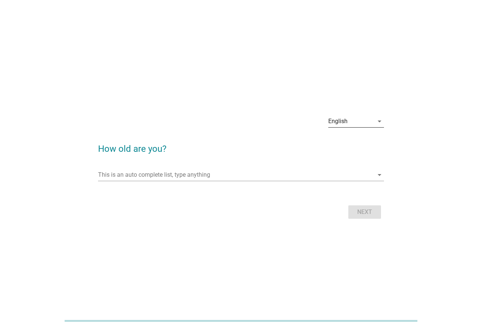
click at [346, 127] on div "English arrow_drop_down" at bounding box center [356, 121] width 56 height 12
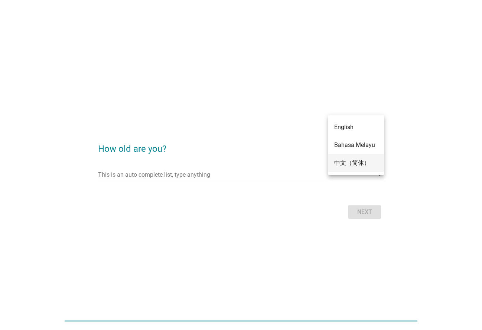
click at [354, 158] on div "中文（简体）" at bounding box center [356, 163] width 44 height 18
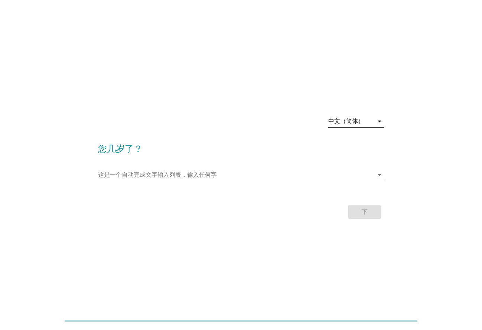
click at [224, 176] on input "这是一个自动完成文字输入列表，输入任何字" at bounding box center [235, 175] width 275 height 12
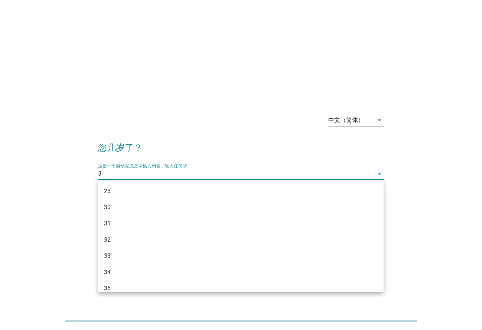
type input "31"
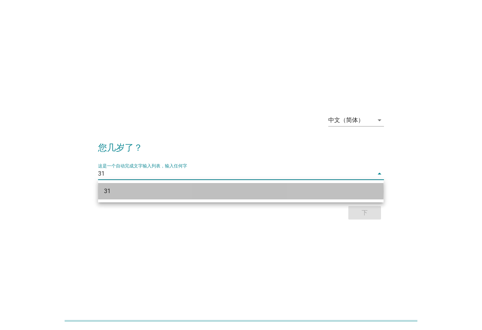
click at [213, 187] on div "31" at bounding box center [229, 191] width 251 height 9
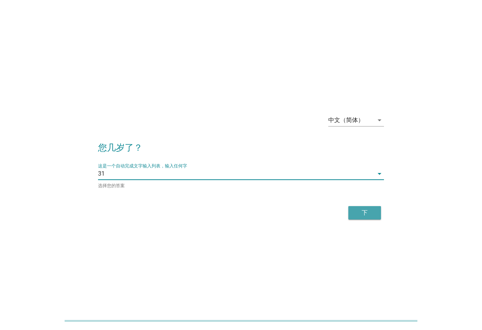
click at [357, 210] on div "下" at bounding box center [364, 212] width 21 height 9
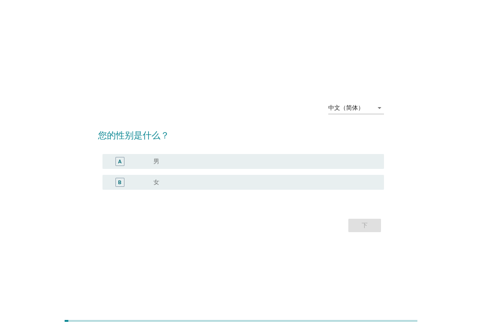
click at [160, 180] on div "radio_button_unchecked 女" at bounding box center [262, 181] width 218 height 7
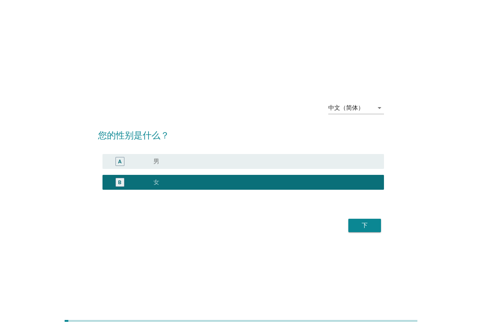
click at [375, 227] on div "下" at bounding box center [364, 225] width 21 height 9
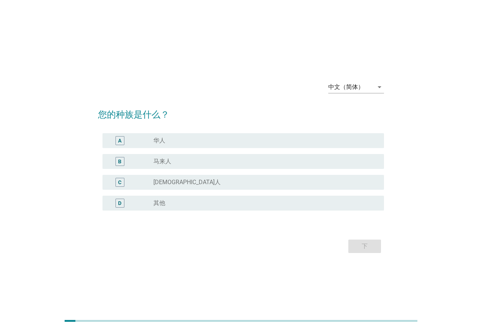
click at [185, 142] on div "radio_button_unchecked 华人" at bounding box center [262, 140] width 218 height 7
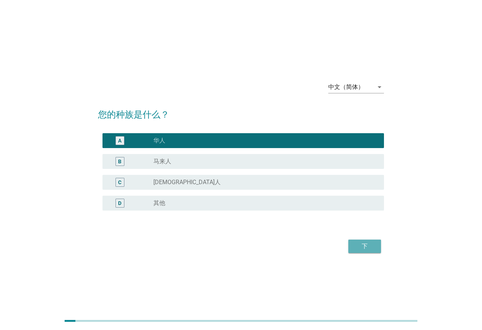
drag, startPoint x: 366, startPoint y: 246, endPoint x: 316, endPoint y: 234, distance: 51.4
click at [365, 246] on div "下" at bounding box center [364, 246] width 21 height 9
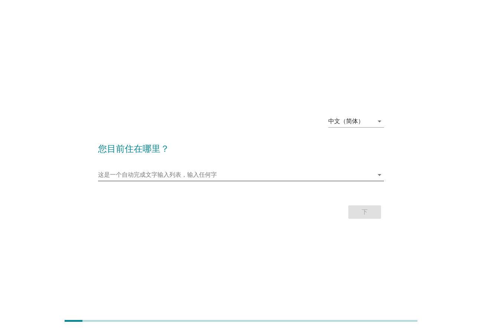
click at [202, 174] on input "这是一个自动完成文字输入列表，输入任何字" at bounding box center [235, 175] width 275 height 12
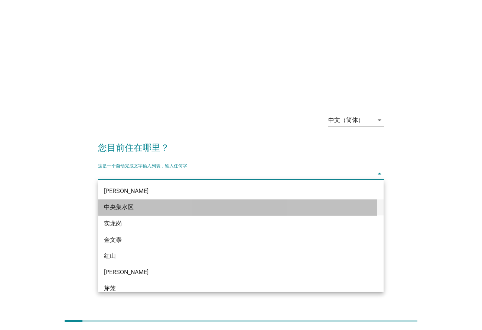
click at [176, 205] on div "中央集水区" at bounding box center [229, 207] width 251 height 9
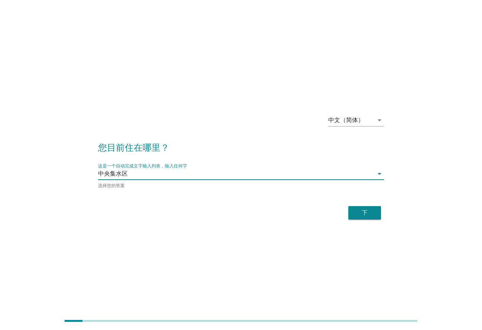
click at [362, 208] on button "下" at bounding box center [365, 212] width 33 height 13
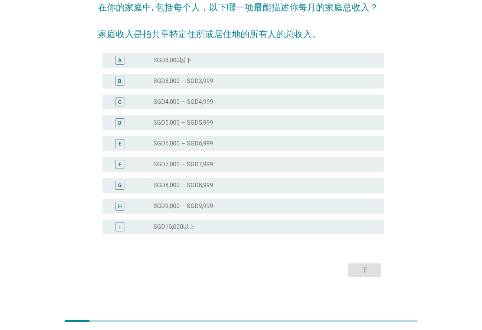
scroll to position [28, 0]
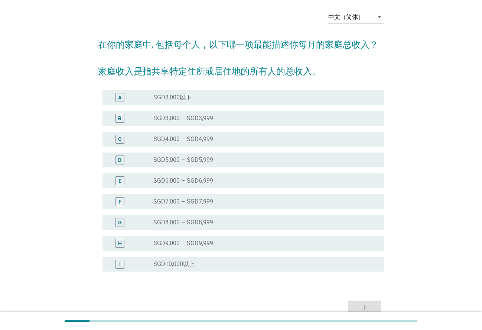
click at [204, 222] on label "SGD8,000 – SGD8,999" at bounding box center [183, 221] width 60 height 7
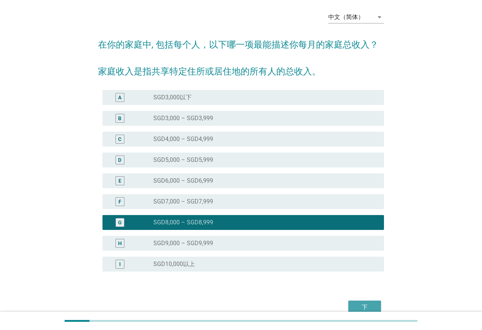
click at [368, 308] on div "下" at bounding box center [364, 306] width 21 height 9
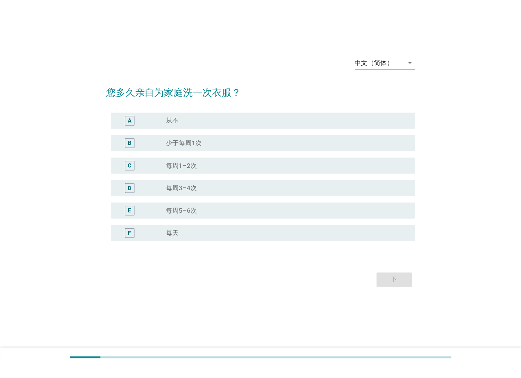
scroll to position [0, 0]
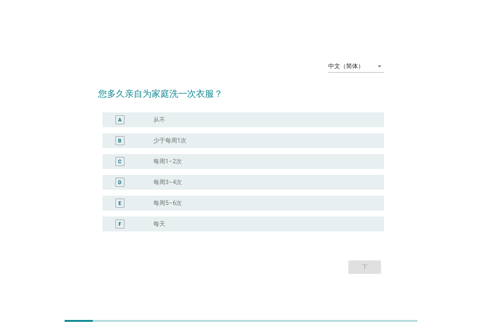
click at [195, 183] on div "radio_button_unchecked 每周3–4次" at bounding box center [262, 181] width 218 height 7
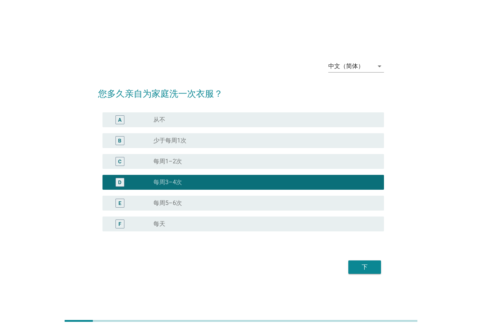
click at [364, 267] on div "下" at bounding box center [364, 266] width 21 height 9
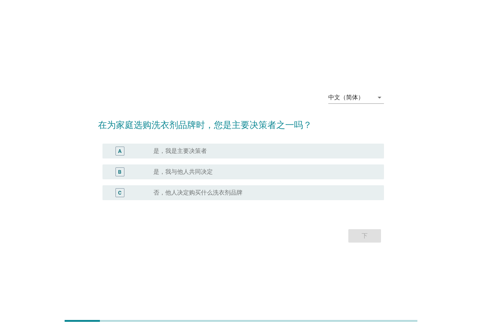
click at [196, 149] on label "是，我是主要决策者" at bounding box center [180, 150] width 54 height 7
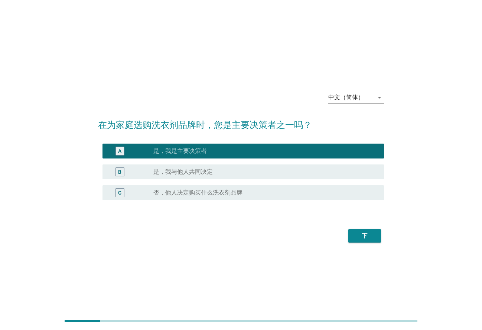
click at [370, 238] on div "下" at bounding box center [364, 235] width 21 height 9
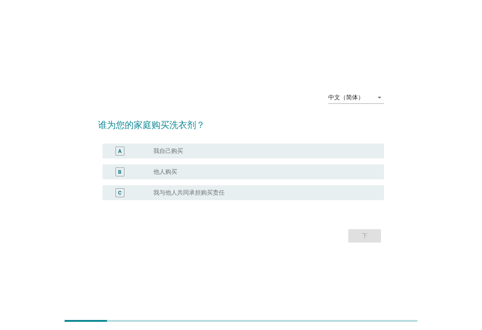
click at [208, 150] on div "radio_button_unchecked 我自己购买" at bounding box center [262, 150] width 218 height 7
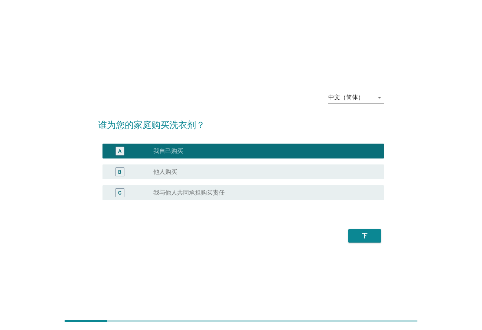
click at [364, 237] on div "下" at bounding box center [364, 235] width 21 height 9
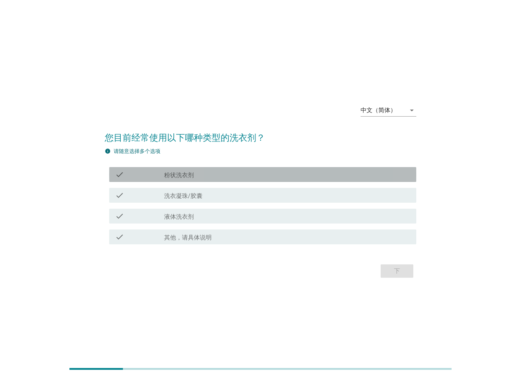
drag, startPoint x: 198, startPoint y: 174, endPoint x: 200, endPoint y: 182, distance: 7.9
click at [198, 174] on div "check_box_outline_blank 粉状洗衣剂" at bounding box center [287, 174] width 246 height 9
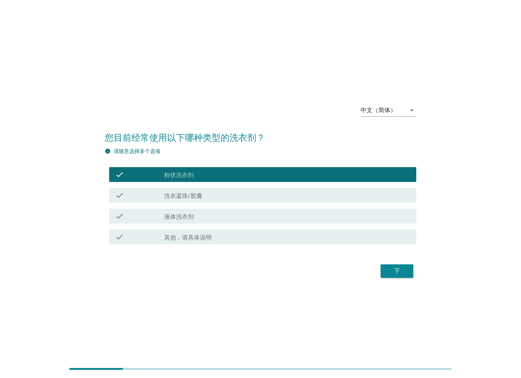
click at [199, 198] on label "洗衣凝珠/胶囊" at bounding box center [183, 195] width 38 height 7
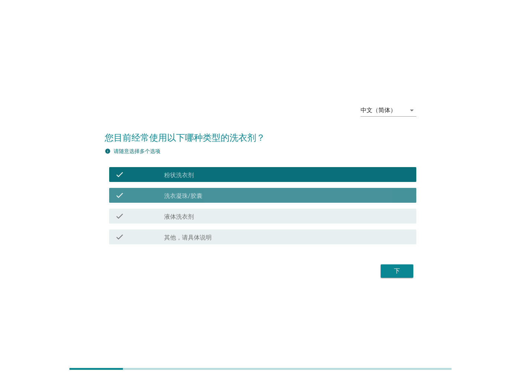
click at [197, 208] on div "check check_box_outline_blank 液体洗衣剂" at bounding box center [261, 216] width 312 height 21
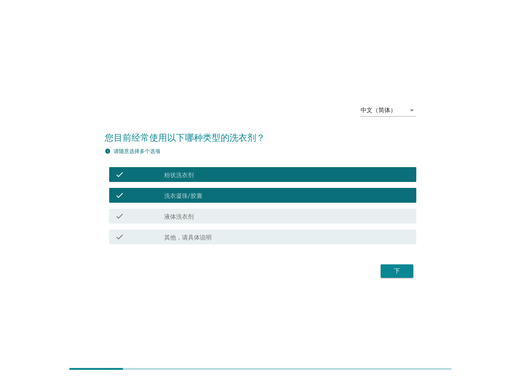
click at [197, 214] on div "check_box_outline_blank 液体洗衣剂" at bounding box center [287, 216] width 246 height 9
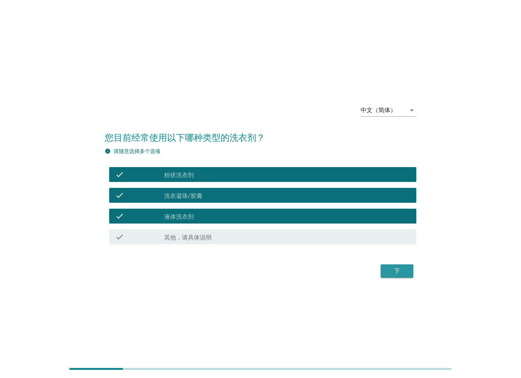
click at [388, 267] on div "下" at bounding box center [397, 271] width 21 height 9
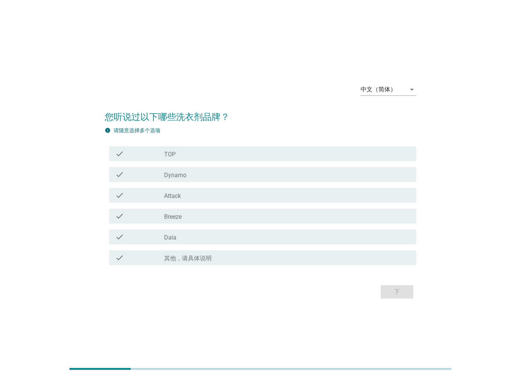
click at [210, 230] on div "check check_box_outline_blank Daia" at bounding box center [262, 237] width 307 height 15
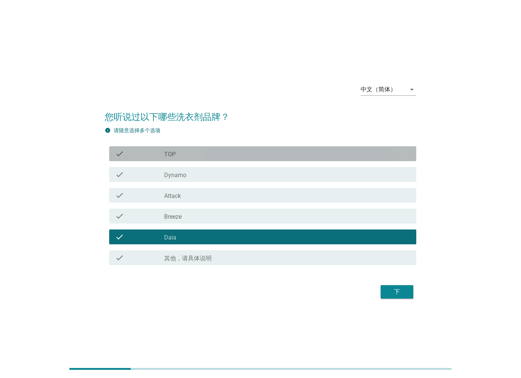
click at [198, 155] on div "check_box_outline_blank TOP" at bounding box center [287, 153] width 246 height 9
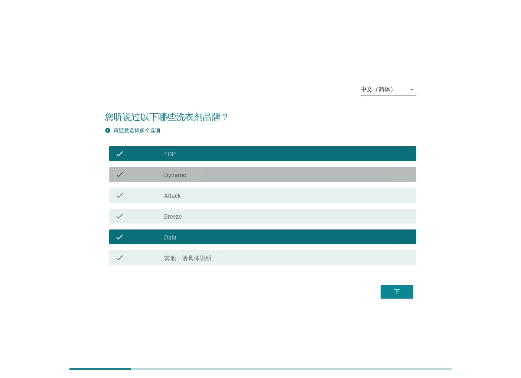
click at [203, 172] on div "check_box_outline_blank Dynamo" at bounding box center [287, 174] width 246 height 9
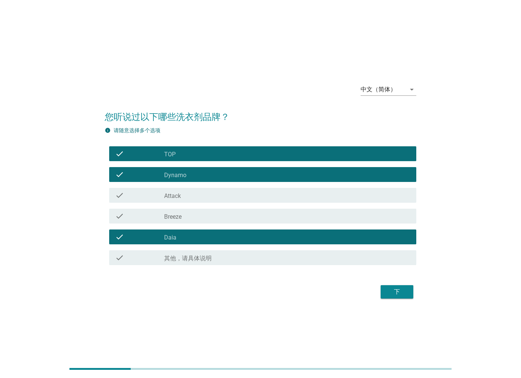
click at [209, 192] on div "check_box_outline_blank Attack" at bounding box center [287, 195] width 246 height 9
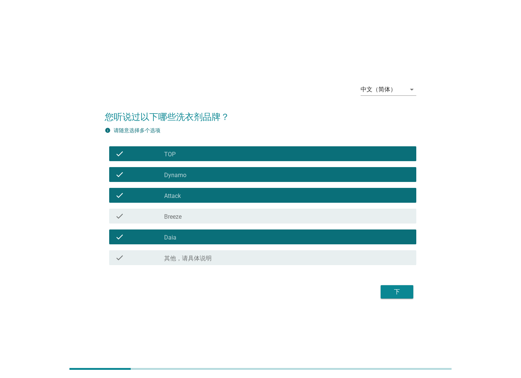
click at [211, 215] on div "check_box_outline_blank Breeze" at bounding box center [287, 216] width 246 height 9
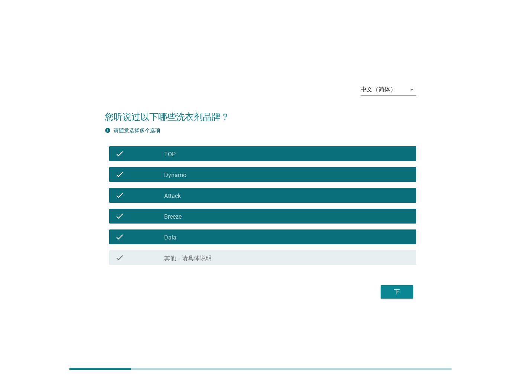
click at [407, 295] on div "下" at bounding box center [397, 292] width 21 height 9
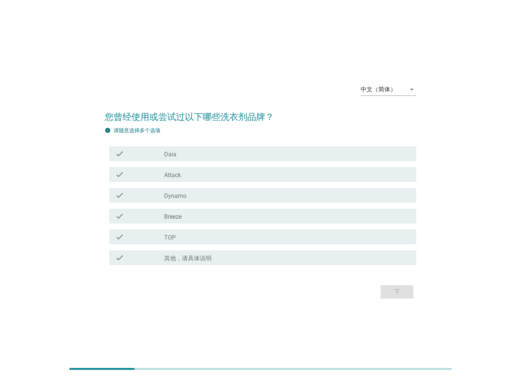
click at [192, 175] on div "check_box_outline_blank Attack" at bounding box center [287, 174] width 246 height 9
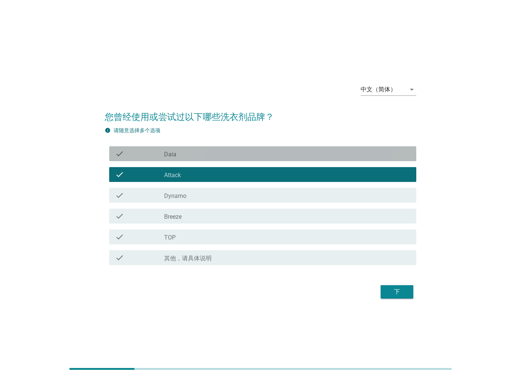
click at [198, 155] on div "check_box_outline_blank Daia" at bounding box center [287, 153] width 246 height 9
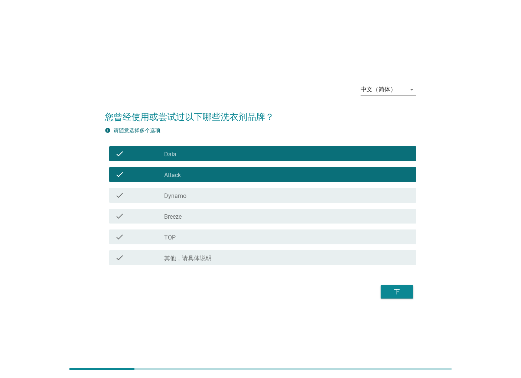
click at [201, 195] on div "check_box_outline_blank Dynamo" at bounding box center [287, 195] width 246 height 9
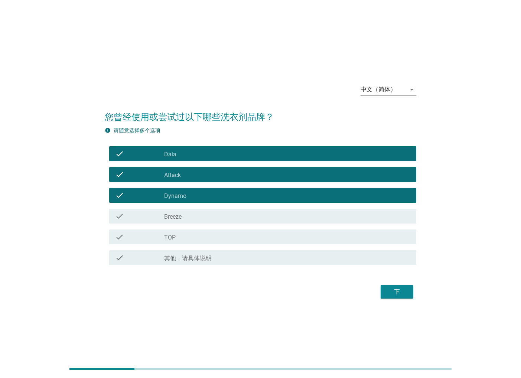
click at [198, 238] on div "check_box_outline_blank TOP" at bounding box center [287, 237] width 246 height 9
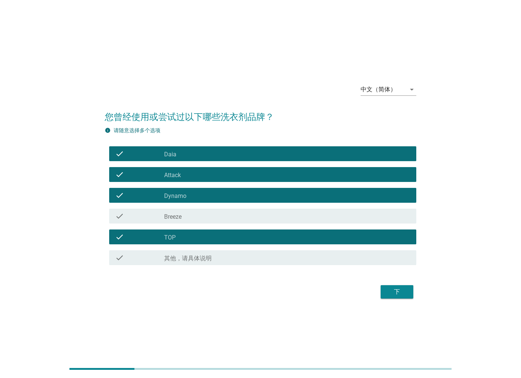
click at [404, 295] on div "下" at bounding box center [397, 292] width 21 height 9
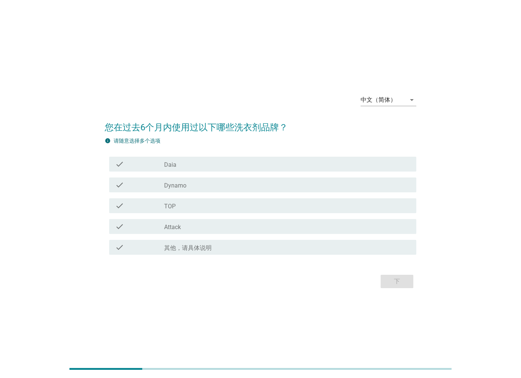
click at [205, 181] on div "check_box Dynamo" at bounding box center [287, 185] width 246 height 9
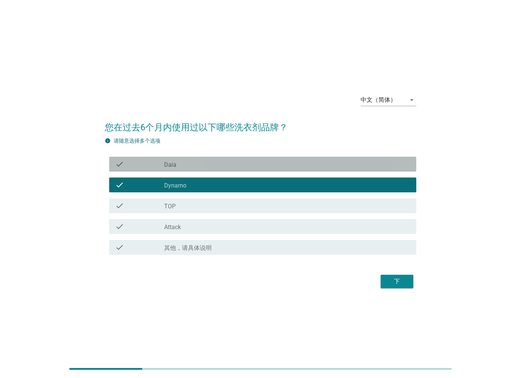
click at [207, 165] on div "check_box_outline_blank Daia" at bounding box center [287, 164] width 246 height 9
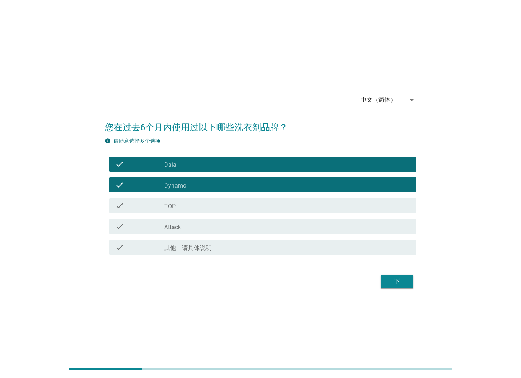
click at [211, 224] on div "check_box Attack" at bounding box center [287, 226] width 246 height 9
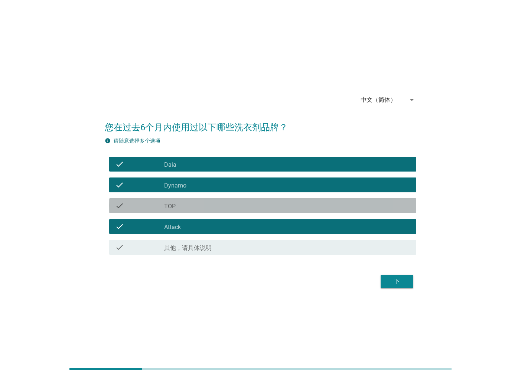
click at [219, 206] on div "check_box TOP" at bounding box center [287, 205] width 246 height 9
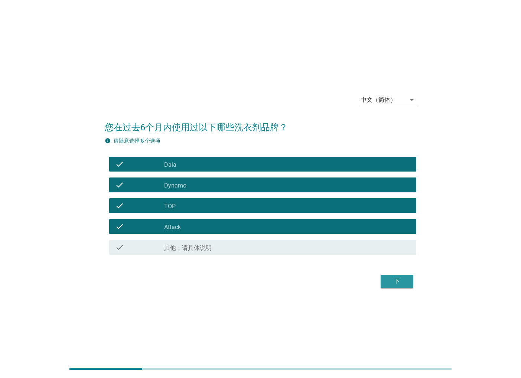
drag, startPoint x: 406, startPoint y: 278, endPoint x: 399, endPoint y: 278, distance: 7.1
click at [406, 278] on div "下" at bounding box center [397, 281] width 21 height 9
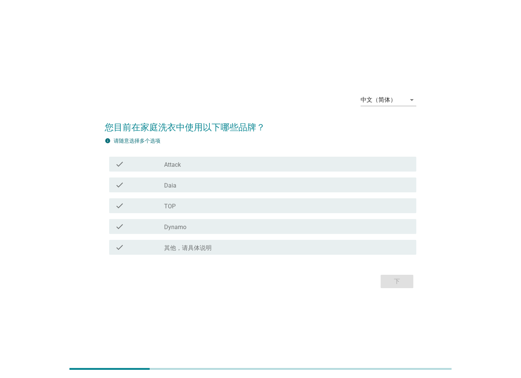
click at [192, 185] on div "check_box Daia" at bounding box center [287, 185] width 246 height 9
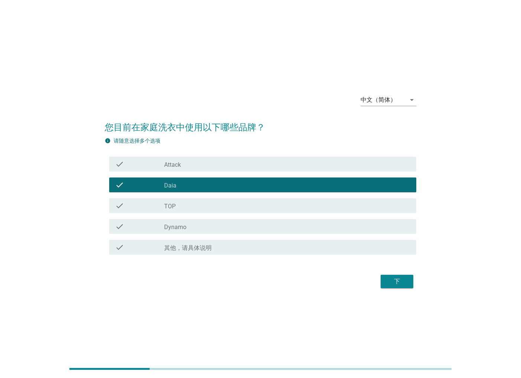
click at [195, 225] on div "check_box Dynamo" at bounding box center [287, 226] width 246 height 9
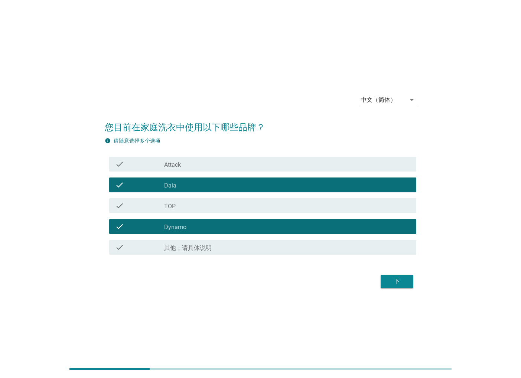
click at [258, 223] on div "check_box Dynamo" at bounding box center [287, 226] width 246 height 9
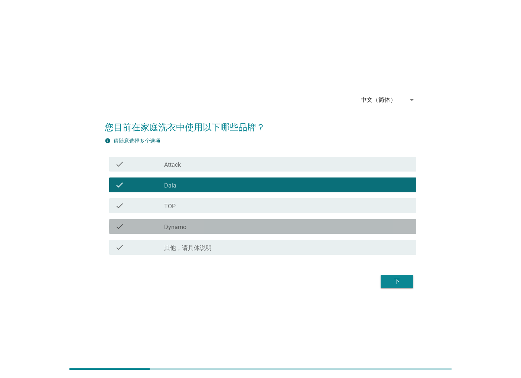
click at [246, 205] on div "check_box TOP" at bounding box center [287, 205] width 246 height 9
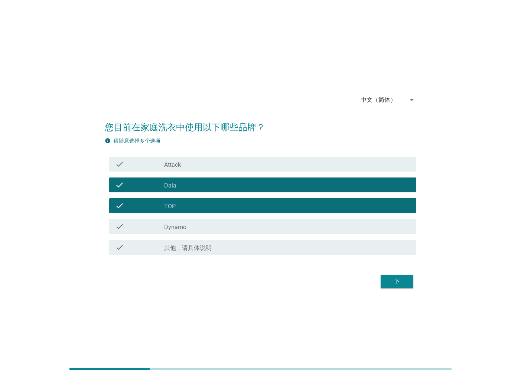
click at [391, 278] on div "下" at bounding box center [397, 281] width 21 height 9
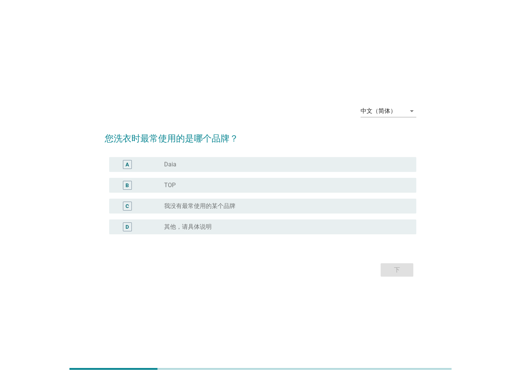
click at [208, 186] on div "radio_button_unchecked TOP" at bounding box center [284, 185] width 240 height 7
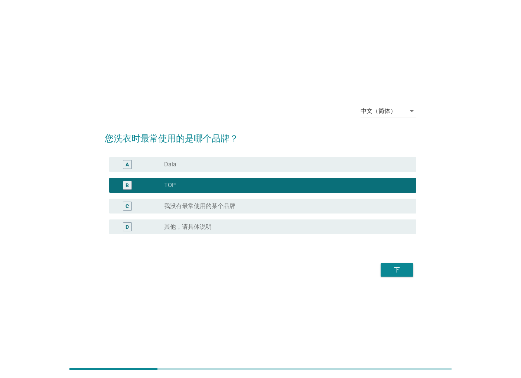
click at [405, 273] on div "下" at bounding box center [397, 270] width 21 height 9
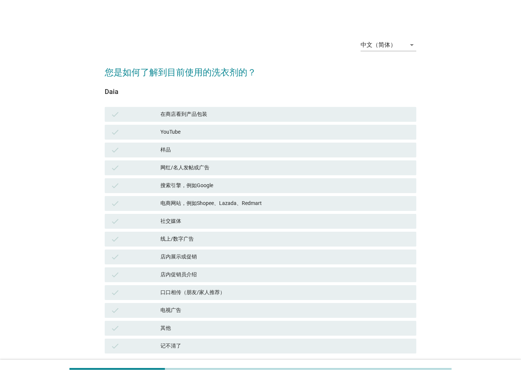
click at [185, 133] on div "YouTube" at bounding box center [286, 132] width 250 height 9
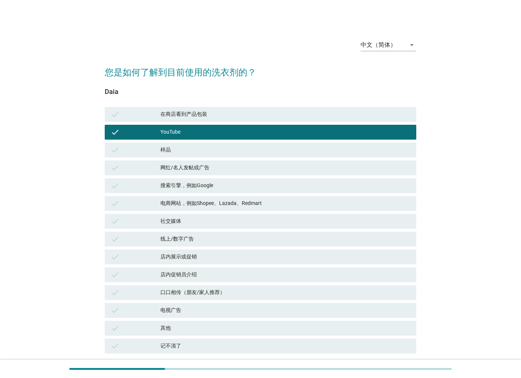
click at [193, 168] on div "网红/名人发帖或广告" at bounding box center [286, 167] width 250 height 9
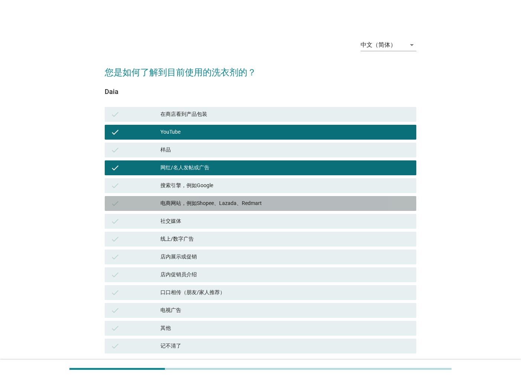
click at [200, 205] on div "电商网站，例如Shopee、Lazada、Redmart" at bounding box center [286, 203] width 250 height 9
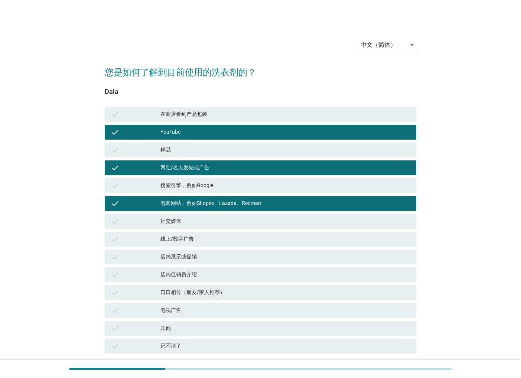
click at [197, 216] on div "check 社交媒体" at bounding box center [261, 221] width 312 height 15
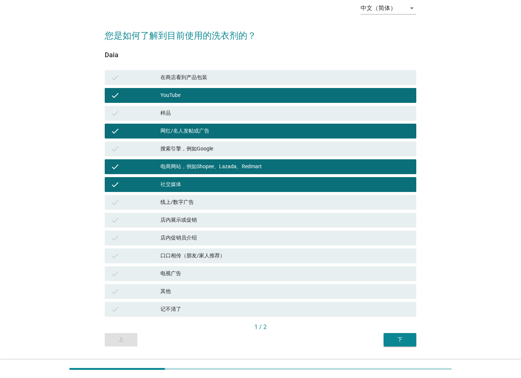
scroll to position [56, 0]
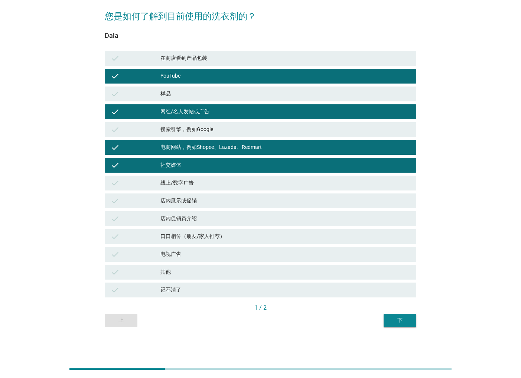
click at [190, 255] on div "电视广告" at bounding box center [286, 254] width 250 height 9
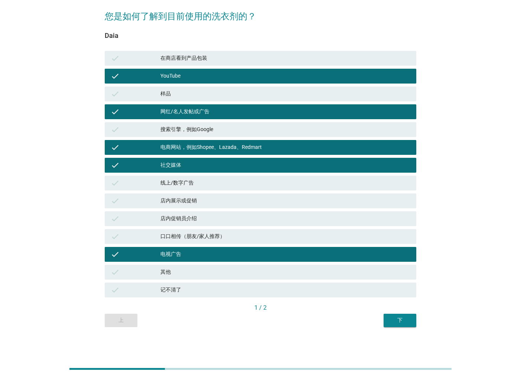
click at [209, 236] on div "口口相传（朋友/家人推荐）" at bounding box center [286, 236] width 250 height 9
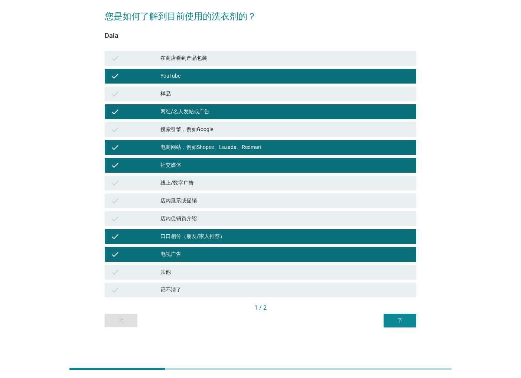
click at [401, 321] on div "下" at bounding box center [400, 321] width 21 height 8
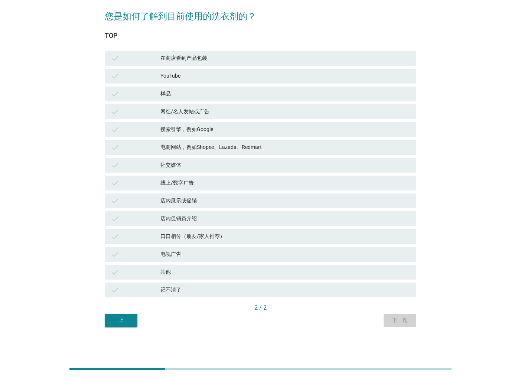
scroll to position [0, 0]
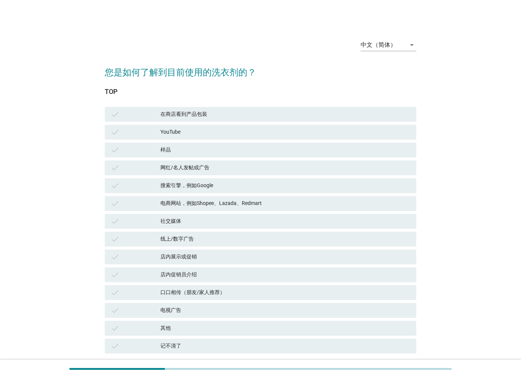
click at [201, 116] on div "在商店看到产品包装" at bounding box center [286, 114] width 250 height 9
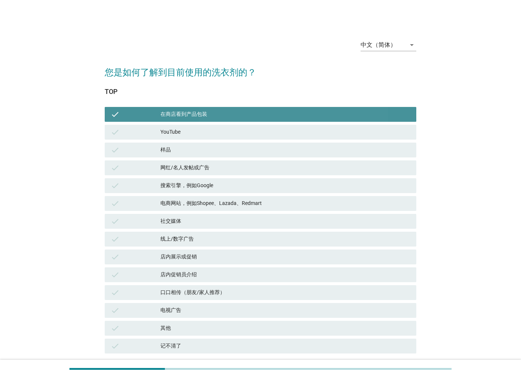
click at [215, 171] on div "网红/名人发帖或广告" at bounding box center [286, 167] width 250 height 9
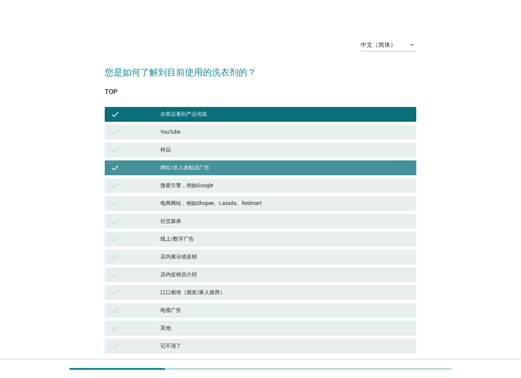
click at [221, 205] on div "电商网站，例如Shopee、Lazada、Redmart" at bounding box center [286, 203] width 250 height 9
click at [223, 247] on div "check 线上/数字广告" at bounding box center [260, 239] width 315 height 18
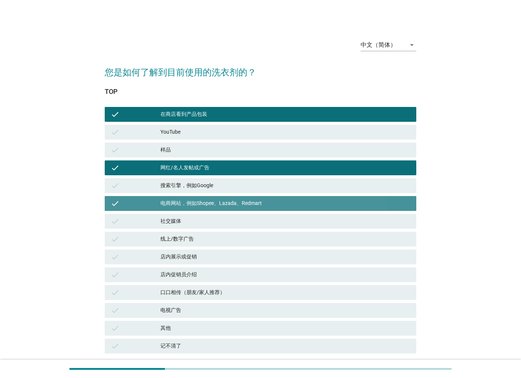
click at [223, 265] on div "check 店内展示或促销" at bounding box center [260, 257] width 315 height 18
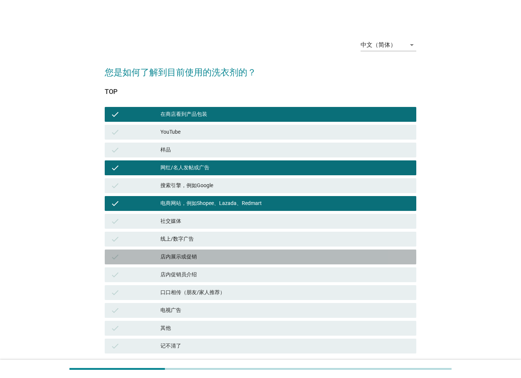
click at [217, 291] on div "口口相传（朋友/家人推荐）" at bounding box center [286, 292] width 250 height 9
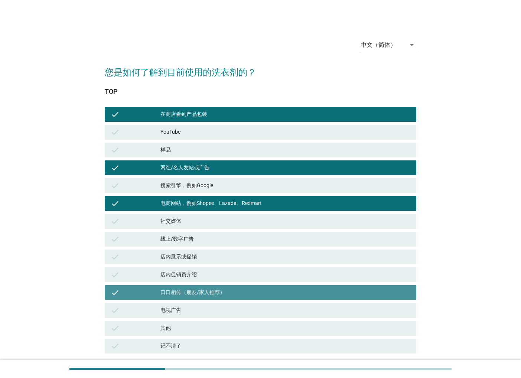
click at [200, 248] on div "check 店内展示或促销" at bounding box center [260, 257] width 315 height 18
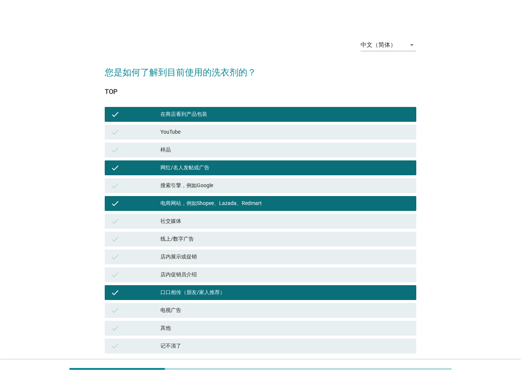
click at [193, 216] on div "check 社交媒体" at bounding box center [261, 221] width 312 height 15
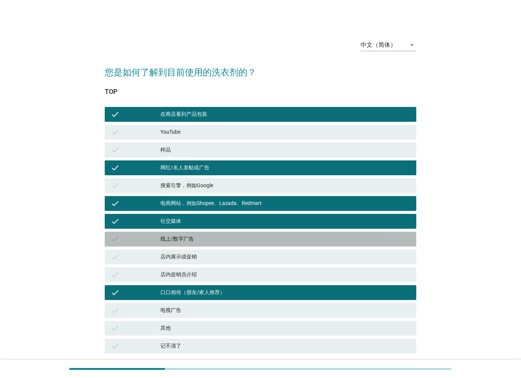
click at [203, 244] on div "check 线上/数字广告" at bounding box center [261, 239] width 312 height 15
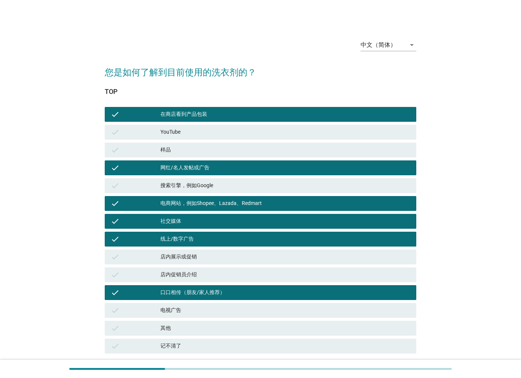
click at [194, 313] on div "电视广告" at bounding box center [286, 310] width 250 height 9
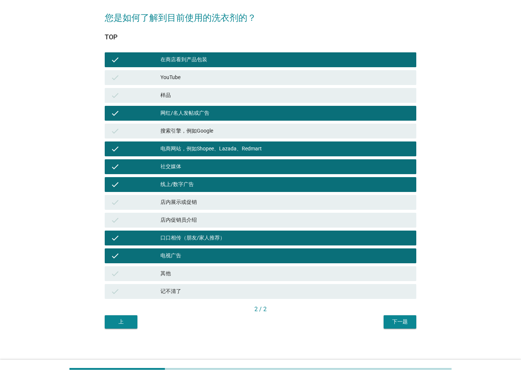
scroll to position [56, 0]
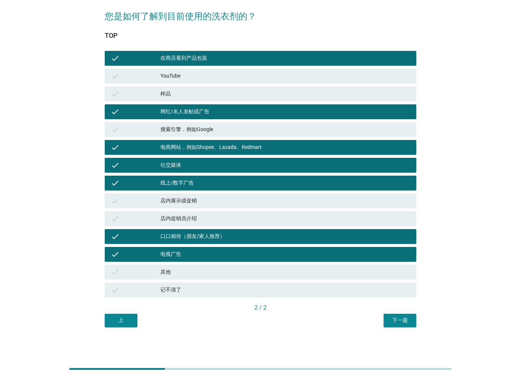
click at [386, 323] on button "下一题" at bounding box center [400, 320] width 33 height 13
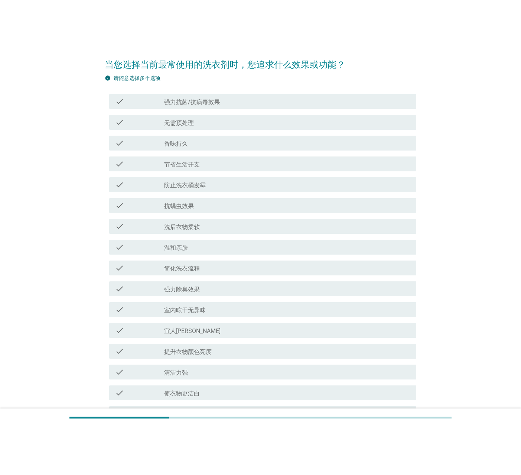
scroll to position [0, 0]
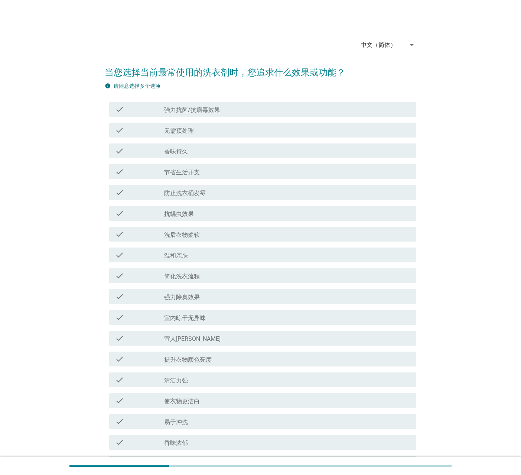
click at [185, 114] on div "check check_box_outline_blank 强力抗菌/抗病毒效果" at bounding box center [262, 109] width 307 height 15
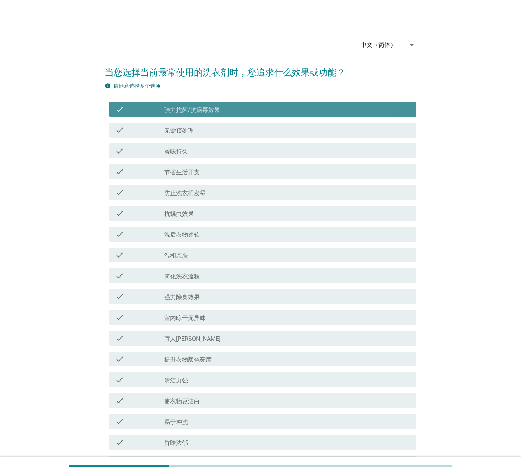
click at [184, 171] on label "节省生活开支" at bounding box center [182, 172] width 36 height 7
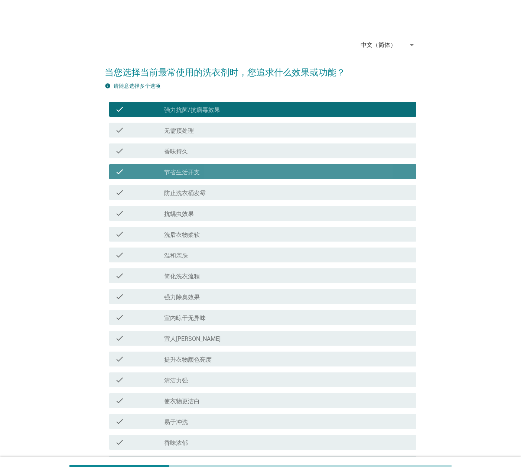
click at [182, 200] on div "check check_box_outline_blank 防止洗衣桶发霉" at bounding box center [262, 192] width 307 height 15
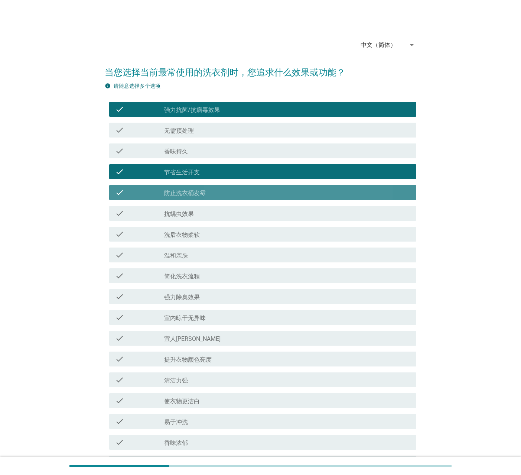
click at [183, 216] on label "抗螨虫效果" at bounding box center [179, 213] width 30 height 7
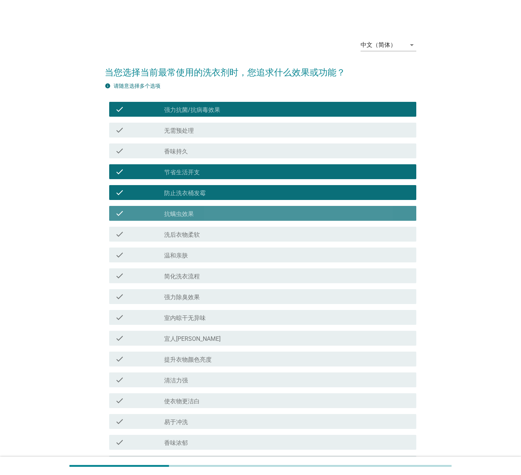
click at [185, 239] on div "check check_box_outline_blank 洗后衣物柔软" at bounding box center [262, 234] width 307 height 15
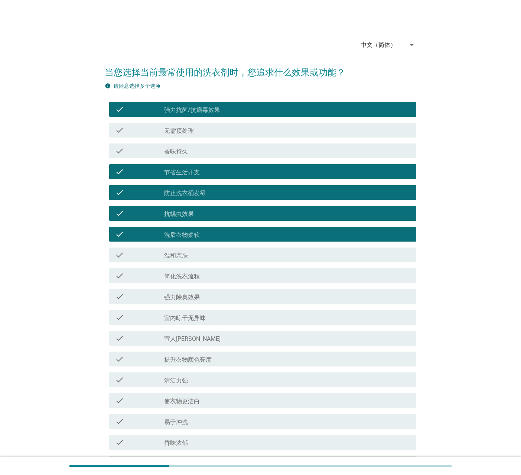
click at [196, 153] on div "check_box_outline_blank 香味持久" at bounding box center [287, 150] width 246 height 9
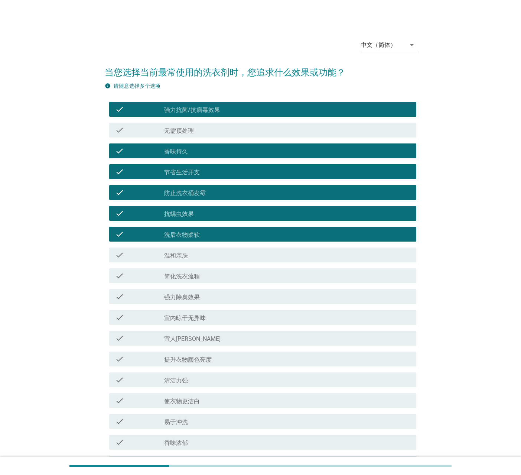
click at [205, 293] on div "check_box_outline_blank 强力除臭效果" at bounding box center [287, 296] width 246 height 9
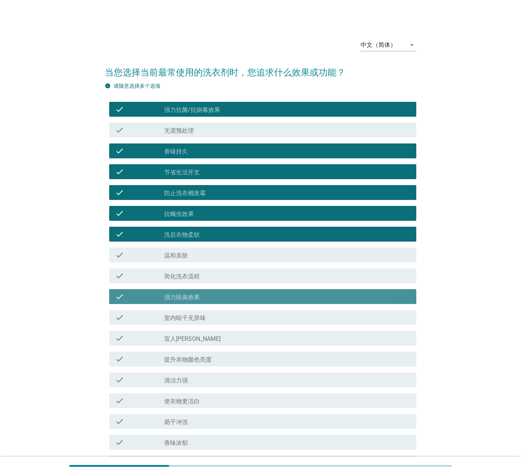
click at [214, 329] on div "check_box_outline_blank 提升衣物颜色亮度" at bounding box center [287, 358] width 246 height 9
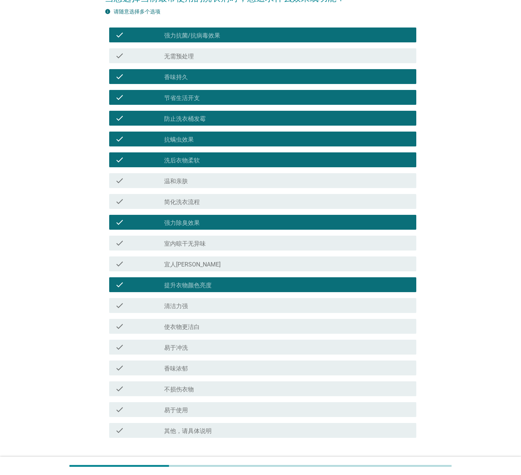
click at [196, 306] on div "check_box_outline_blank 清洁力强" at bounding box center [287, 305] width 246 height 9
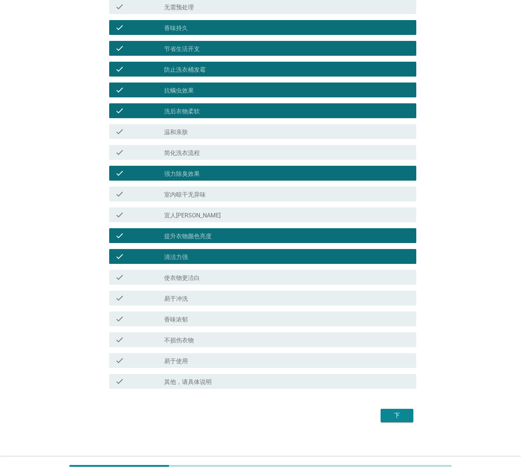
scroll to position [124, 0]
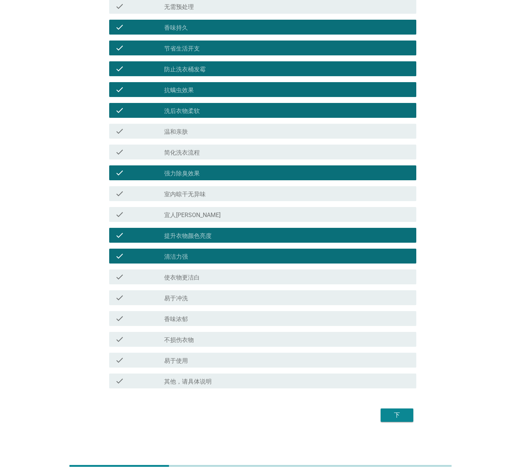
click at [210, 329] on div "check_box_outline_blank 不损伤衣物" at bounding box center [287, 339] width 246 height 9
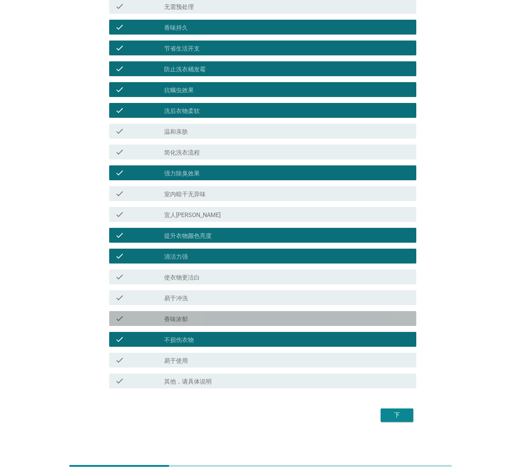
click at [204, 312] on div "check check_box_outline_blank 香味浓郁" at bounding box center [262, 318] width 307 height 15
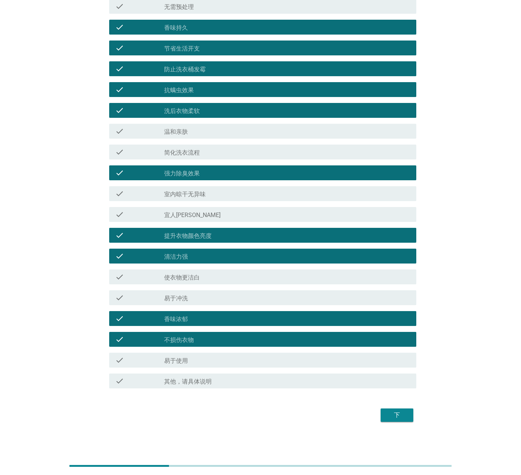
click at [208, 295] on div "check_box_outline_blank 易于冲洗" at bounding box center [287, 297] width 246 height 9
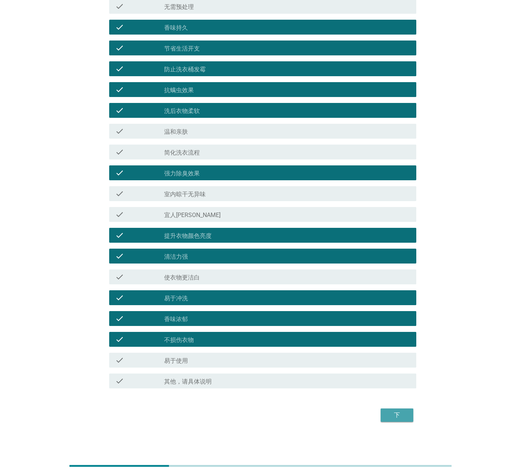
click at [400, 329] on div "下" at bounding box center [397, 415] width 21 height 9
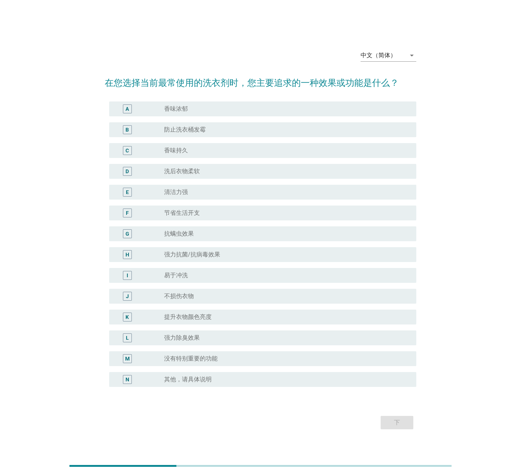
click at [201, 129] on label "防止洗衣桶发霉" at bounding box center [185, 129] width 42 height 7
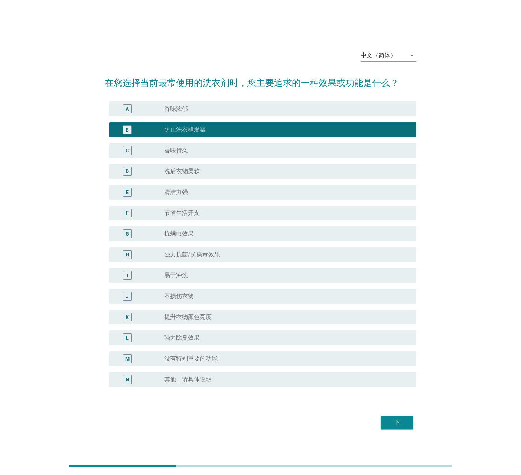
click at [214, 129] on div "radio_button_checked 防止洗衣桶发霉" at bounding box center [284, 129] width 240 height 7
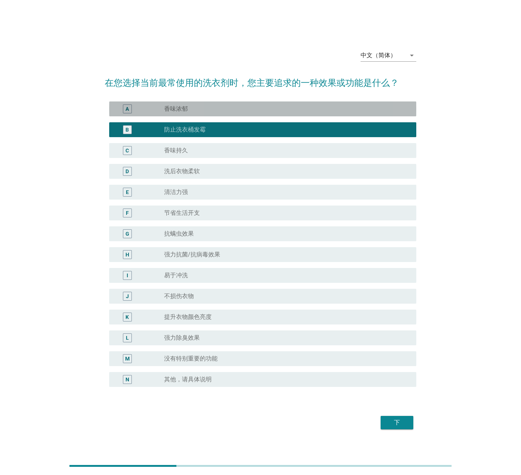
click at [211, 108] on div "radio_button_unchecked 香味浓郁" at bounding box center [284, 108] width 240 height 7
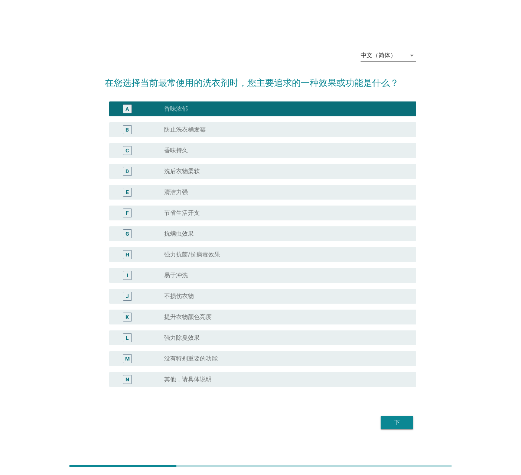
click at [218, 132] on div "radio_button_unchecked 防止洗衣桶发霉" at bounding box center [284, 129] width 240 height 7
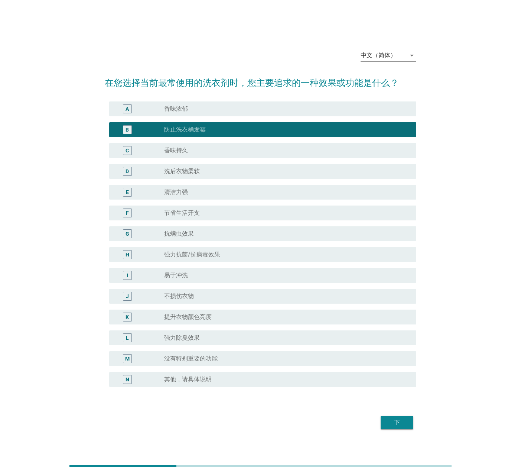
click at [218, 230] on div "radio_button_unchecked 抗螨虫效果" at bounding box center [284, 233] width 240 height 7
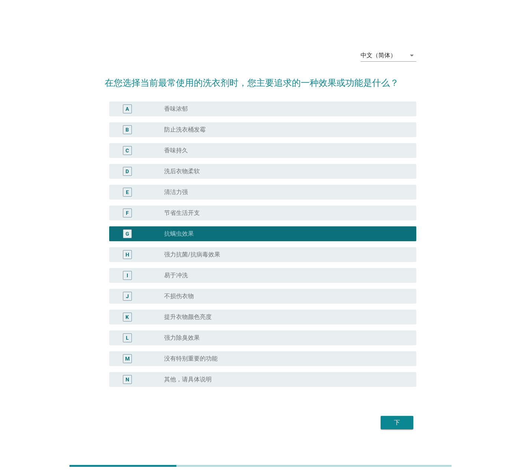
click at [397, 329] on div "下" at bounding box center [397, 422] width 21 height 9
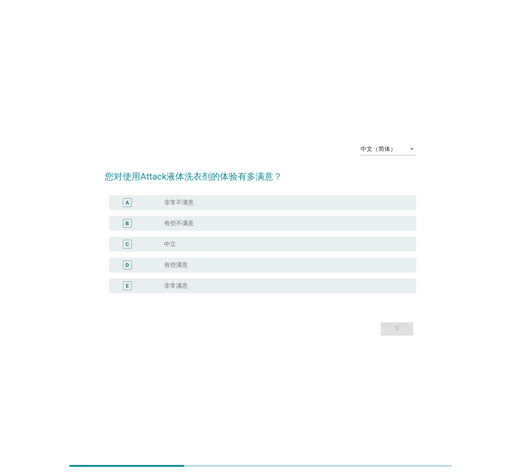
click at [201, 262] on div "radio_button_unchecked 有些满意" at bounding box center [284, 264] width 240 height 7
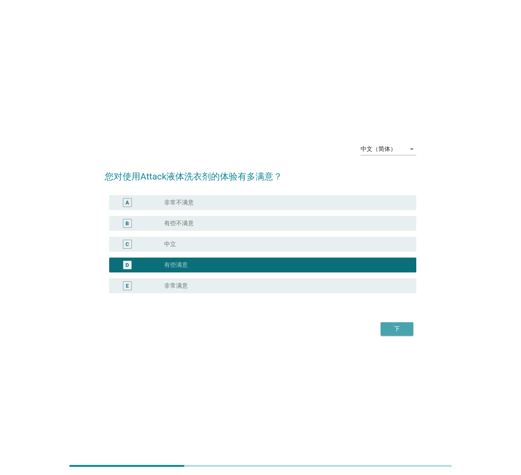
click at [402, 325] on div "下" at bounding box center [397, 328] width 21 height 9
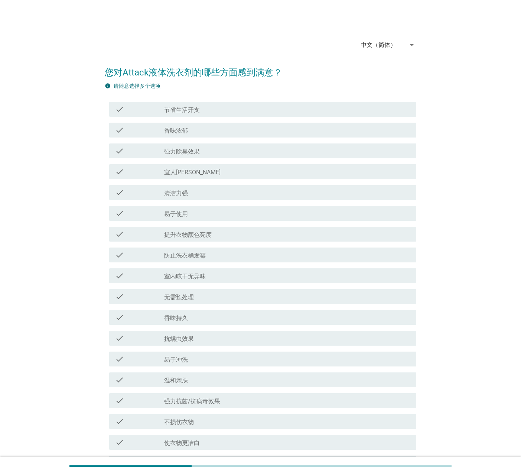
click at [184, 130] on label "香味浓郁" at bounding box center [176, 130] width 24 height 7
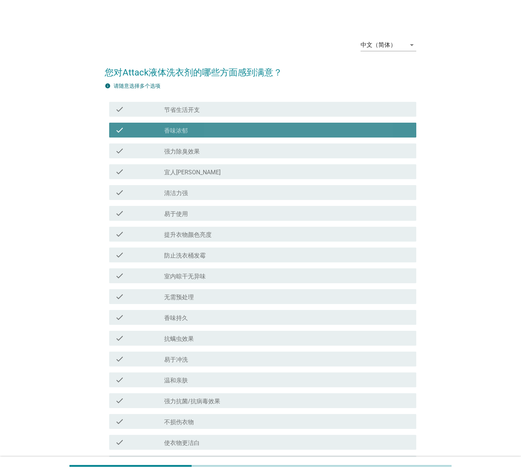
click at [187, 176] on div "check check_box_outline_blank 宜人[PERSON_NAME]" at bounding box center [262, 171] width 307 height 15
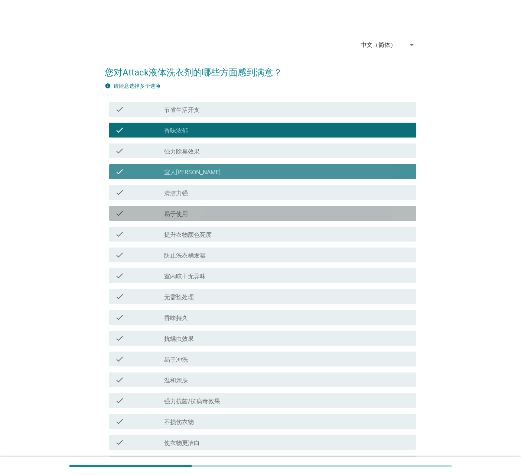
drag, startPoint x: 193, startPoint y: 215, endPoint x: 199, endPoint y: 263, distance: 48.7
click at [193, 216] on div "check_box_outline_blank 易于使用" at bounding box center [287, 213] width 246 height 9
drag, startPoint x: 199, startPoint y: 263, endPoint x: 205, endPoint y: 276, distance: 14.3
click at [199, 263] on div "check check_box_outline_blank 防止洗衣桶发霉" at bounding box center [261, 254] width 312 height 21
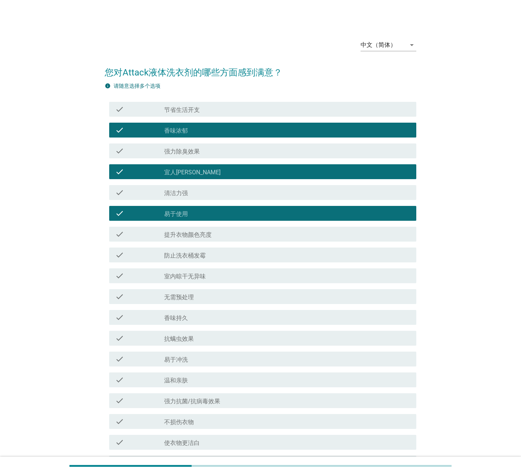
click at [209, 285] on div "check check_box_outline_blank 室内晾干无异味" at bounding box center [261, 275] width 312 height 21
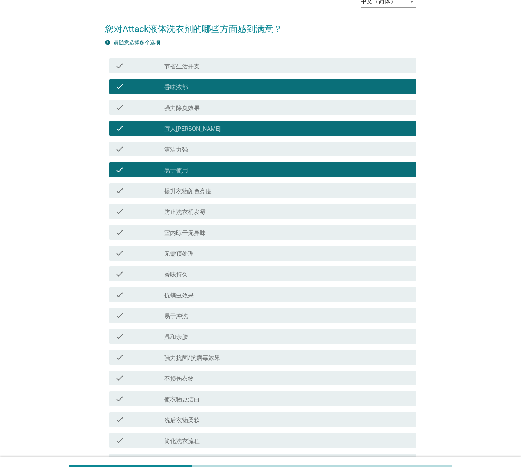
scroll to position [111, 0]
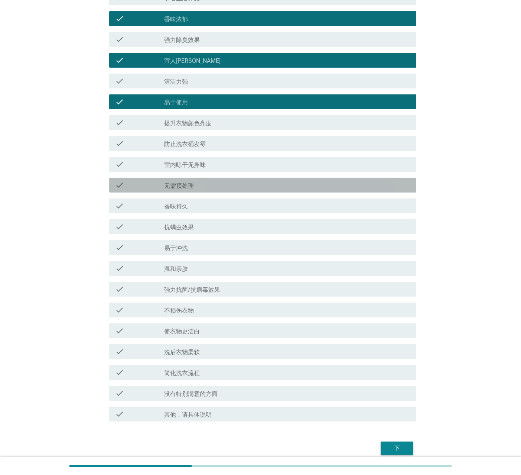
click at [185, 189] on label "无需预处理" at bounding box center [179, 185] width 30 height 7
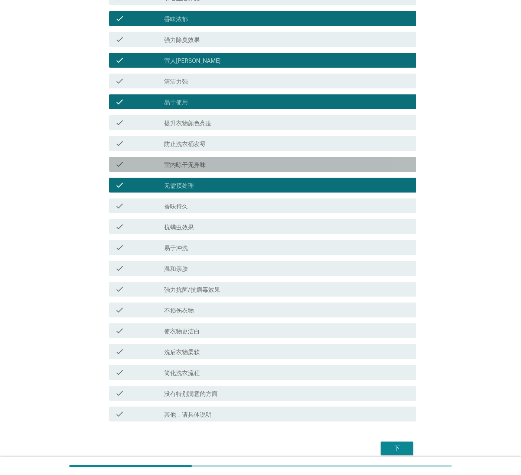
click at [196, 163] on label "室内晾干无异味" at bounding box center [185, 164] width 42 height 7
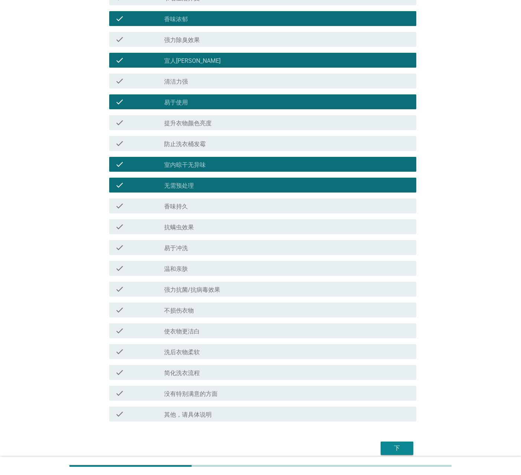
click at [195, 204] on div "check_box_outline_blank 香味持久" at bounding box center [287, 205] width 246 height 9
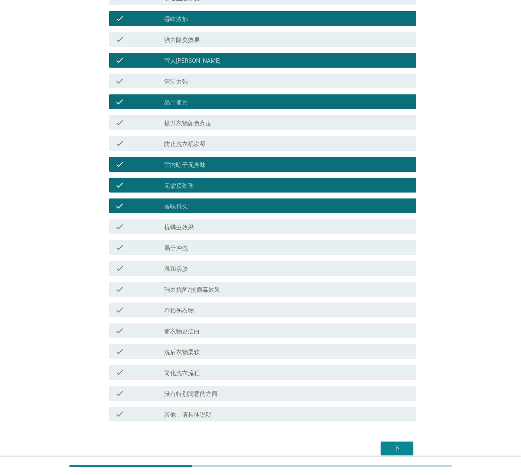
click at [204, 244] on div "check_box_outline_blank 易于冲洗" at bounding box center [287, 247] width 246 height 9
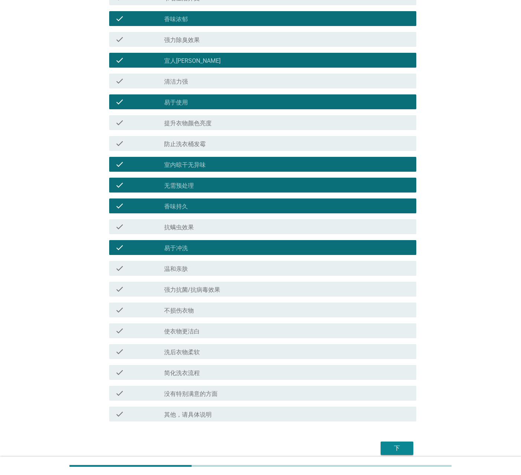
click at [207, 224] on div "check_box_outline_blank 抗螨虫效果" at bounding box center [287, 226] width 246 height 9
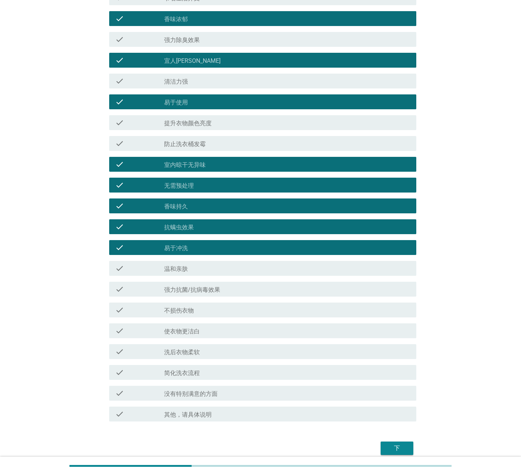
click at [222, 289] on div "check_box_outline_blank 强力抗菌/抗病毒效果" at bounding box center [287, 289] width 246 height 9
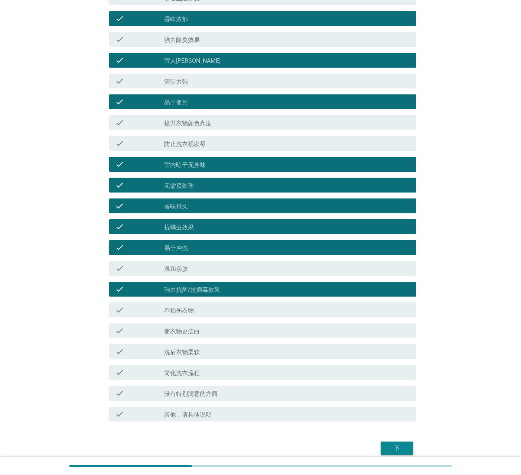
click at [244, 329] on div "check check_box_outline_blank 简化洗衣流程" at bounding box center [262, 372] width 307 height 15
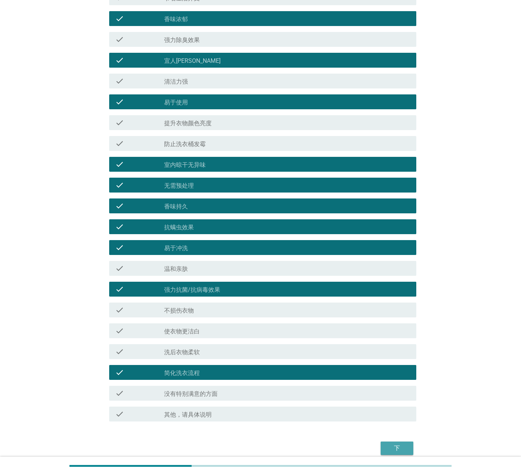
click at [393, 329] on div "下" at bounding box center [397, 448] width 21 height 9
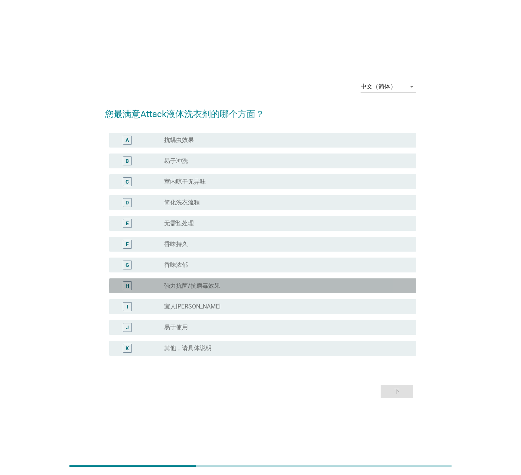
click at [200, 287] on label "强力抗菌/抗病毒效果" at bounding box center [192, 285] width 56 height 7
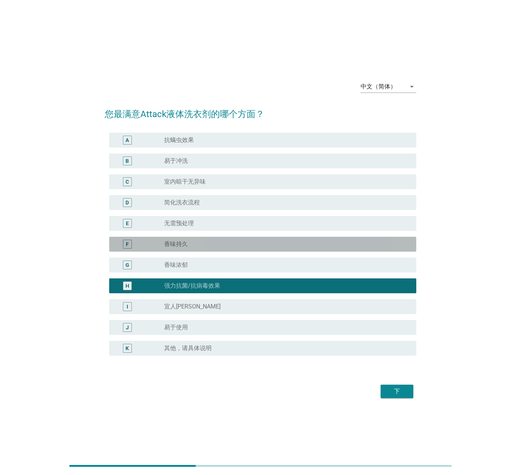
click at [206, 250] on div "F radio_button_unchecked 香味持久" at bounding box center [262, 244] width 307 height 15
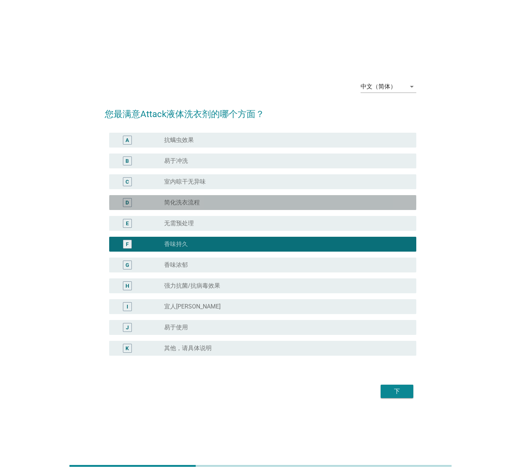
click at [198, 201] on label "简化洗衣流程" at bounding box center [182, 202] width 36 height 7
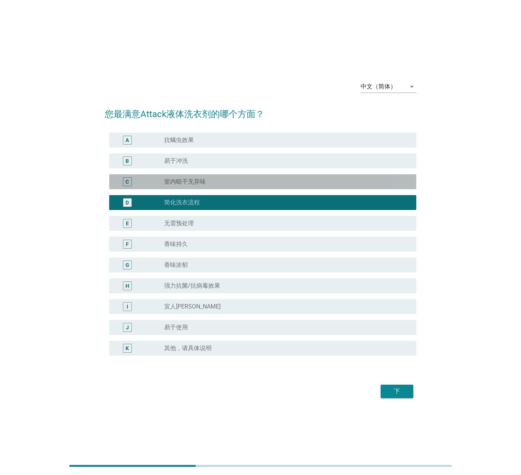
click at [195, 180] on label "室内晾干无异味" at bounding box center [185, 181] width 42 height 7
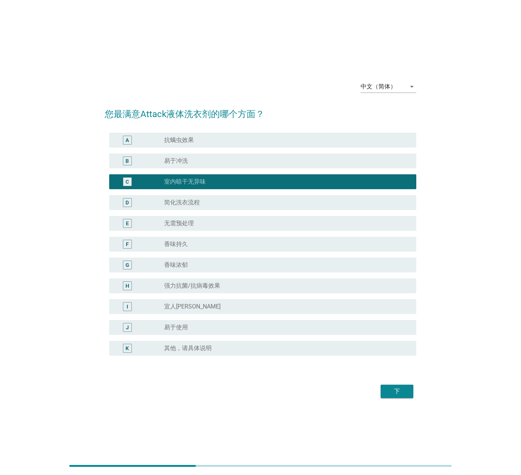
click at [195, 141] on div "radio_button_unchecked 抗螨虫效果" at bounding box center [284, 139] width 240 height 7
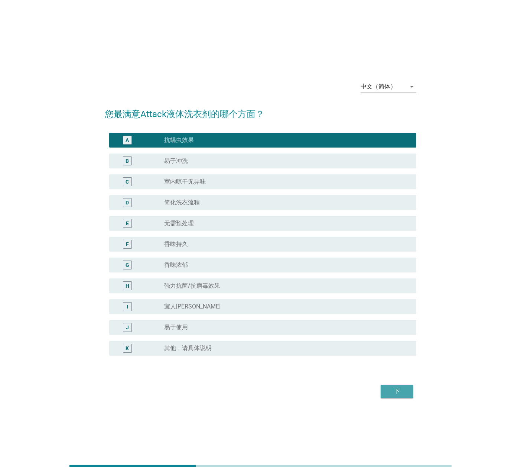
click at [395, 329] on div "下" at bounding box center [397, 391] width 21 height 9
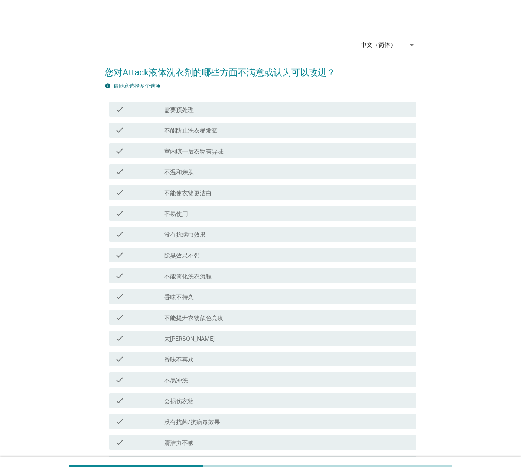
click at [200, 142] on div "check check_box_outline_blank 室内晾干后衣物有异味" at bounding box center [261, 150] width 312 height 21
click at [212, 145] on div "check check_box_outline_blank 室内晾干后衣物有异味" at bounding box center [262, 150] width 307 height 15
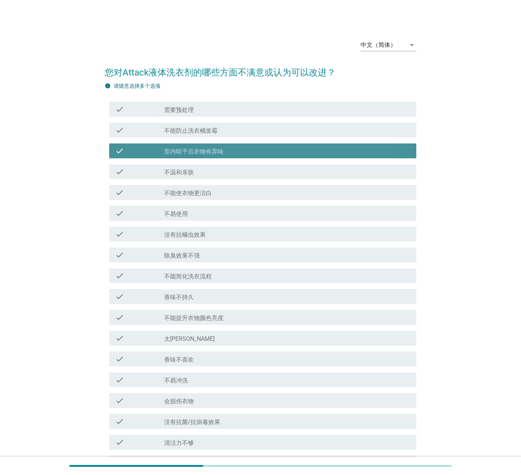
click at [214, 169] on div "check_box_outline_blank 不温和亲肤" at bounding box center [287, 171] width 246 height 9
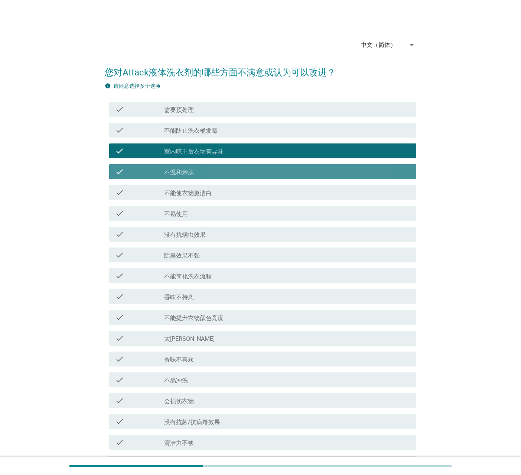
drag, startPoint x: 214, startPoint y: 201, endPoint x: 218, endPoint y: 227, distance: 25.9
click at [214, 202] on div "check check_box_outline_blank 不能使衣物更洁白" at bounding box center [261, 192] width 312 height 21
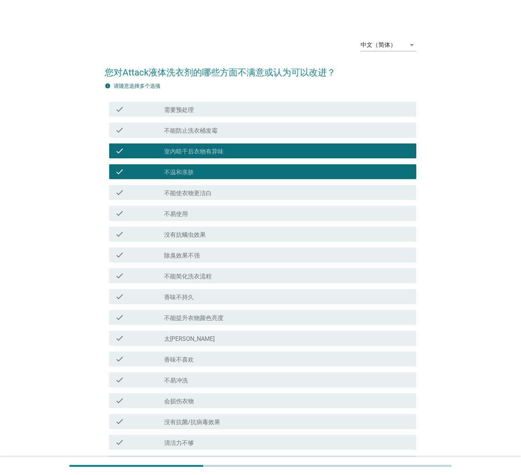
click at [221, 259] on div "check check_box_outline_blank 除臭效果不强" at bounding box center [262, 254] width 307 height 15
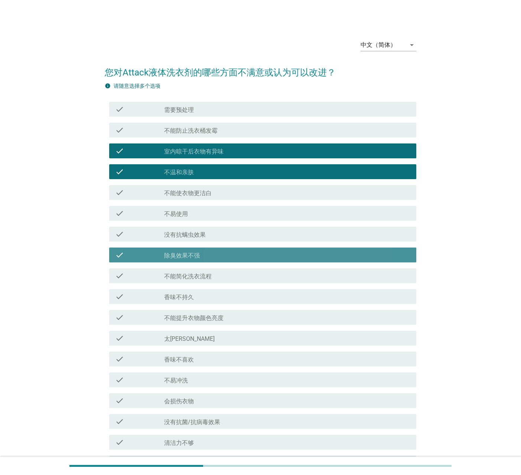
click at [221, 259] on div "check_box_outline_blank 除臭效果不强" at bounding box center [287, 254] width 246 height 9
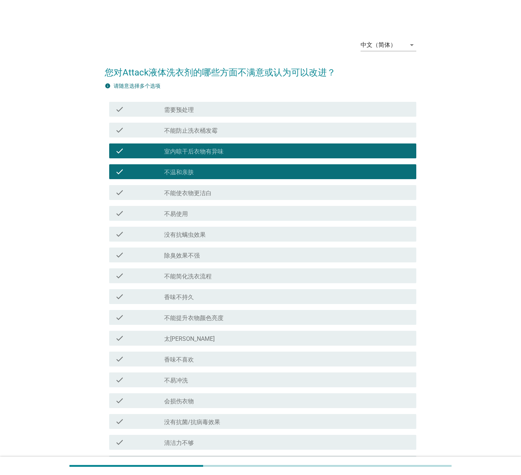
click at [213, 168] on div "check_box_outline_blank 不温和亲肤" at bounding box center [287, 171] width 246 height 9
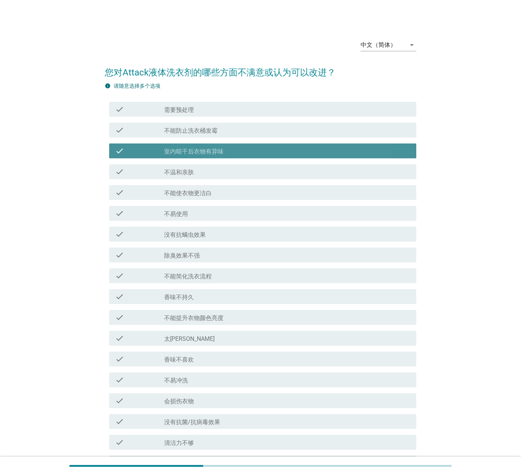
click at [213, 149] on label "室内晾干后衣物有异味" at bounding box center [193, 151] width 59 height 7
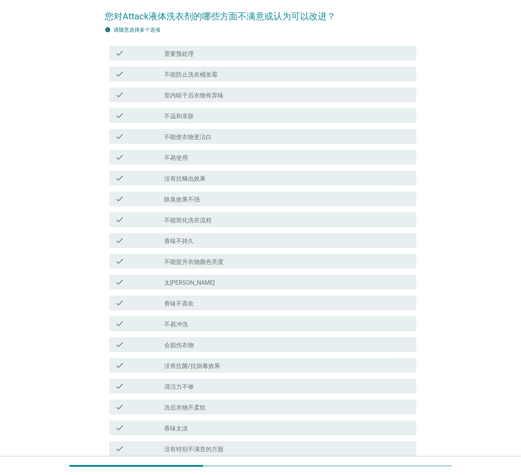
scroll to position [111, 0]
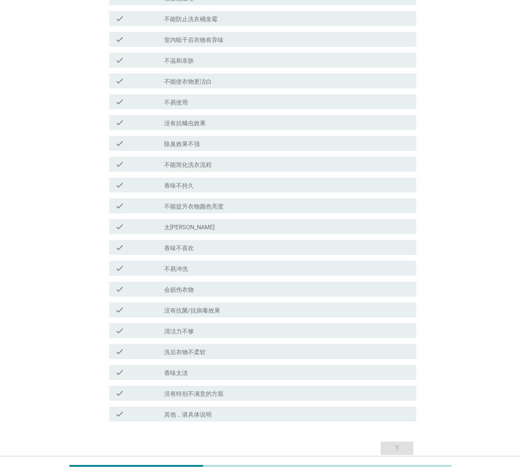
click at [198, 250] on div "check_box_outline_blank 香味不喜欢" at bounding box center [287, 247] width 246 height 9
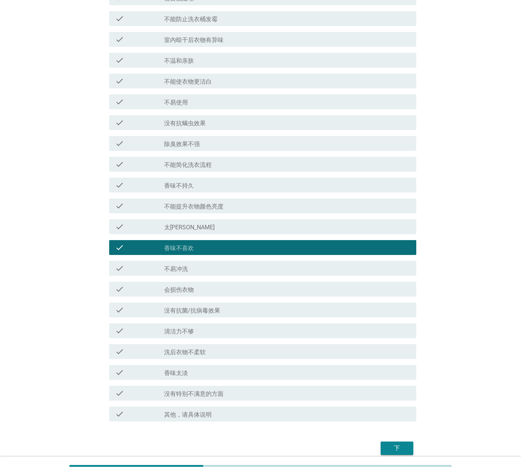
click at [203, 233] on div "check check_box_outline_blank 太[PERSON_NAME]" at bounding box center [262, 226] width 307 height 15
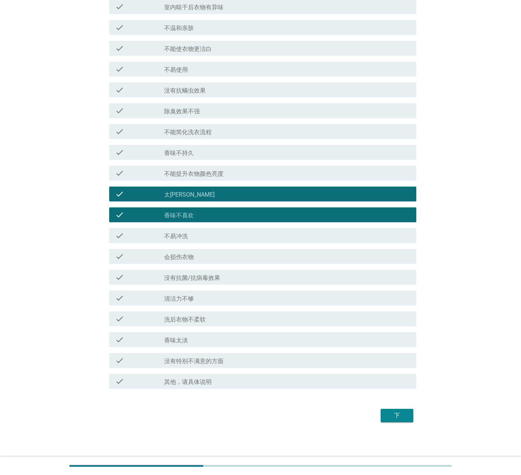
scroll to position [145, 0]
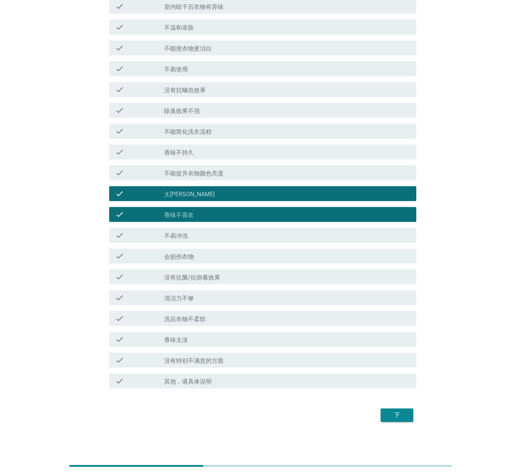
click at [393, 329] on div "下" at bounding box center [397, 415] width 21 height 9
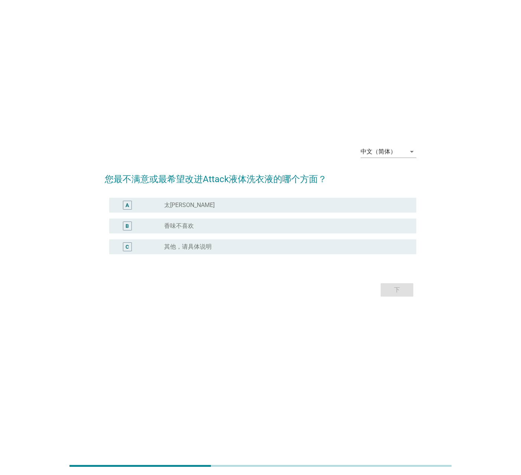
scroll to position [0, 0]
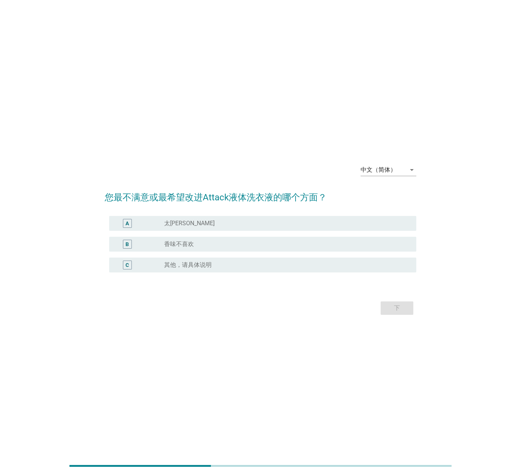
click at [234, 226] on div "radio_button_unchecked 太[PERSON_NAME]" at bounding box center [284, 223] width 240 height 7
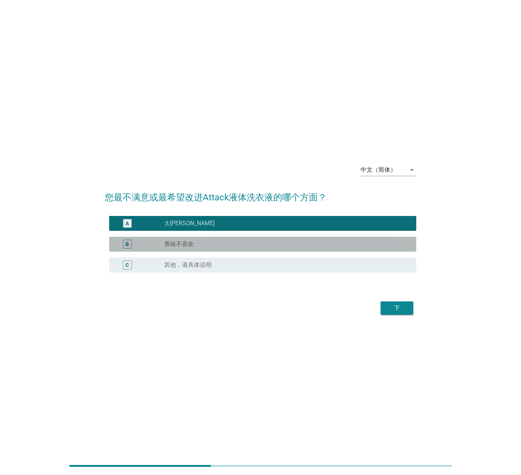
click at [242, 242] on div "radio_button_unchecked 香味不喜欢" at bounding box center [284, 243] width 240 height 7
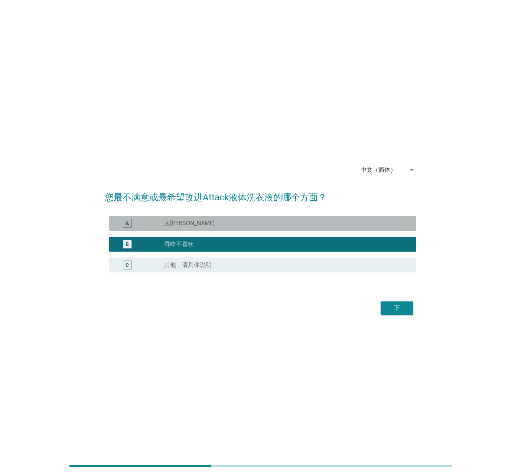
click at [260, 229] on div "A radio_button_unchecked 太[PERSON_NAME]" at bounding box center [262, 223] width 307 height 15
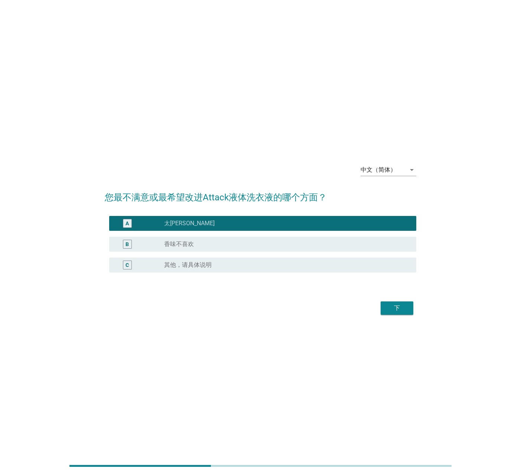
click at [401, 308] on div "下" at bounding box center [397, 308] width 21 height 9
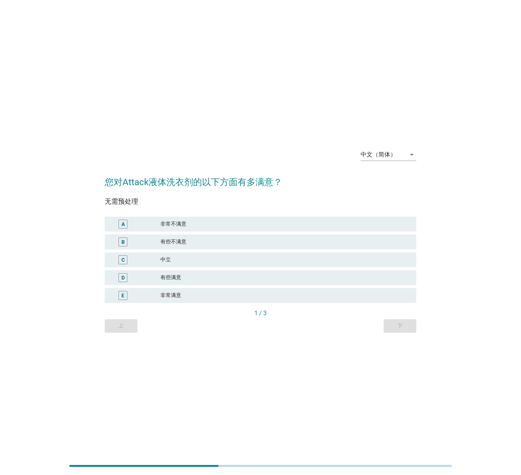
click at [234, 273] on div "有些满意" at bounding box center [286, 277] width 250 height 9
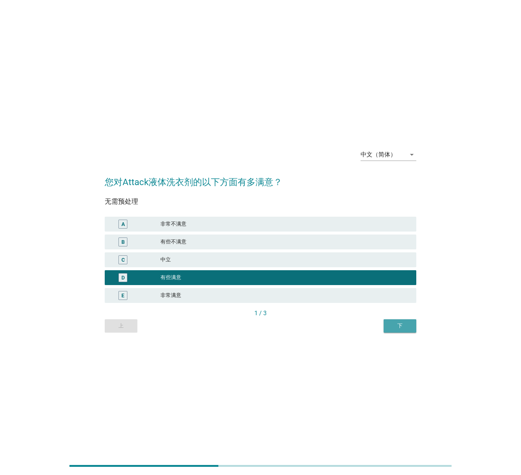
click at [409, 327] on div "下" at bounding box center [400, 326] width 21 height 8
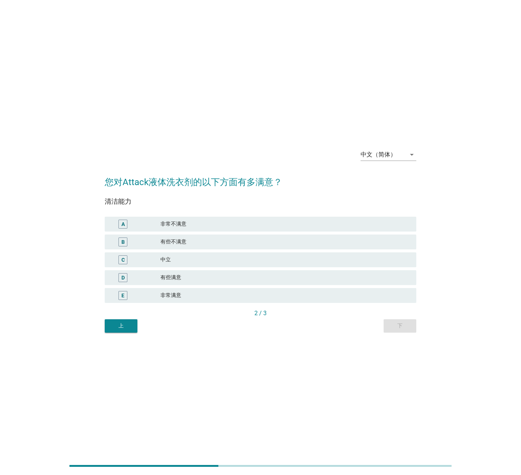
click at [204, 276] on div "有些满意" at bounding box center [286, 277] width 250 height 9
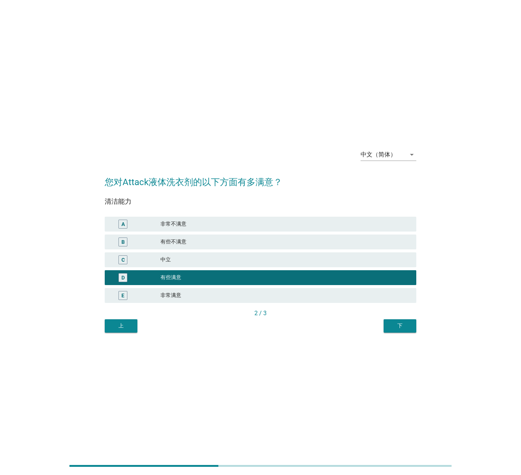
click at [391, 326] on div "下" at bounding box center [400, 326] width 21 height 8
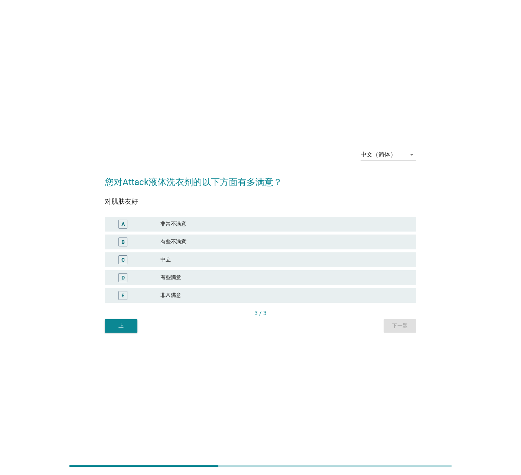
click at [203, 262] on div "中立" at bounding box center [286, 259] width 250 height 9
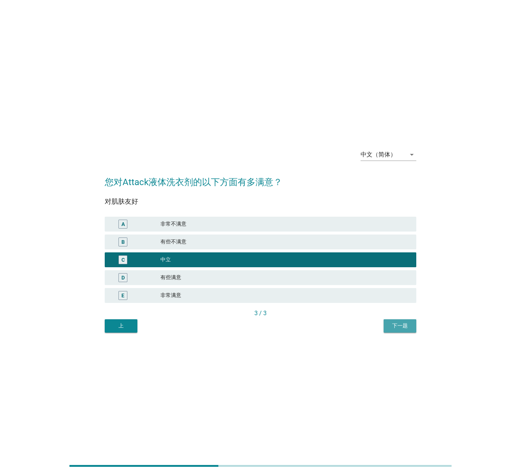
click at [398, 322] on div "下一题" at bounding box center [400, 326] width 21 height 8
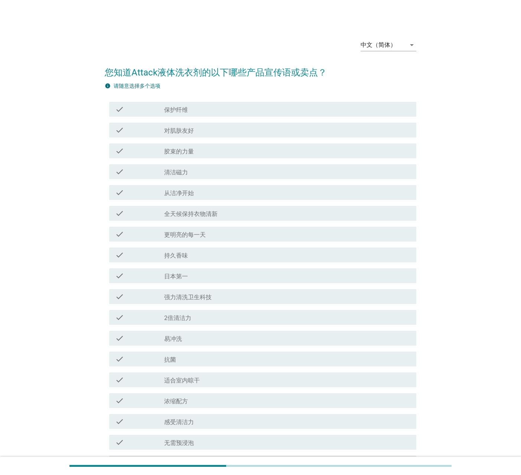
click at [205, 107] on div "check_box_outline_blank 保护纤维" at bounding box center [287, 109] width 246 height 9
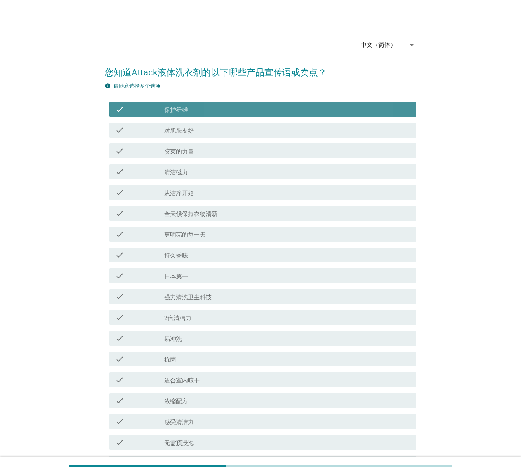
click at [218, 189] on div "check_box_outline_blank 从洁净开始" at bounding box center [287, 192] width 246 height 9
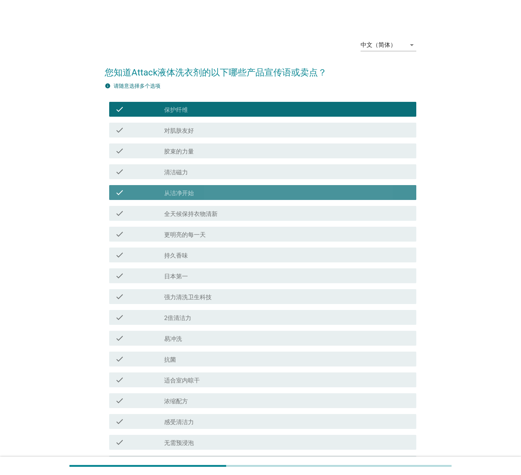
drag, startPoint x: 227, startPoint y: 242, endPoint x: 233, endPoint y: 278, distance: 36.7
click at [227, 243] on div "check check_box_outline_blank 更明亮的每一天" at bounding box center [261, 234] width 312 height 21
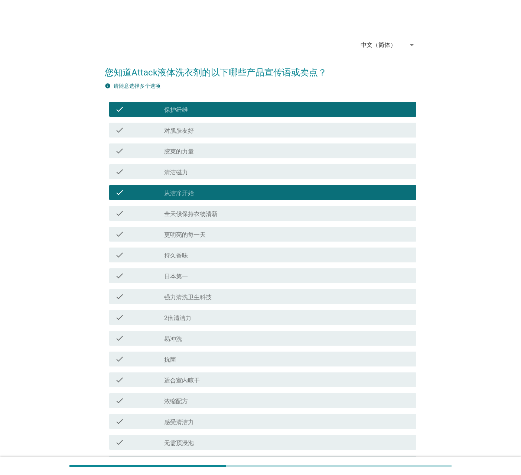
drag, startPoint x: 235, startPoint y: 284, endPoint x: 236, endPoint y: 287, distance: 3.8
click at [235, 284] on div "check check_box_outline_blank 日本第一" at bounding box center [261, 275] width 312 height 21
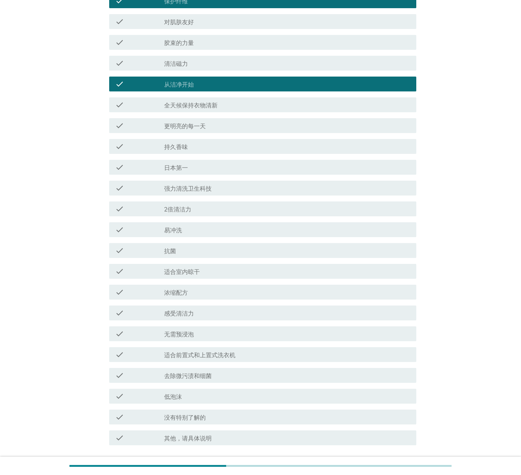
scroll to position [111, 0]
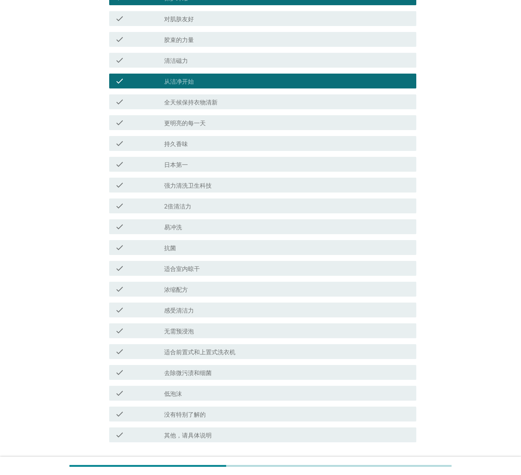
click at [192, 143] on div "check_box_outline_blank 持久香味" at bounding box center [287, 143] width 246 height 9
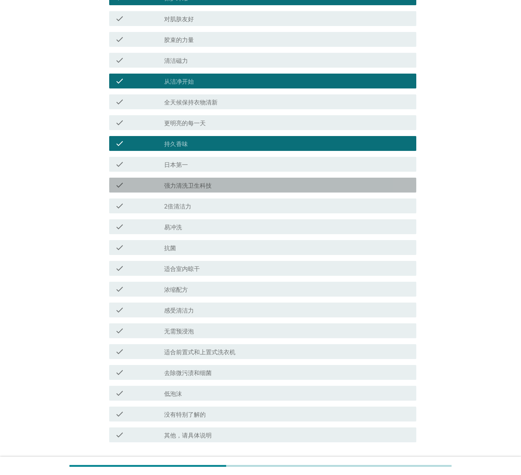
click at [219, 187] on div "check_box_outline_blank 强力清洗卫生科技" at bounding box center [287, 185] width 246 height 9
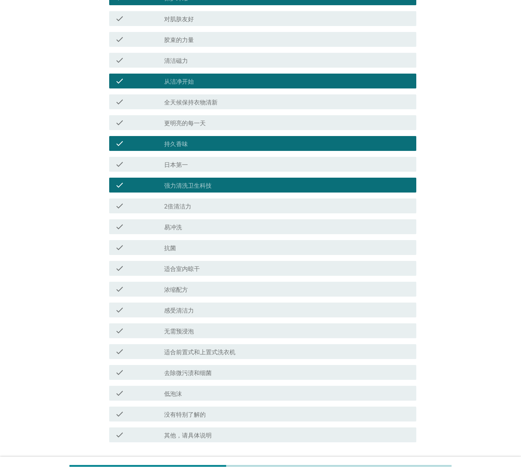
click at [220, 236] on div "check check_box_outline_blank 易冲洗" at bounding box center [261, 226] width 312 height 21
click at [223, 275] on div "check check_box_outline_blank 适合室内晾干" at bounding box center [262, 268] width 307 height 15
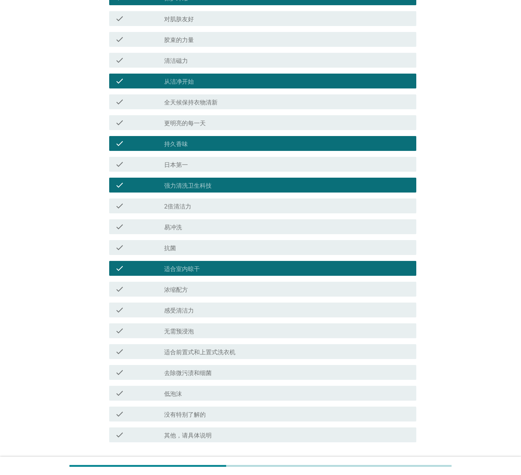
click at [210, 241] on div "check check_box_outline_blank 抗菌" at bounding box center [262, 247] width 307 height 15
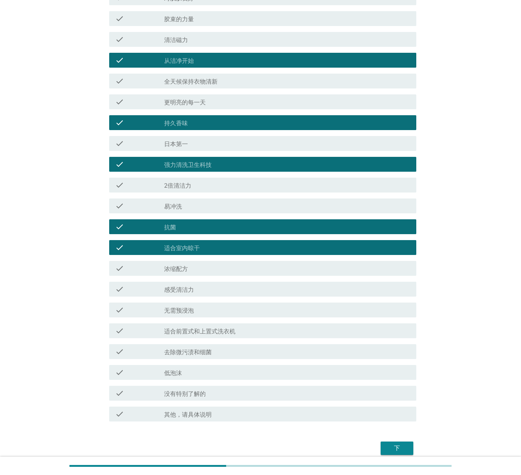
scroll to position [165, 0]
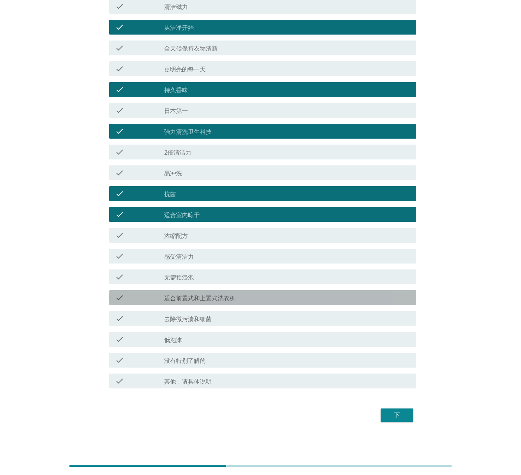
click at [224, 299] on label "适合前置式和上置式洗衣机" at bounding box center [199, 298] width 71 height 7
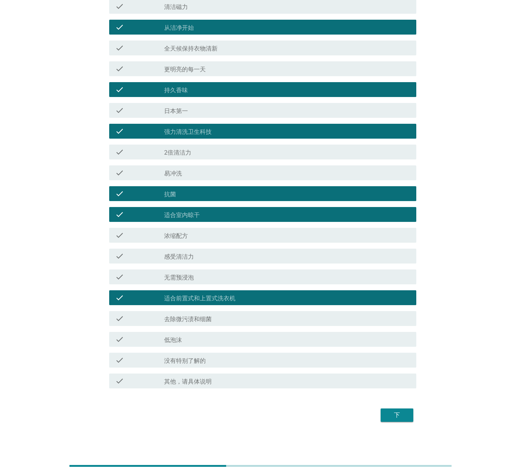
click at [220, 322] on div "check_box_outline_blank 去除微污渍和细菌" at bounding box center [287, 318] width 246 height 9
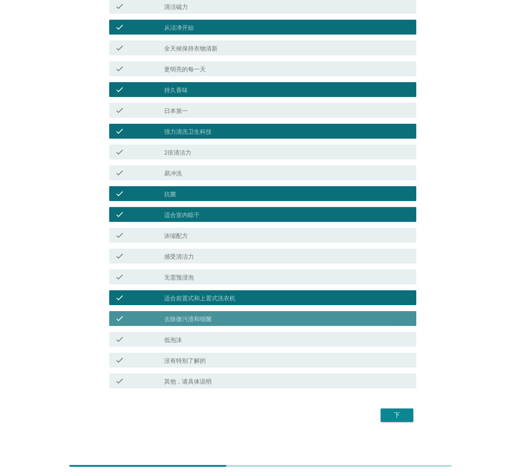
click at [220, 329] on div "check_box_outline_blank 低泡沫" at bounding box center [287, 339] width 246 height 9
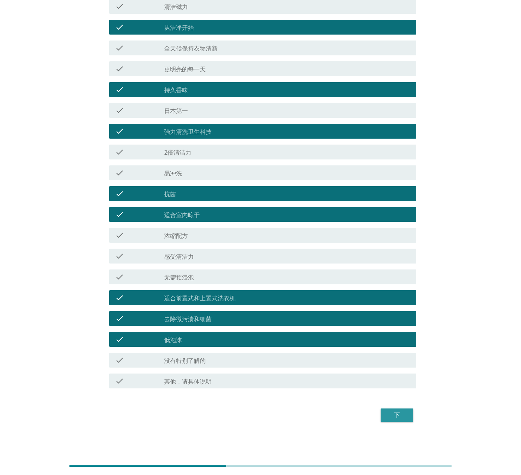
click at [395, 329] on div "下" at bounding box center [397, 415] width 21 height 9
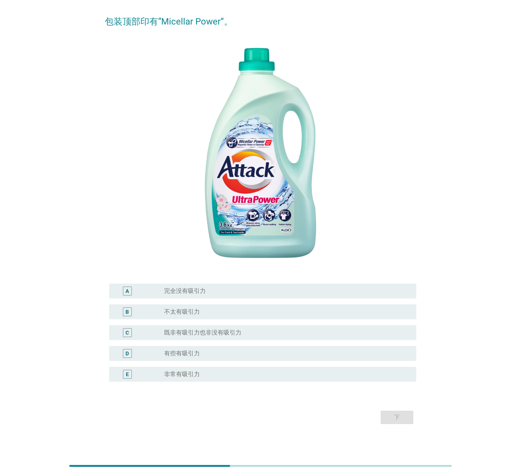
scroll to position [80, 0]
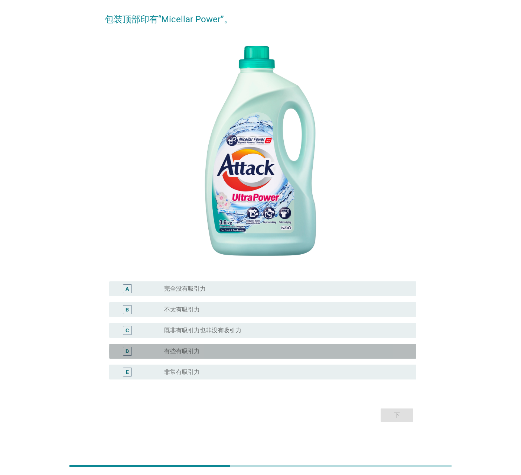
click at [201, 329] on div "radio_button_unchecked 有些有吸引力" at bounding box center [284, 350] width 240 height 7
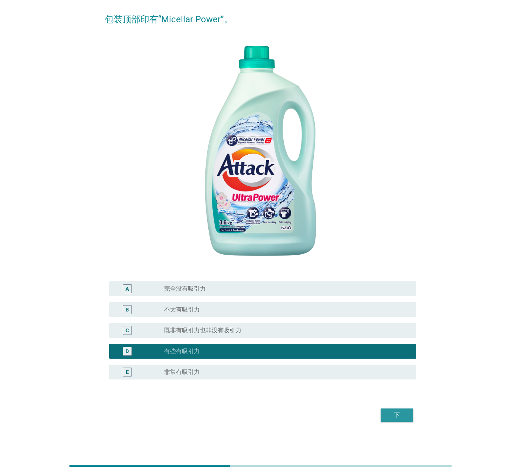
click at [392, 329] on div "下" at bounding box center [397, 415] width 21 height 9
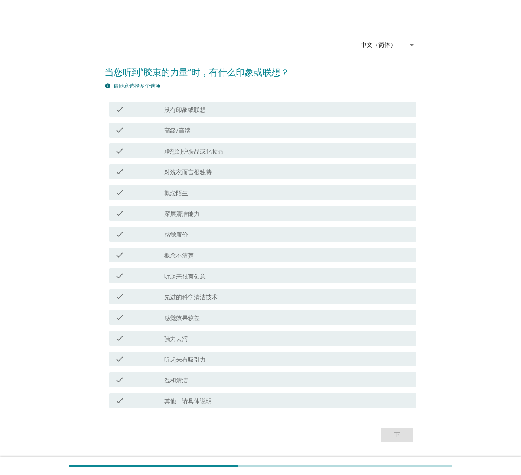
click at [193, 129] on div "check_box_outline_blank 高级/高端" at bounding box center [287, 130] width 246 height 9
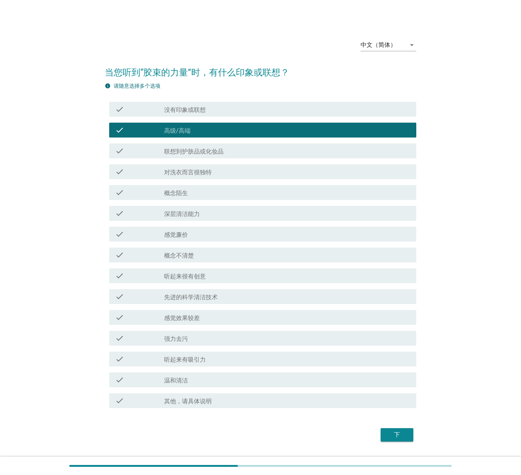
click at [219, 148] on label "联想到护肤品或化妆品" at bounding box center [193, 151] width 59 height 7
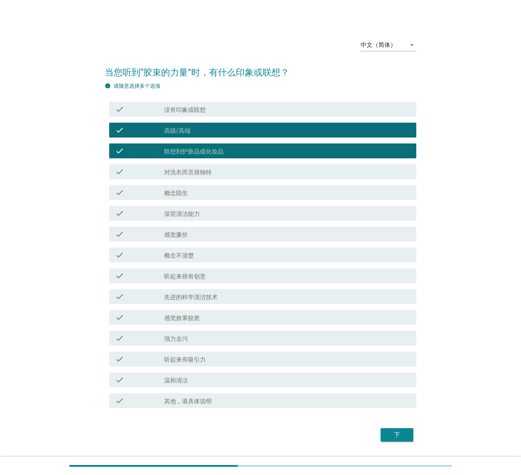
click at [220, 202] on div "check check_box_outline_blank 概念陌生" at bounding box center [261, 192] width 312 height 21
click at [214, 211] on div "check_box_outline_blank 深层清洁能力" at bounding box center [287, 213] width 246 height 9
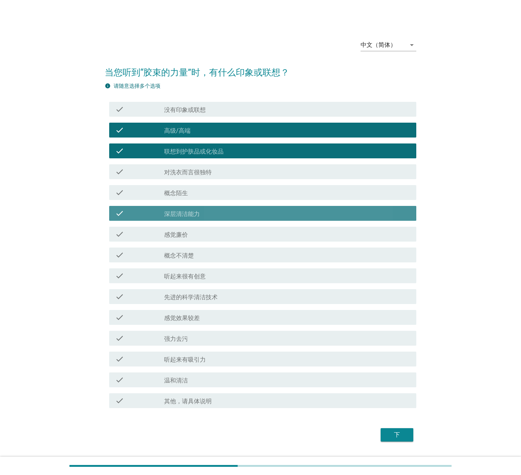
click at [219, 246] on div "check check_box_outline_blank 概念不清楚" at bounding box center [261, 254] width 312 height 21
click at [219, 283] on div "check check_box_outline_blank 听起来很有创意" at bounding box center [261, 275] width 312 height 21
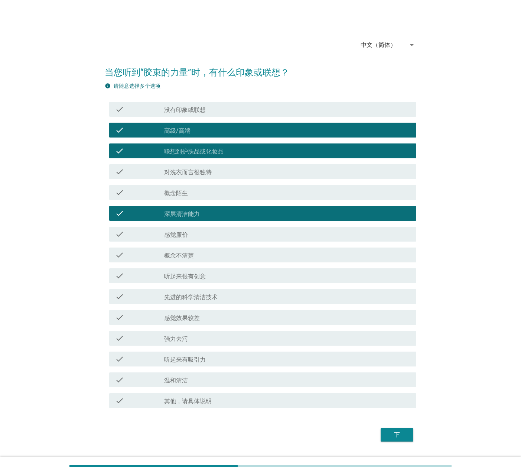
click at [218, 311] on div "check check_box_outline_blank 感觉效果较差" at bounding box center [262, 317] width 307 height 15
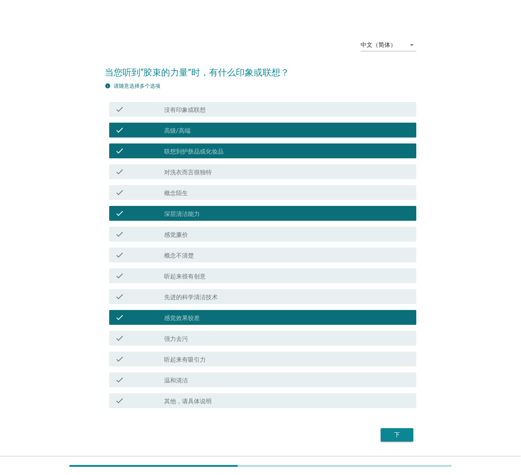
click at [213, 305] on div "check check_box_outline_blank 先进的科学清洁技术" at bounding box center [261, 296] width 312 height 21
click at [219, 301] on div "check check_box_outline_blank 先进的科学清洁技术" at bounding box center [262, 296] width 307 height 15
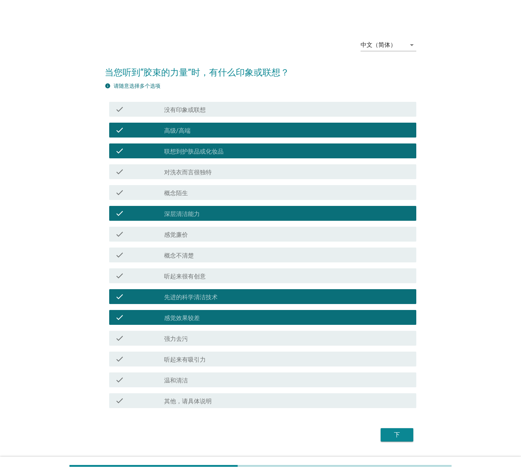
click at [224, 273] on div "check_box_outline_blank 听起来很有创意" at bounding box center [287, 275] width 246 height 9
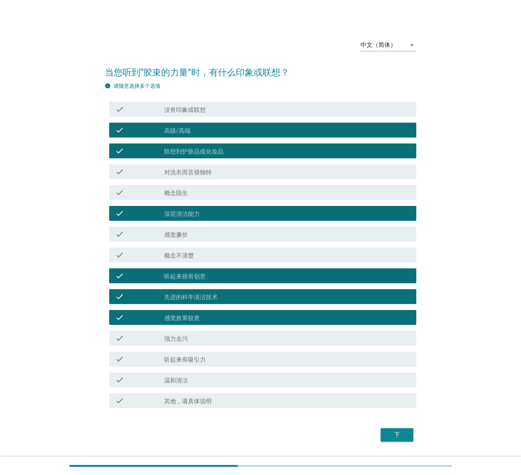
click at [391, 329] on div "下" at bounding box center [397, 434] width 21 height 9
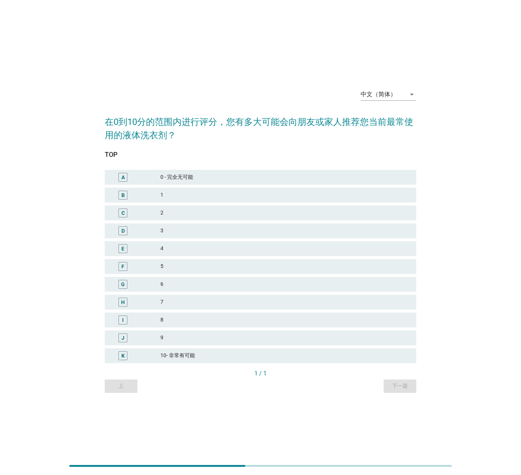
click at [204, 323] on div "8" at bounding box center [286, 319] width 250 height 9
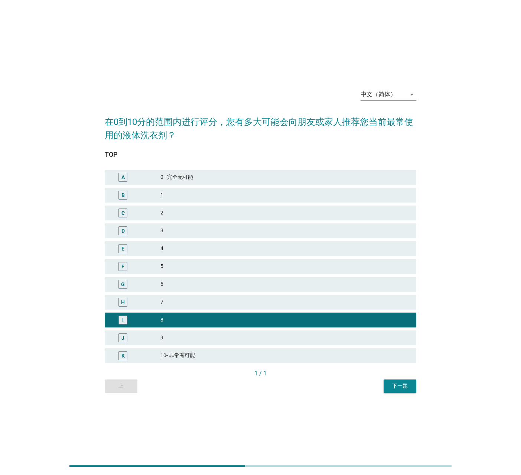
click at [406, 329] on button "下一题" at bounding box center [400, 385] width 33 height 13
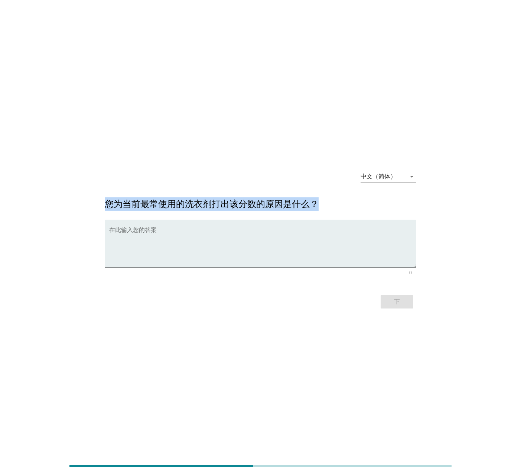
drag, startPoint x: 106, startPoint y: 202, endPoint x: 316, endPoint y: 206, distance: 210.3
click at [316, 206] on h2 "您为当前最常使用的洗衣剂打出该分数的原因是什么？" at bounding box center [261, 200] width 312 height 21
copy h2 "您为当前最常使用的洗衣剂打出该分数的原因是什么？"
click at [223, 249] on textarea "在此输入您的答案" at bounding box center [262, 248] width 307 height 39
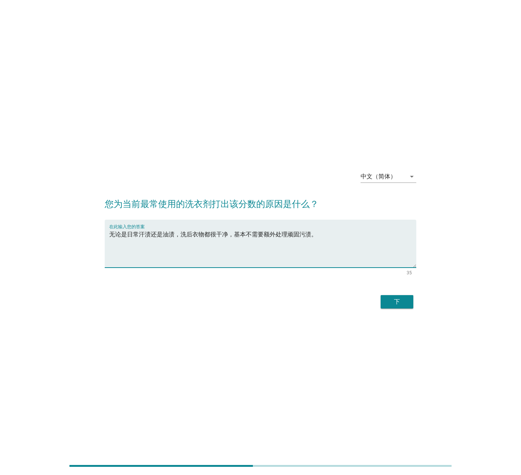
type textarea "无论是日常汗渍还是油渍，洗后衣物都很干净，基本不需要额外处理顽固污渍。"
click at [406, 298] on div "下" at bounding box center [397, 301] width 21 height 9
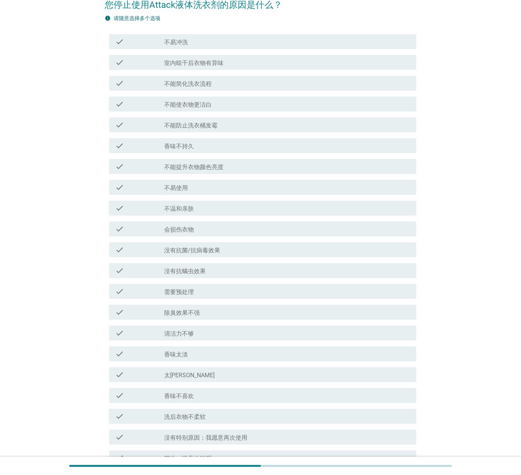
scroll to position [74, 0]
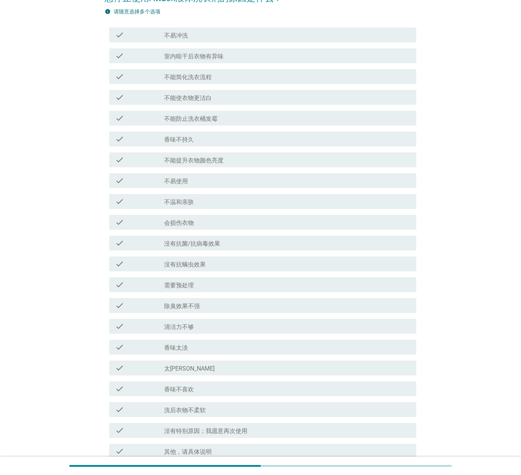
click at [204, 139] on div "check_box_outline_blank 香味不持久" at bounding box center [287, 139] width 246 height 9
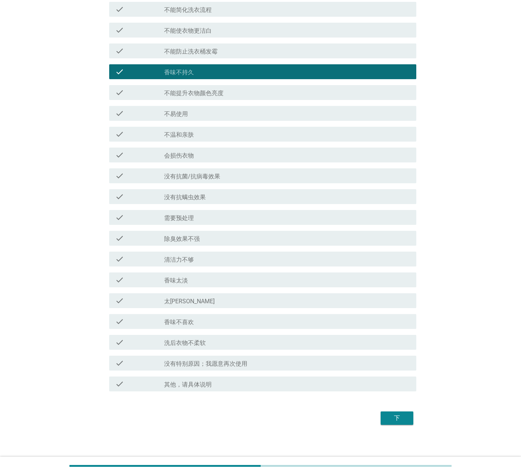
scroll to position [145, 0]
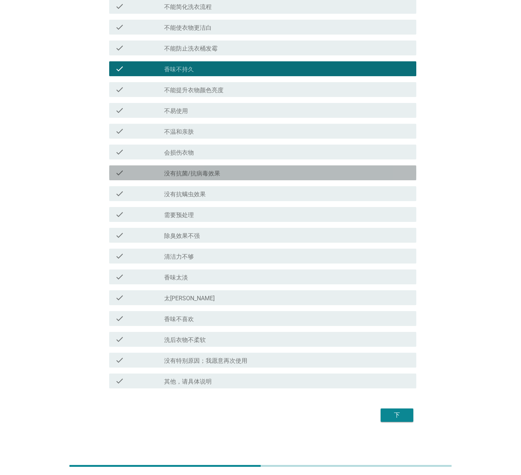
click at [226, 175] on div "check_box_outline_blank 没有抗菌/抗病毒效果" at bounding box center [287, 172] width 246 height 9
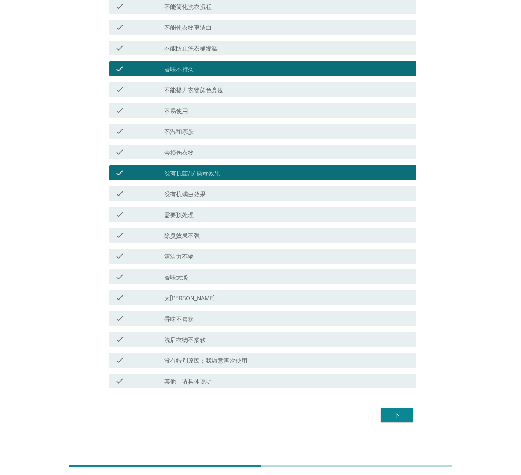
click at [226, 175] on div "check_box_outline_blank 没有抗菌/抗病毒效果" at bounding box center [287, 172] width 246 height 9
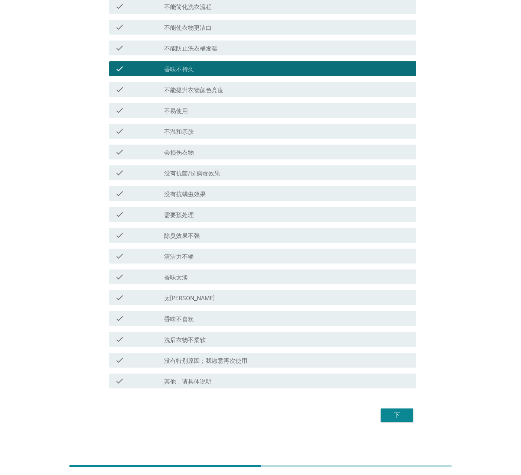
click at [227, 316] on div "check_box_outline_blank 香味不喜欢" at bounding box center [287, 318] width 246 height 9
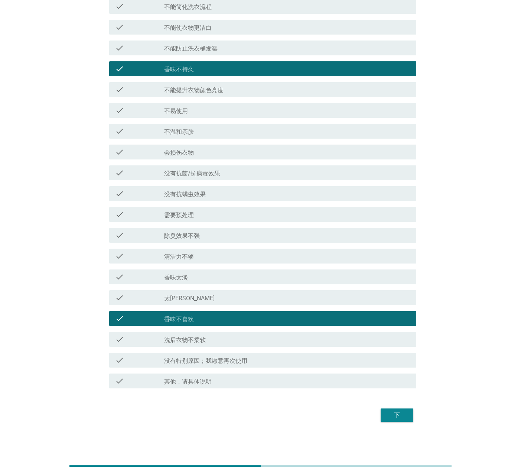
click at [233, 71] on div "check_box_outline_blank 香味不持久" at bounding box center [287, 68] width 246 height 9
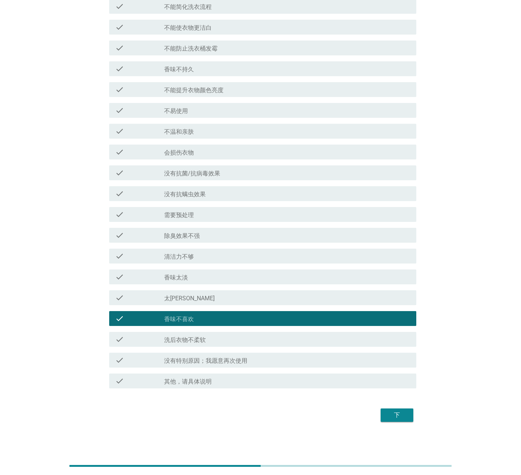
click at [226, 329] on div "check_box_outline_blank 洗后衣物不柔软" at bounding box center [287, 339] width 246 height 9
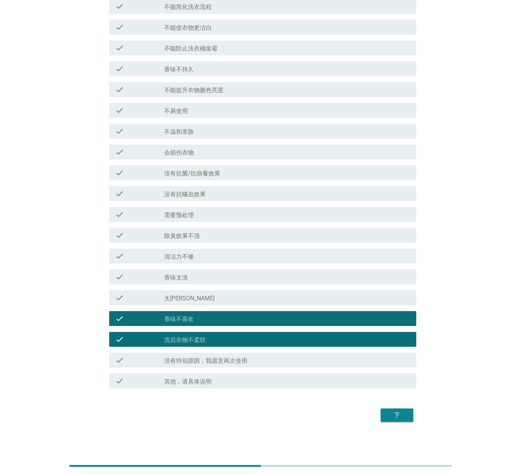
click at [384, 329] on div "下" at bounding box center [261, 415] width 312 height 18
click at [388, 329] on div "下" at bounding box center [397, 415] width 21 height 9
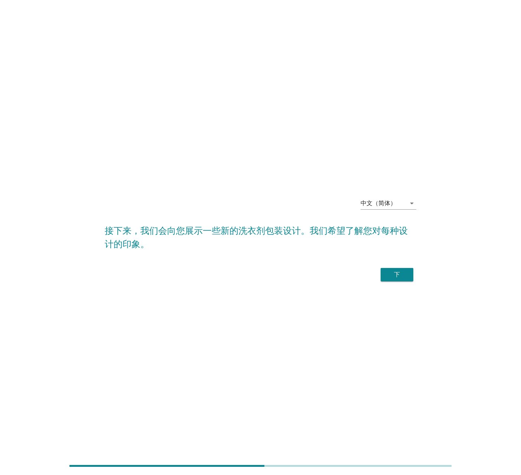
click at [302, 295] on div "中文（简体） arrow_drop_down 接下来，我们会向您展示一些新的洗衣剂包装设计。我们希望了解您对每种设计的印象。 下" at bounding box center [260, 237] width 503 height 122
click at [395, 273] on div "下" at bounding box center [397, 274] width 21 height 9
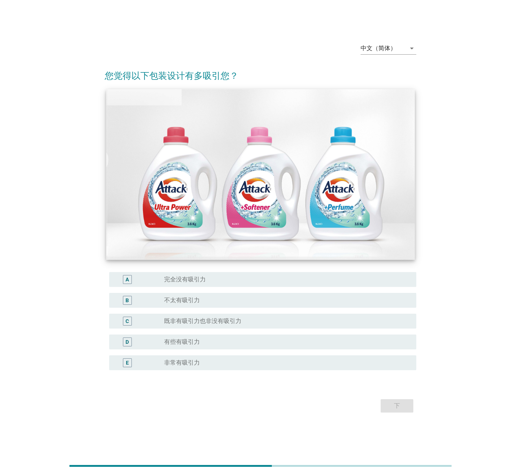
scroll to position [18, 0]
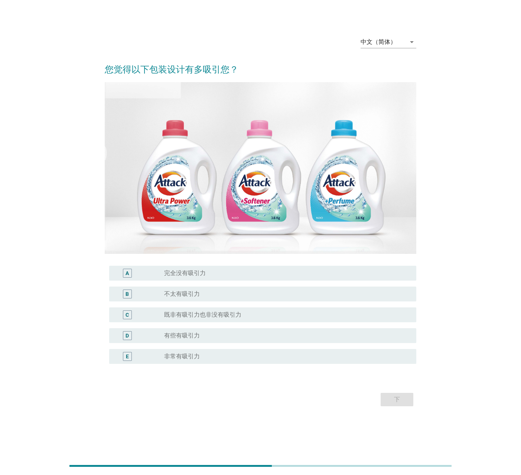
click at [206, 329] on div "radio_button_unchecked 有些有吸引力" at bounding box center [284, 335] width 240 height 7
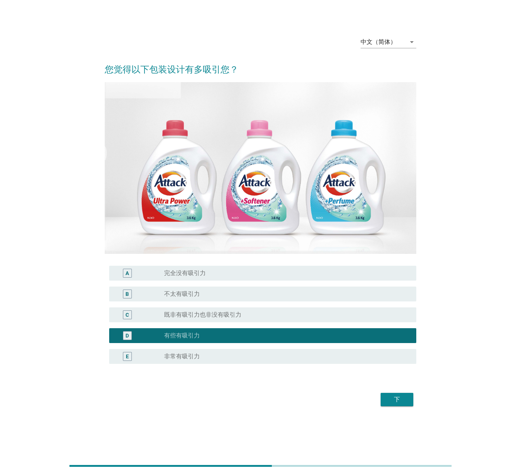
drag, startPoint x: 406, startPoint y: 405, endPoint x: 398, endPoint y: 391, distance: 15.9
click at [406, 329] on button "下" at bounding box center [397, 399] width 33 height 13
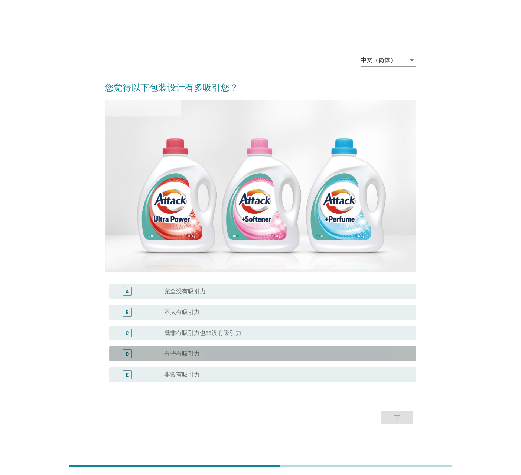
click at [267, 329] on div "radio_button_unchecked 有些有吸引力" at bounding box center [284, 353] width 240 height 7
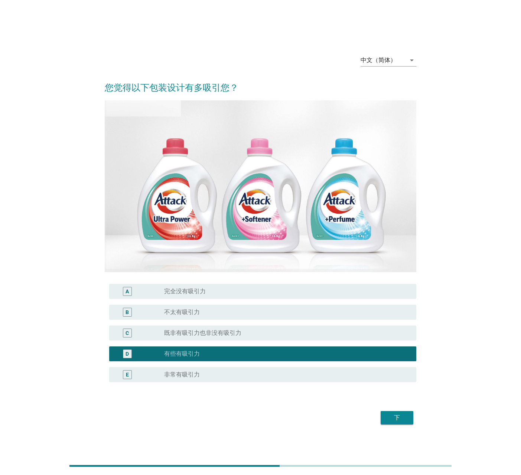
click at [395, 329] on button "下" at bounding box center [397, 417] width 33 height 13
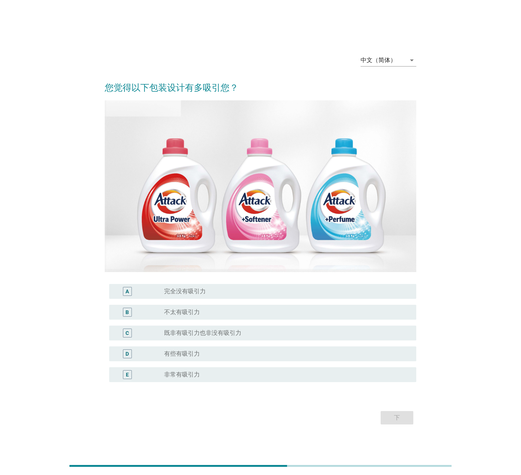
click at [218, 329] on div "radio_button_unchecked 非常有吸引力" at bounding box center [284, 374] width 240 height 7
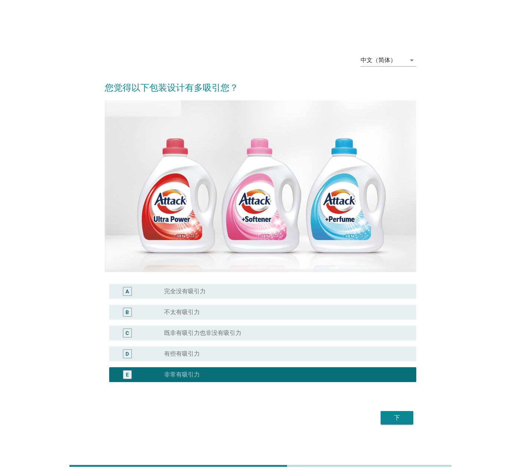
click at [393, 329] on div "下" at bounding box center [397, 417] width 21 height 9
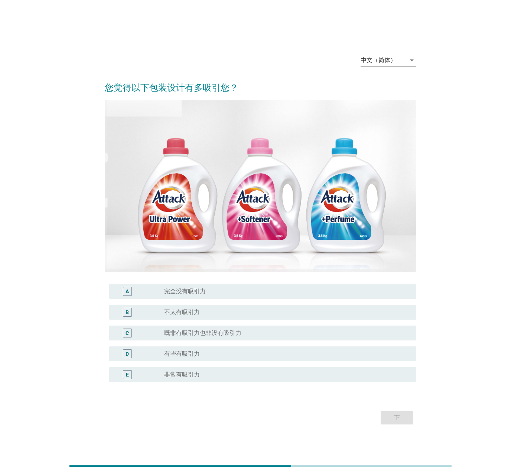
click at [210, 329] on label "既非有吸引力也非没有吸引力" at bounding box center [202, 332] width 77 height 7
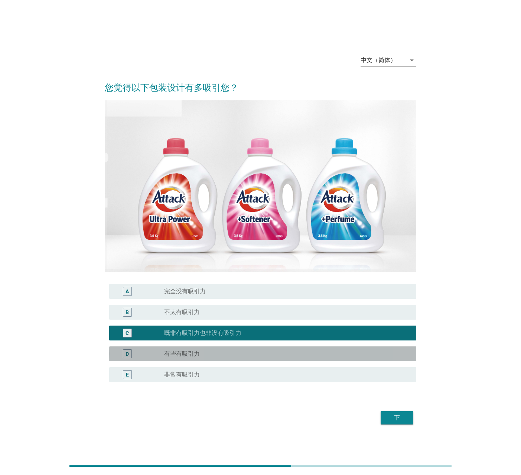
click at [219, 329] on div "radio_button_unchecked 有些有吸引力" at bounding box center [284, 353] width 240 height 7
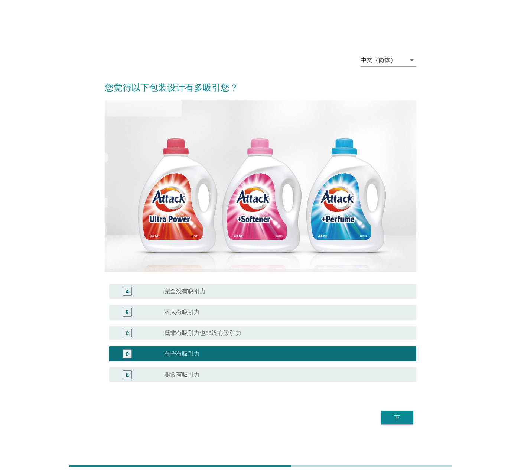
click at [398, 329] on div "下" at bounding box center [261, 418] width 312 height 18
click at [398, 329] on div "下" at bounding box center [397, 417] width 21 height 9
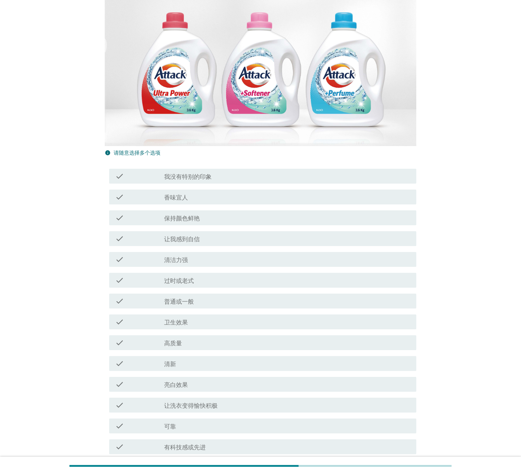
scroll to position [111, 0]
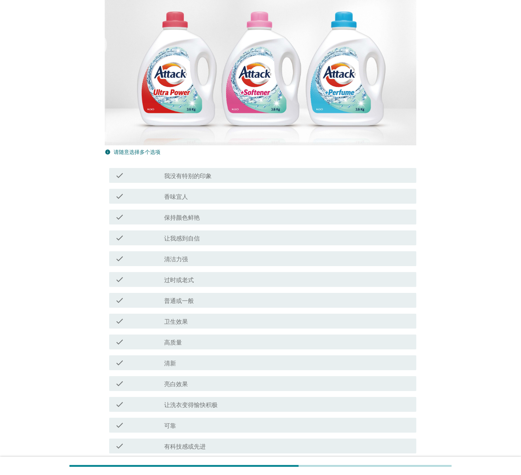
click at [207, 196] on div "check_box_outline_blank 香味宜人" at bounding box center [287, 196] width 246 height 9
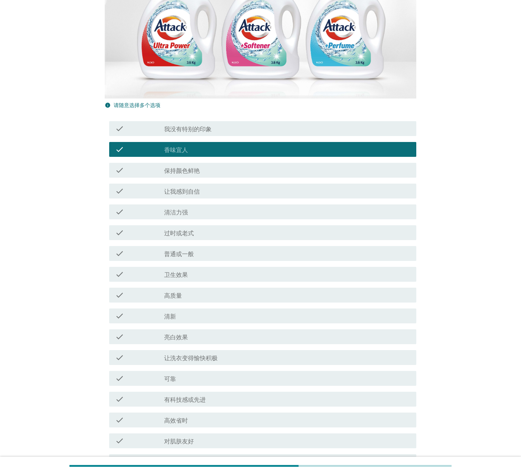
scroll to position [186, 0]
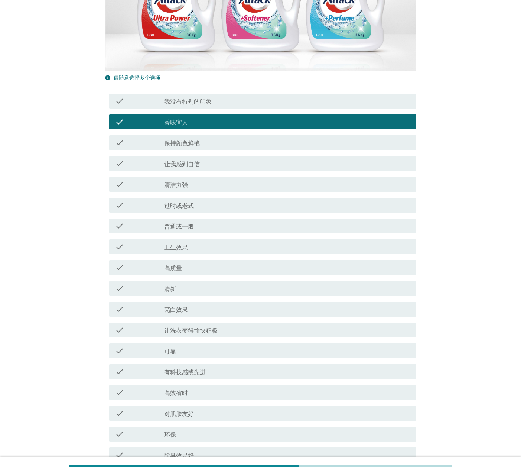
click at [211, 204] on div "check_box_outline_blank 过时或老式" at bounding box center [287, 205] width 246 height 9
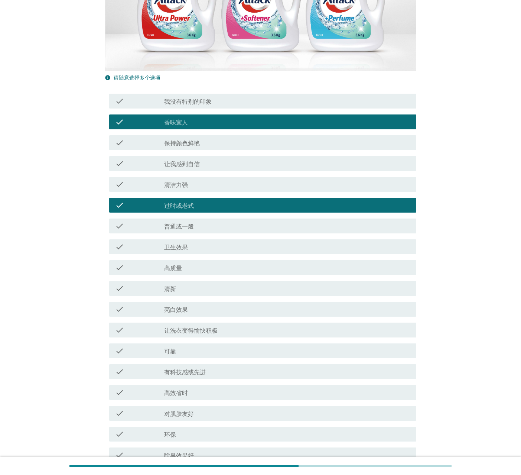
click at [209, 192] on div "check check_box_outline_blank 清洁力强" at bounding box center [261, 184] width 312 height 21
click at [210, 208] on div "check_box_outline_blank 过时或老式" at bounding box center [287, 205] width 246 height 9
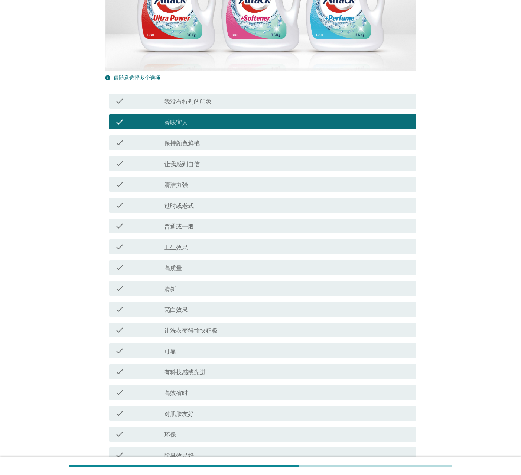
click at [220, 226] on div "check_box_outline_blank 普通或一般" at bounding box center [287, 225] width 246 height 9
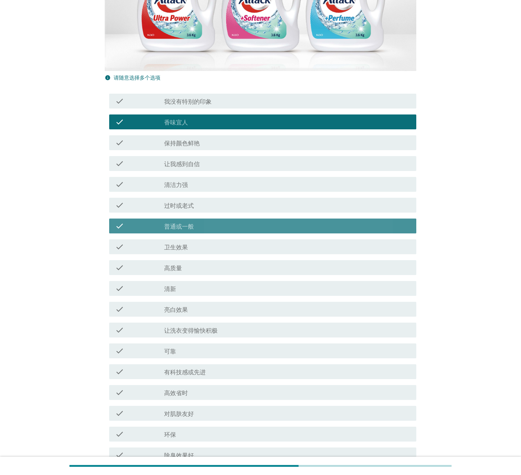
click at [221, 223] on div "check_box_outline_blank 普通或一般" at bounding box center [287, 225] width 246 height 9
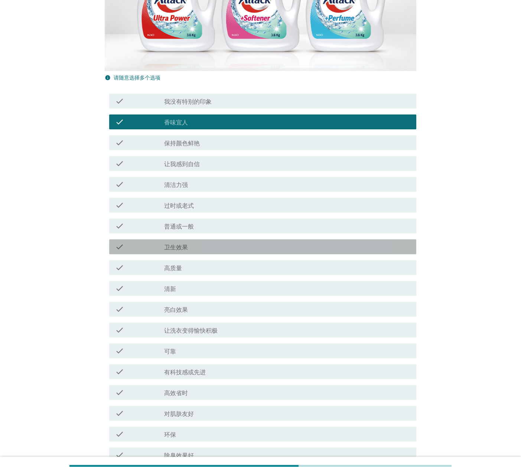
click at [218, 248] on div "check_box_outline_blank 卫生效果" at bounding box center [287, 246] width 246 height 9
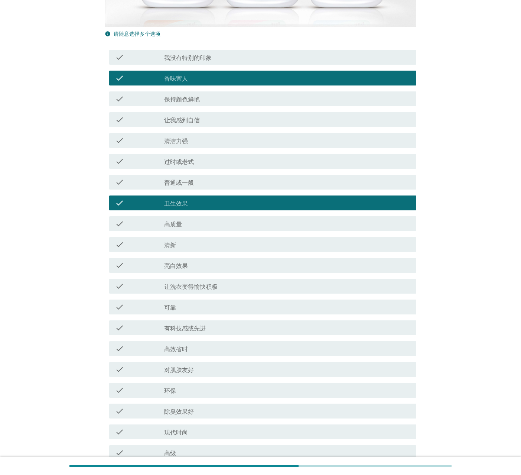
scroll to position [297, 0]
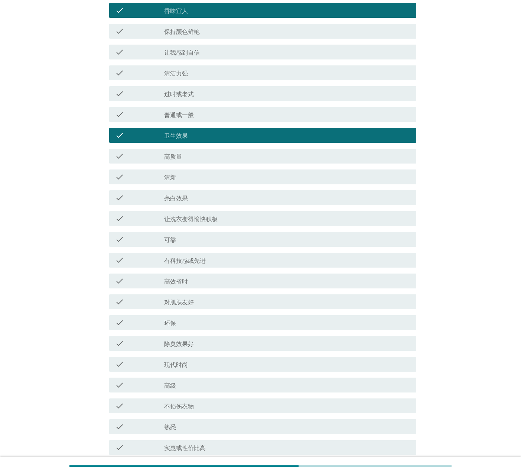
click at [201, 194] on div "check_box_outline_blank 亮白效果" at bounding box center [287, 197] width 246 height 9
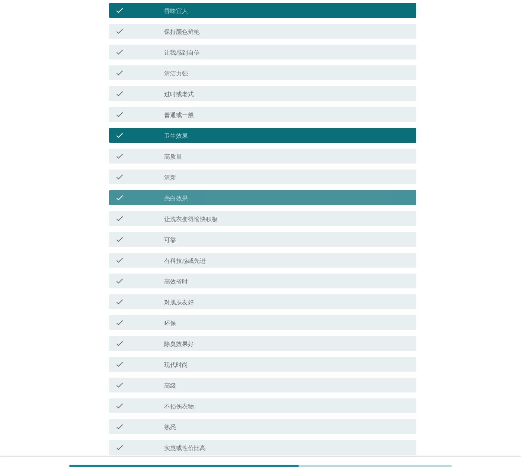
click at [204, 181] on div "check_box_outline_blank 清新" at bounding box center [287, 176] width 246 height 9
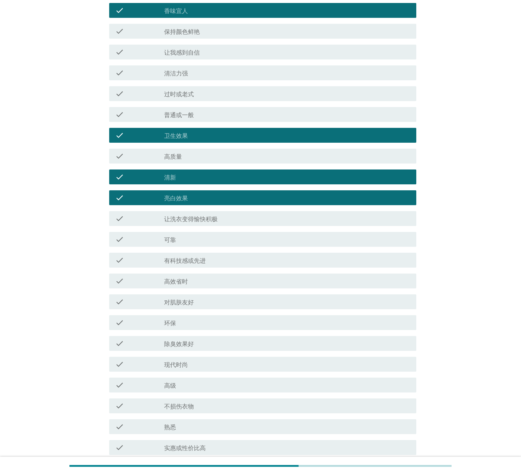
click at [207, 155] on div "check_box_outline_blank 高质量" at bounding box center [287, 156] width 246 height 9
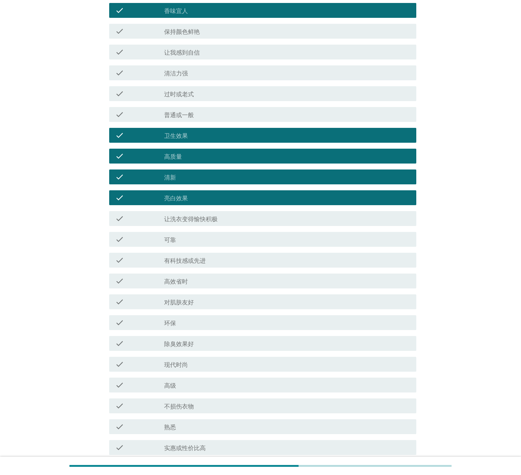
scroll to position [372, 0]
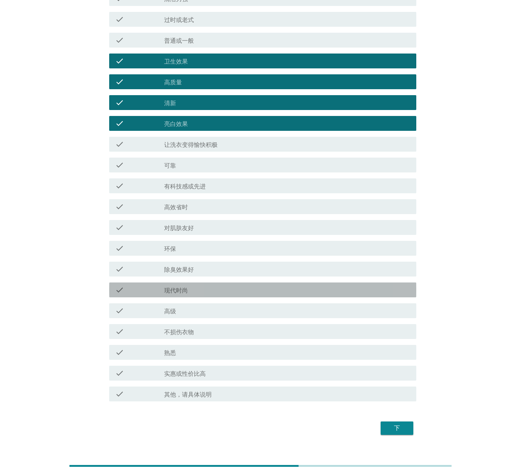
click at [217, 292] on div "check_box_outline_blank 现代时尚" at bounding box center [287, 289] width 246 height 9
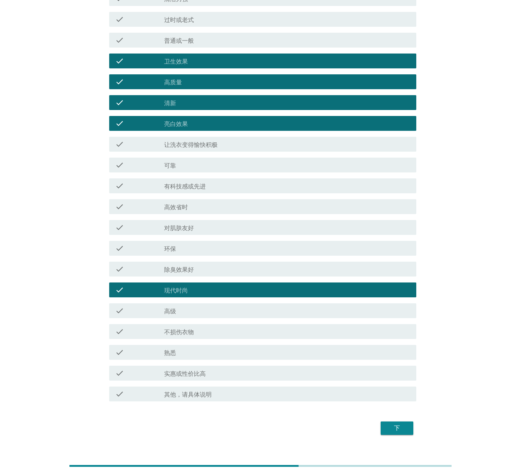
click at [227, 268] on div "check_box_outline_blank 除臭效果好" at bounding box center [287, 269] width 246 height 9
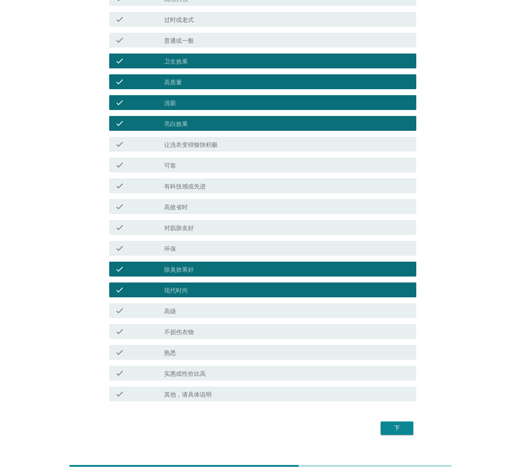
click at [236, 269] on div "check_box_outline_blank 除臭效果好" at bounding box center [287, 269] width 246 height 9
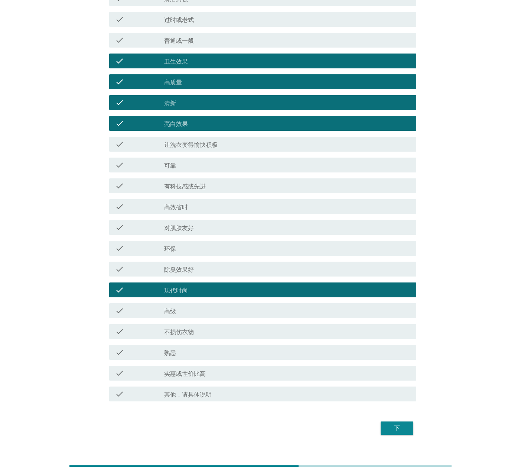
click at [389, 329] on div "下" at bounding box center [397, 428] width 21 height 9
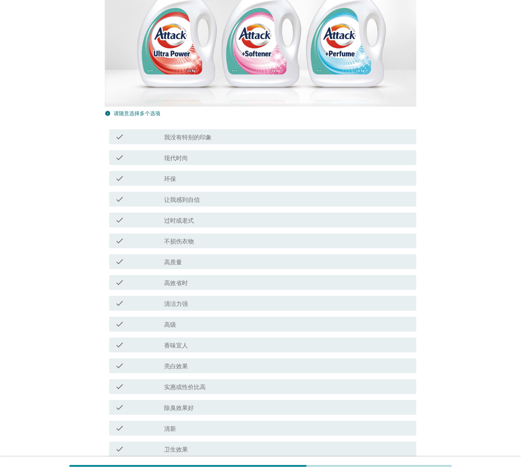
scroll to position [186, 0]
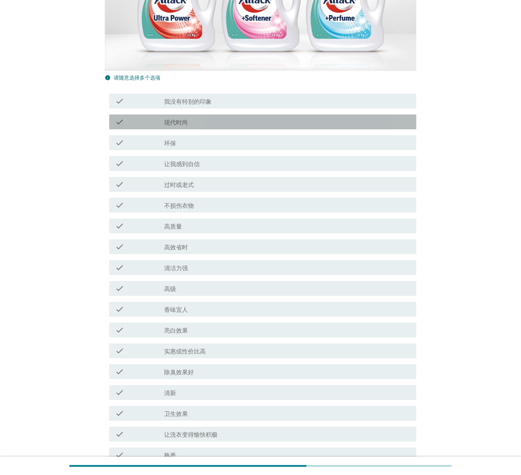
click at [179, 122] on label "现代时尚" at bounding box center [176, 122] width 24 height 7
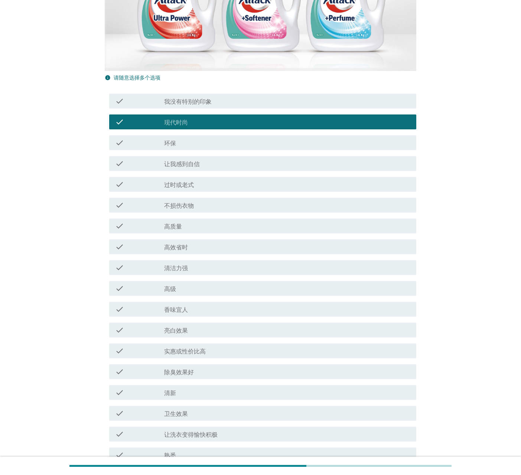
click at [193, 140] on div "check_box_outline_blank 环保" at bounding box center [287, 142] width 246 height 9
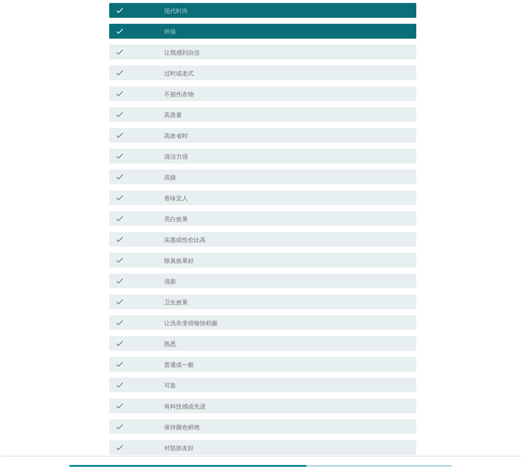
scroll to position [372, 0]
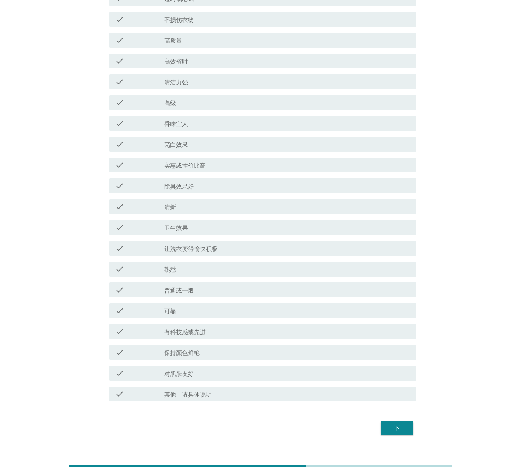
click at [203, 207] on div "check_box_outline_blank 清新" at bounding box center [287, 206] width 246 height 9
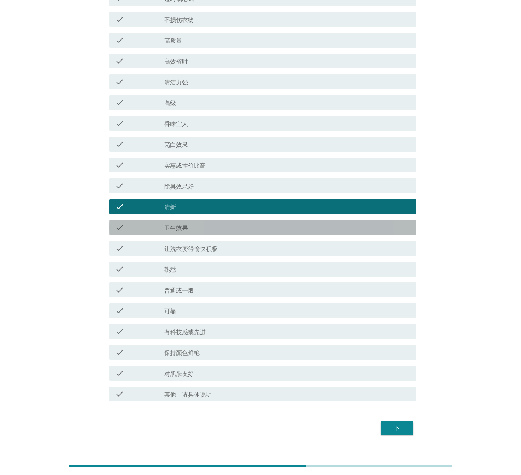
click at [211, 226] on div "check_box_outline_blank 卫生效果" at bounding box center [287, 227] width 246 height 9
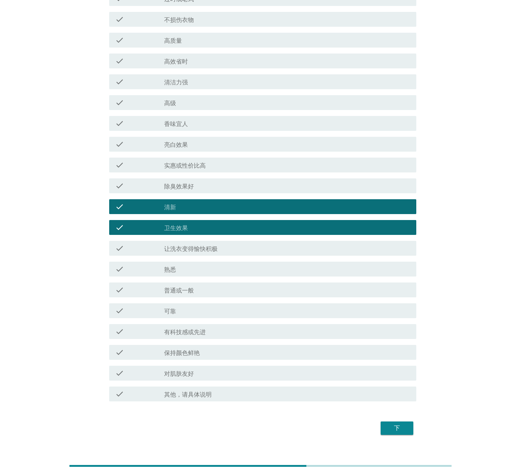
click at [392, 329] on button "下" at bounding box center [397, 427] width 33 height 13
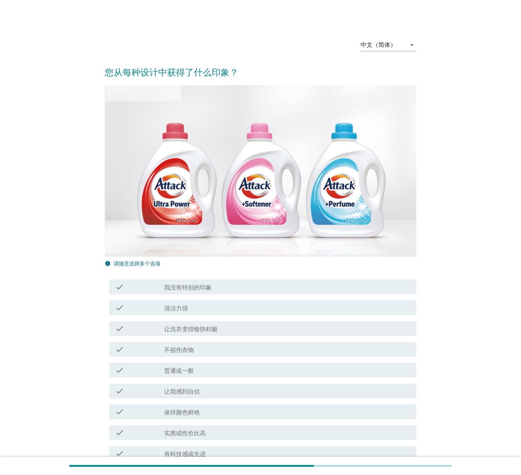
click at [225, 329] on div "check_box_outline_blank 让洗衣变得愉快积极" at bounding box center [287, 328] width 246 height 9
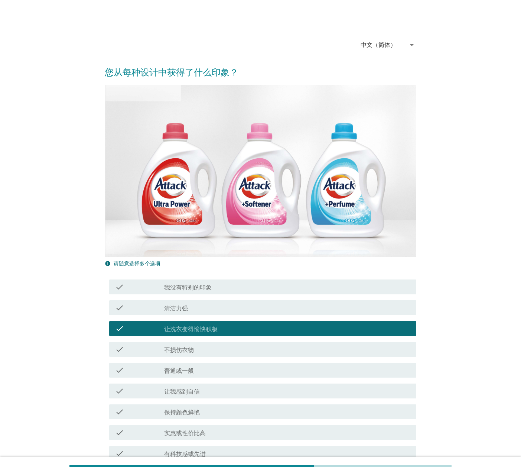
click at [226, 283] on div "check_box_outline_blank 我没有特别的印象" at bounding box center [287, 286] width 246 height 9
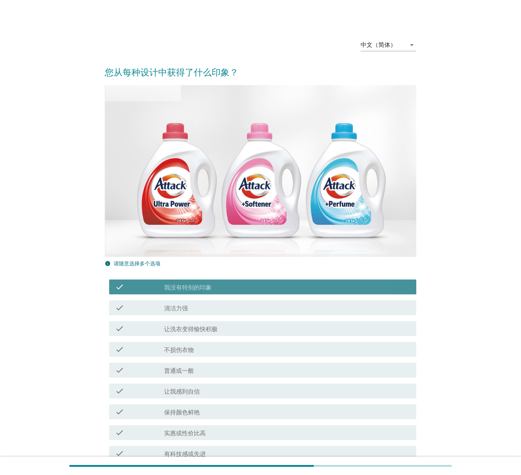
click at [223, 284] on div "check_box_outline_blank 我没有特别的印象" at bounding box center [287, 286] width 246 height 9
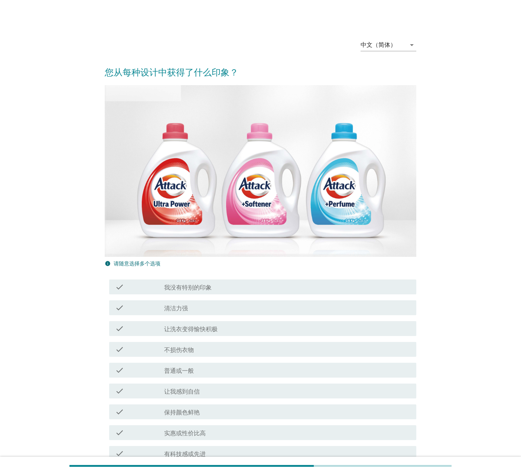
click at [219, 311] on div "check_box_outline_blank 清洁力强" at bounding box center [287, 307] width 246 height 9
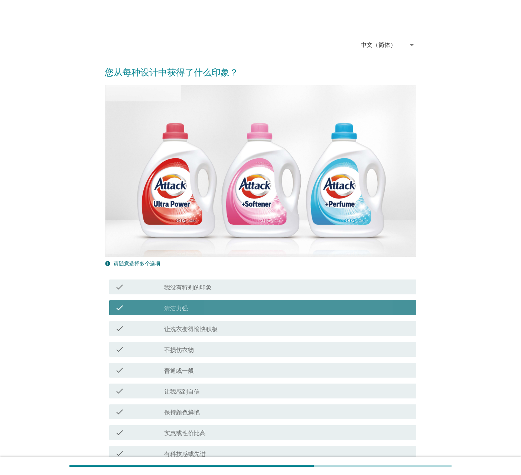
click at [226, 329] on div "check_box_outline_blank 让洗衣变得愉快积极" at bounding box center [287, 328] width 246 height 9
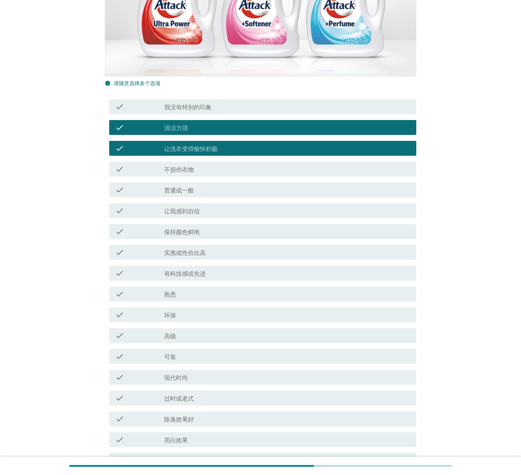
scroll to position [223, 0]
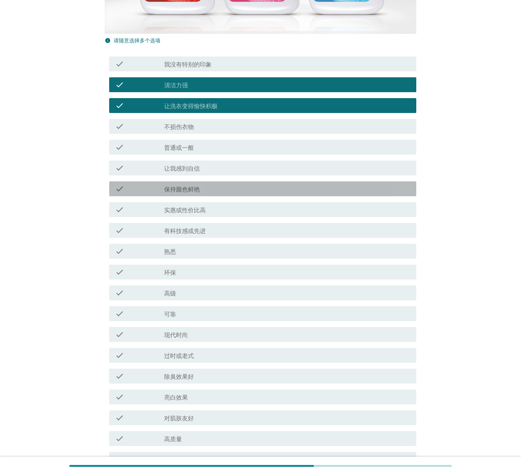
click at [208, 187] on div "check_box_outline_blank 保持颜色鲜艳" at bounding box center [287, 188] width 246 height 9
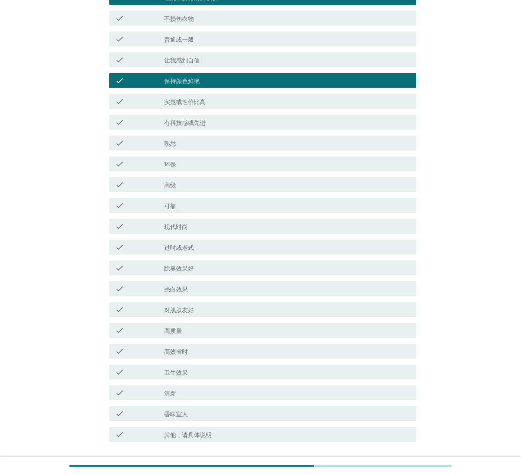
scroll to position [334, 0]
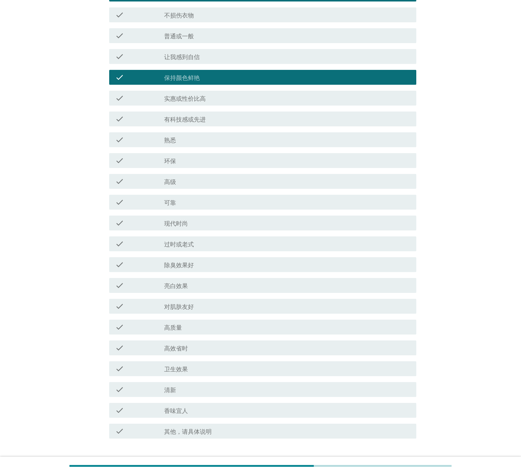
click at [201, 118] on label "有科技感或先进" at bounding box center [185, 119] width 42 height 7
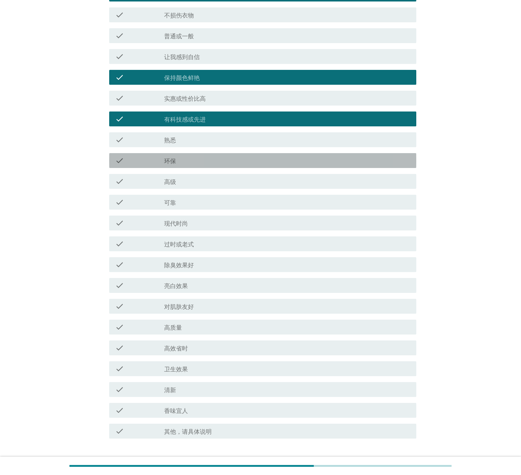
click at [210, 160] on div "check_box_outline_blank 环保" at bounding box center [287, 160] width 246 height 9
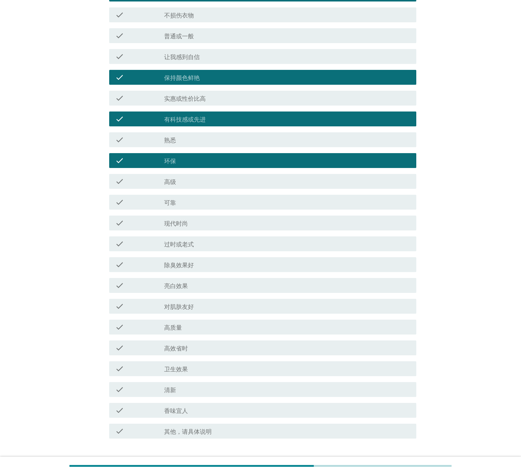
click at [203, 183] on div "check_box_outline_blank 高级" at bounding box center [287, 181] width 246 height 9
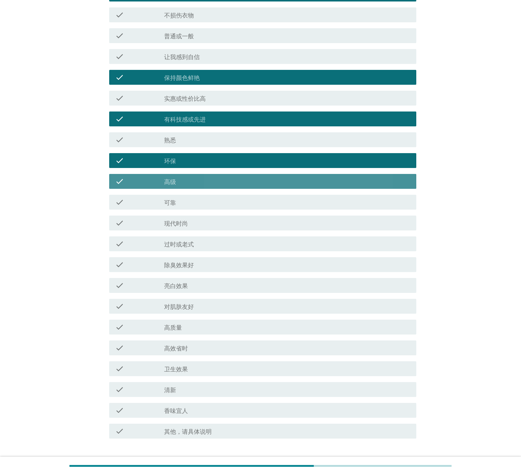
click at [204, 219] on div "check_box_outline_blank 现代时尚" at bounding box center [287, 222] width 246 height 9
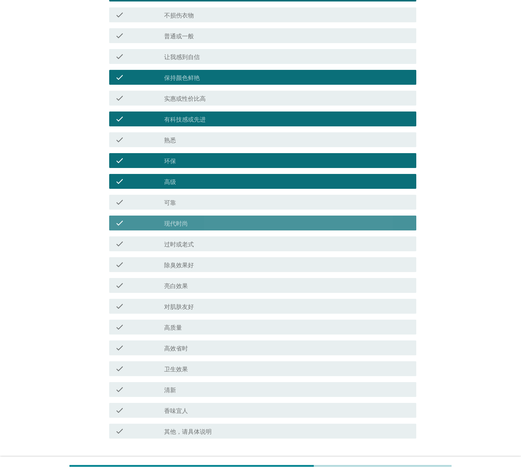
click at [209, 201] on div "check_box_outline_blank 可靠" at bounding box center [287, 202] width 246 height 9
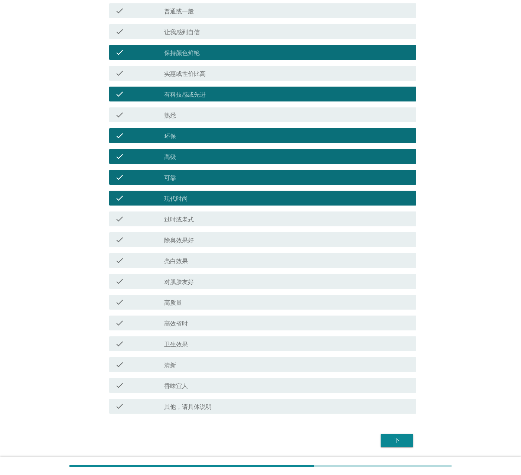
scroll to position [385, 0]
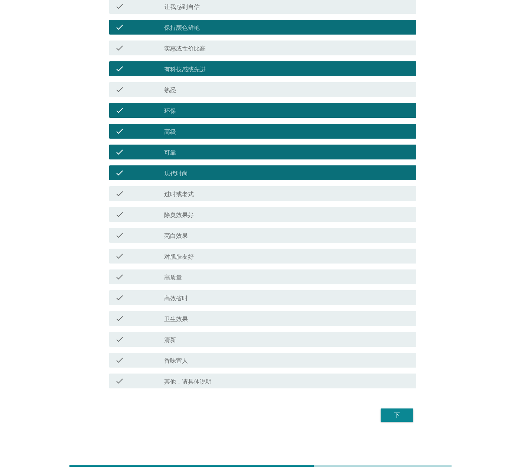
click at [391, 329] on div "下" at bounding box center [397, 415] width 21 height 9
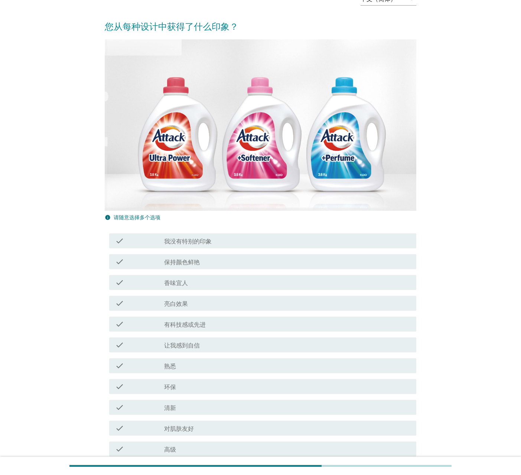
scroll to position [111, 0]
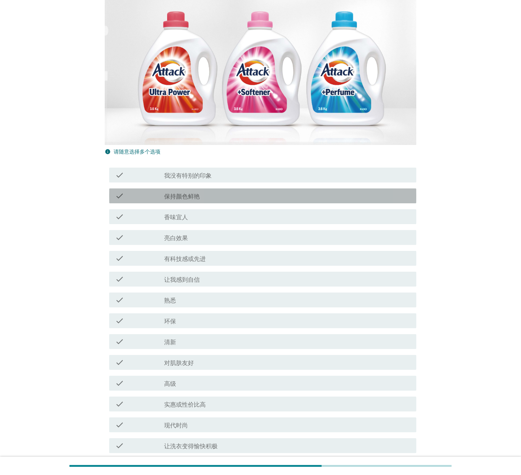
click at [207, 199] on div "check_box_outline_blank 保持颜色鲜艳" at bounding box center [287, 195] width 246 height 9
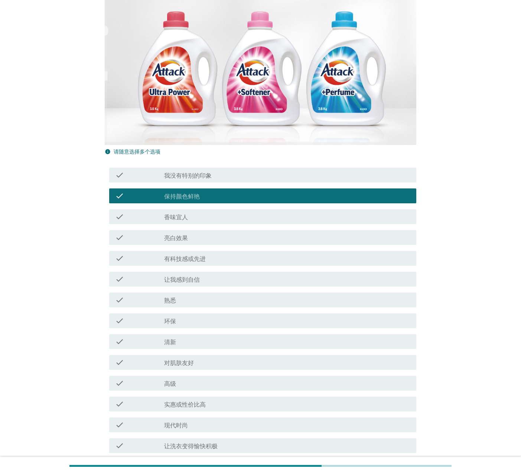
click at [216, 236] on div "check_box_outline_blank 亮白效果" at bounding box center [287, 237] width 246 height 9
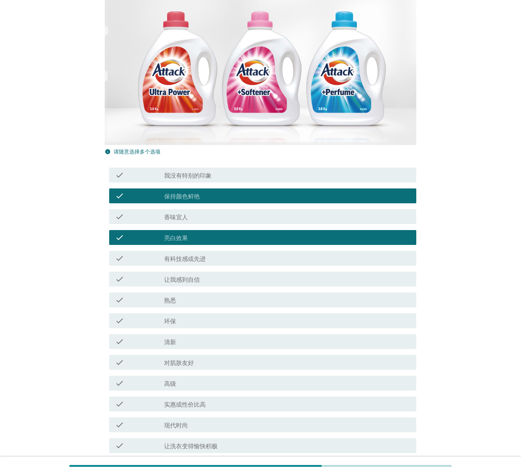
click at [217, 209] on div "check check_box_outline_blank 香味宜人" at bounding box center [262, 216] width 307 height 15
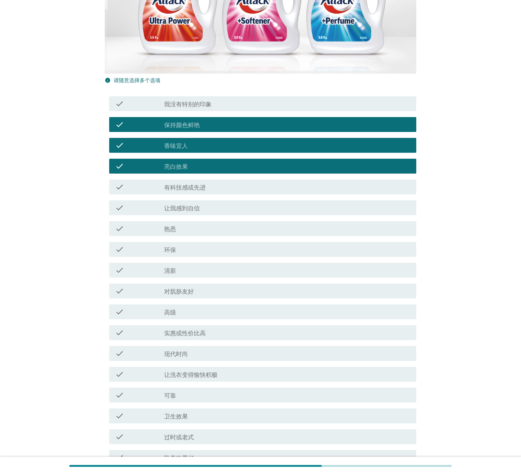
scroll to position [260, 0]
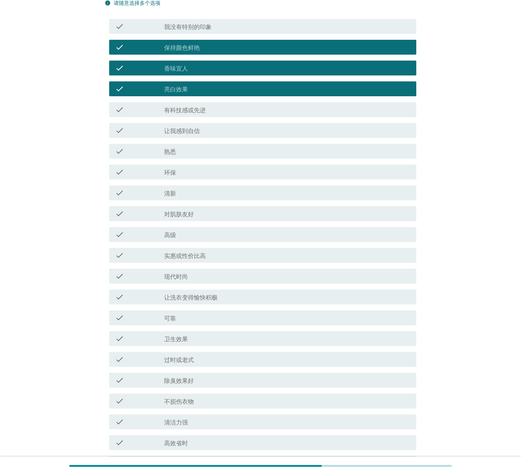
click at [226, 254] on div "check_box_outline_blank 实惠或性价比高" at bounding box center [287, 255] width 246 height 9
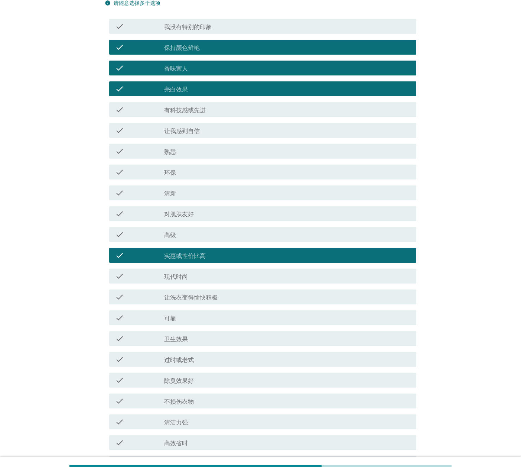
click at [225, 233] on div "check_box_outline_blank 高级" at bounding box center [287, 234] width 246 height 9
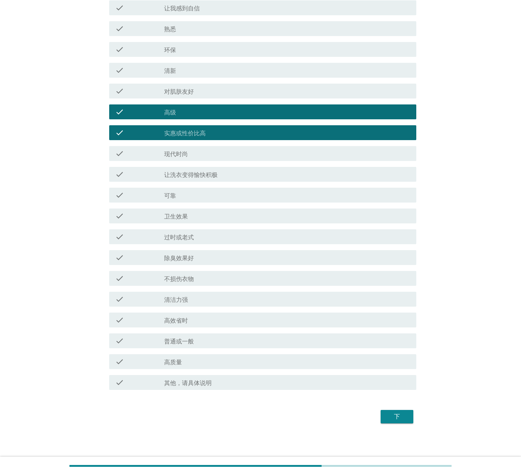
scroll to position [384, 0]
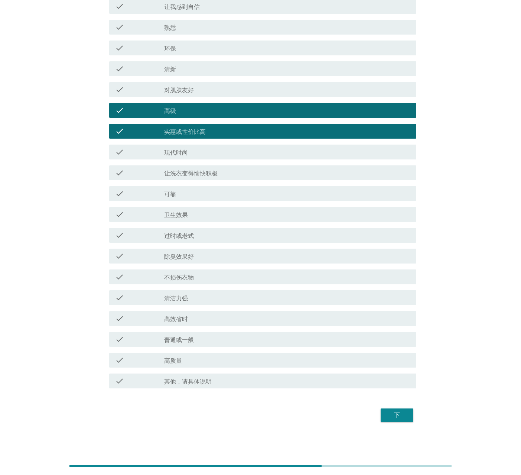
click at [221, 255] on div "check_box_outline_blank 除臭效果好" at bounding box center [287, 256] width 246 height 9
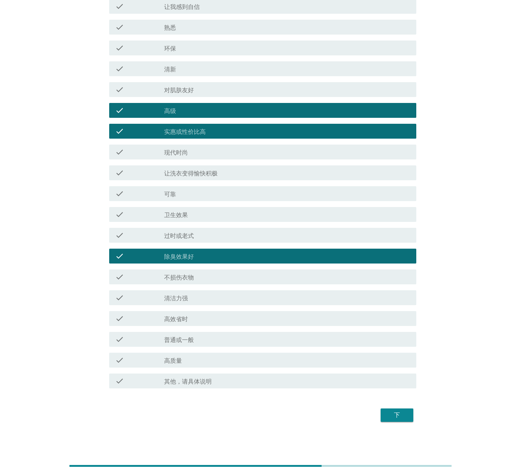
click at [400, 329] on div "下" at bounding box center [397, 415] width 21 height 9
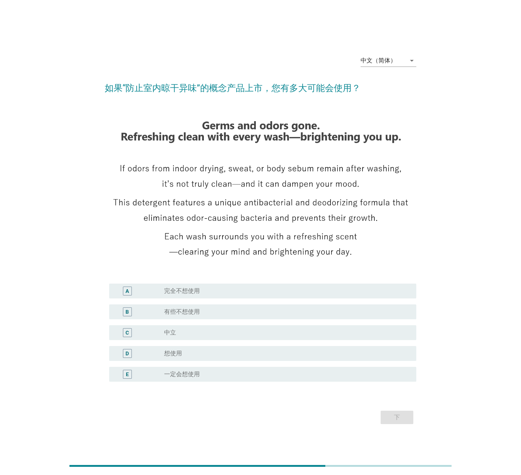
click at [238, 329] on div "radio_button_unchecked 想使用" at bounding box center [284, 353] width 240 height 7
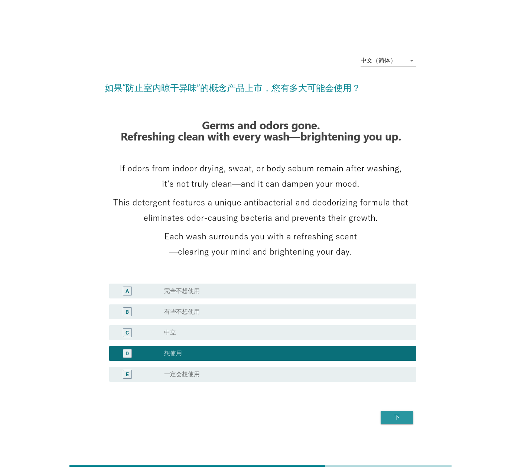
click at [413, 329] on button "下" at bounding box center [397, 417] width 33 height 13
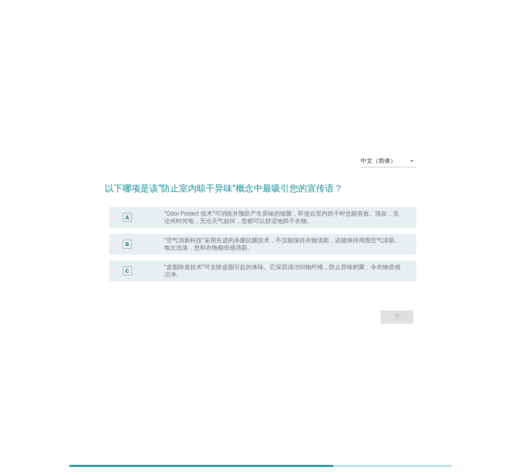
click at [294, 246] on label "“空气清新科技”采用先进的杀菌抗菌技术，不仅能保持衣物清新，还能保持周围空气清新。每次洗涤，您和衣物都倍感清新。" at bounding box center [284, 244] width 240 height 15
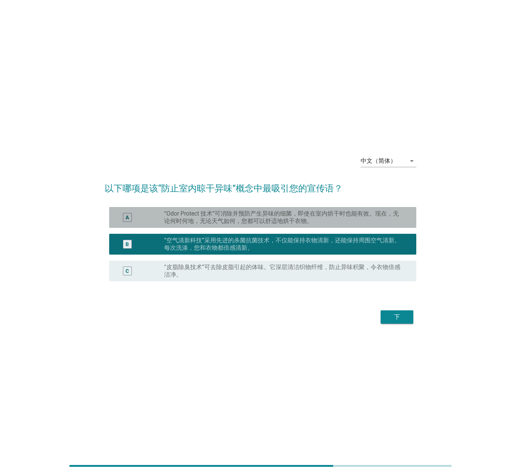
click at [299, 221] on label "“Odor Protect 技术”可消除并预防产生异味的细菌，即使在室内烘干时也能有效。现在，无论何时何地，无论天气如何，您都可以舒适地烘干衣物。" at bounding box center [284, 217] width 240 height 15
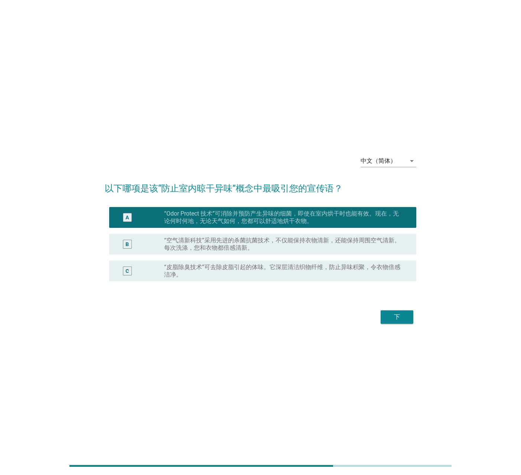
click at [296, 244] on label "“空气清新科技”采用先进的杀菌抗菌技术，不仅能保持衣物清新，还能保持周围空气清新。每次洗涤，您和衣物都倍感清新。" at bounding box center [284, 244] width 240 height 15
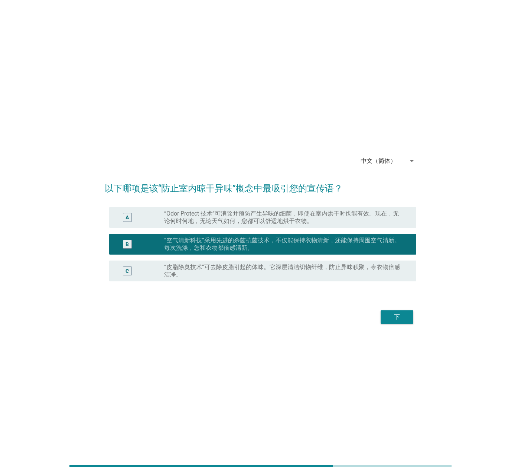
click at [397, 312] on button "下" at bounding box center [397, 316] width 33 height 13
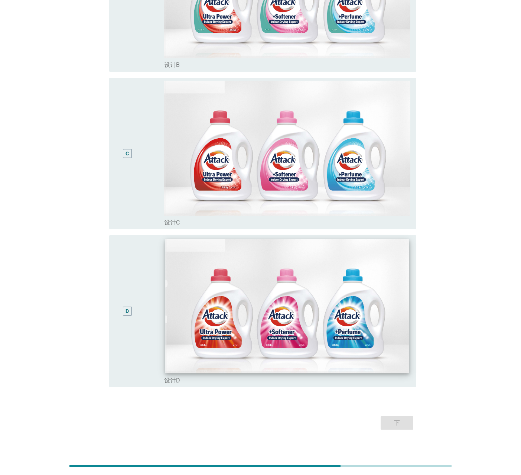
scroll to position [337, 0]
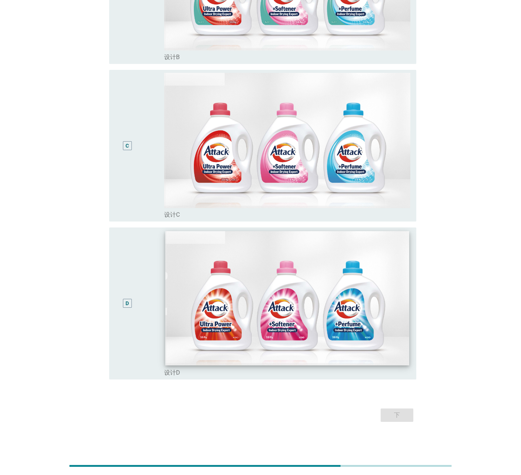
click at [354, 320] on img at bounding box center [288, 298] width 244 height 134
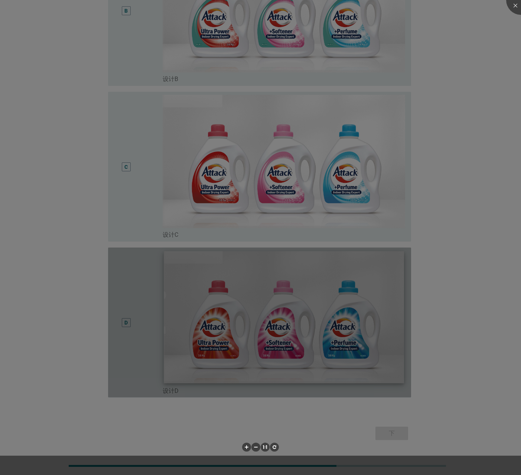
scroll to position [311, 0]
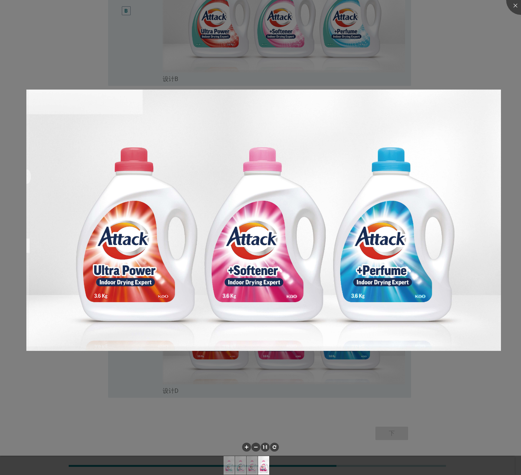
click at [482, 329] on div at bounding box center [260, 237] width 521 height 475
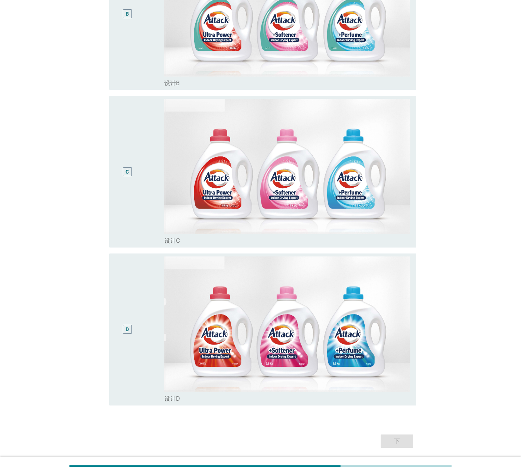
click at [129, 327] on div "D" at bounding box center [127, 329] width 9 height 9
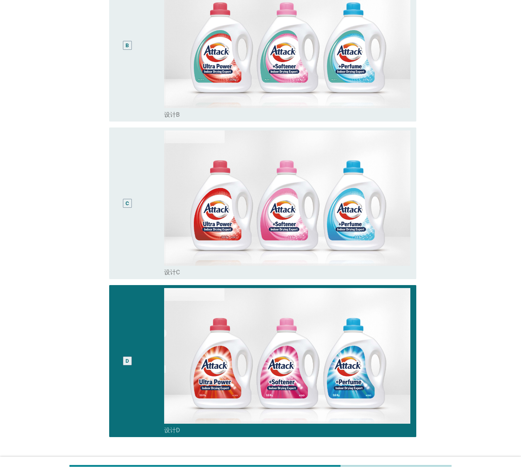
scroll to position [236, 0]
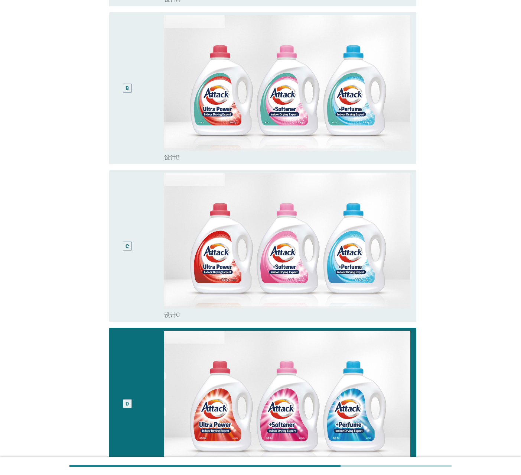
click at [127, 263] on div "C" at bounding box center [127, 246] width 25 height 146
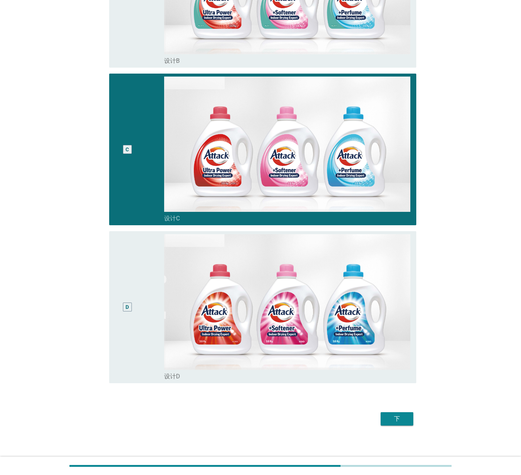
scroll to position [337, 0]
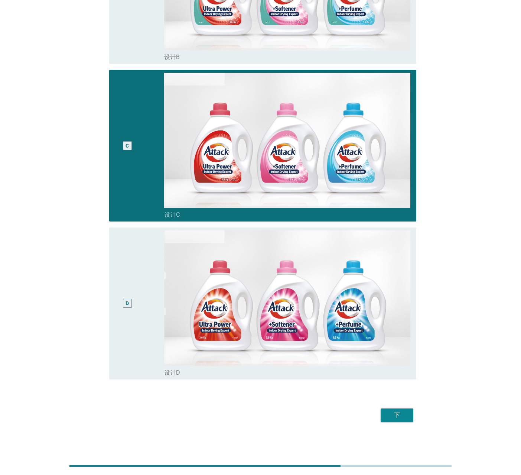
click at [126, 306] on div "D" at bounding box center [127, 303] width 3 height 8
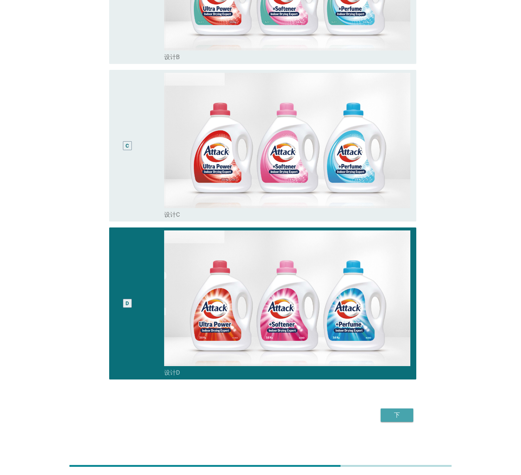
click at [401, 329] on div "下" at bounding box center [397, 415] width 21 height 9
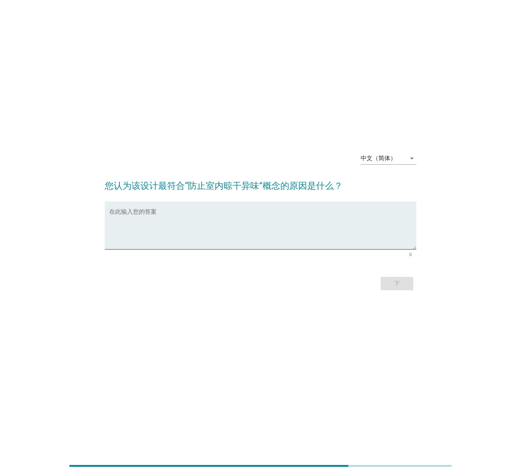
scroll to position [0, 0]
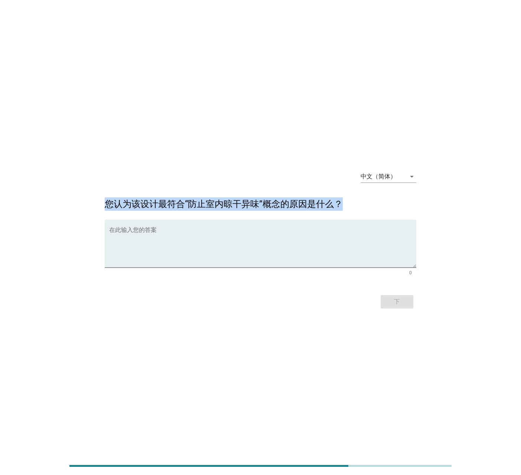
drag, startPoint x: 104, startPoint y: 203, endPoint x: 338, endPoint y: 203, distance: 233.7
click at [356, 203] on div "中文（简体） arrow_drop_down 您认为该设计最符合“防止室内晾干异味”概念的原因是什么？ 在此输入您的答案 0 下" at bounding box center [261, 238] width 324 height 158
copy h2 "您认为该设计最符合“防止室内晾干异味”概念的原因是什么？"
click at [245, 246] on textarea "在此输入您的答案" at bounding box center [262, 248] width 307 height 39
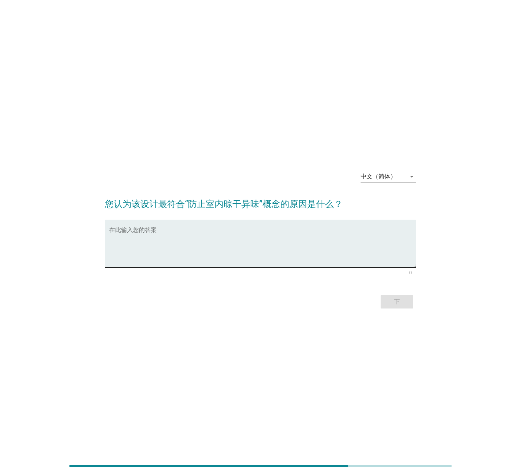
click at [185, 241] on textarea "在此输入您的答案" at bounding box center [262, 248] width 307 height 39
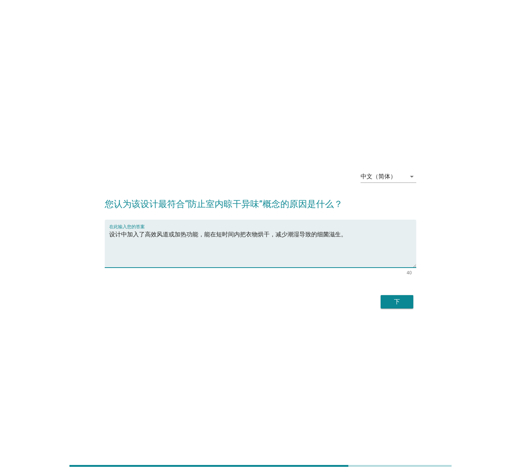
type textarea "设计中加入了高效风道或加热功能，能在短时间内把衣物烘干，减少潮湿导致的细菌滋生。"
click at [396, 303] on div "下" at bounding box center [397, 301] width 21 height 9
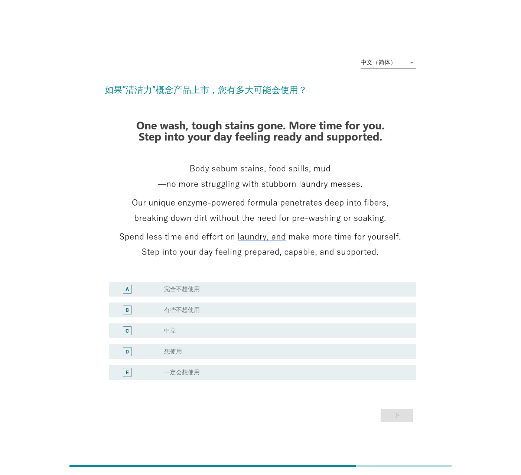
click at [244, 329] on div "radio_button_unchecked 想使用" at bounding box center [284, 351] width 240 height 7
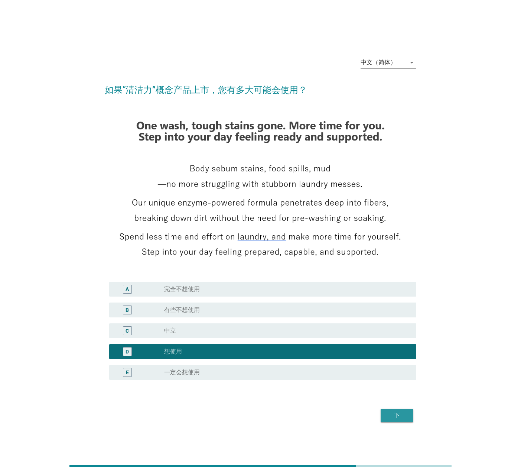
click at [411, 329] on button "下" at bounding box center [397, 415] width 33 height 13
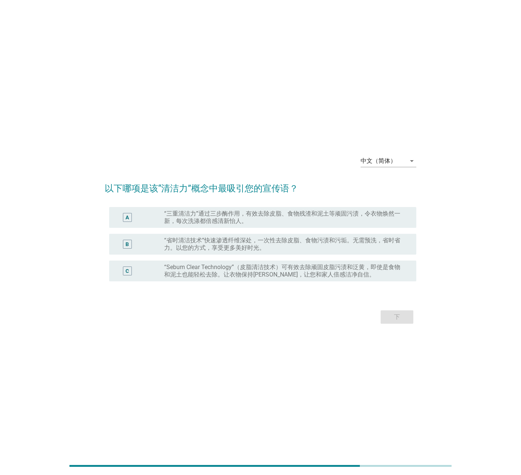
click at [273, 216] on label "“三重清洁力”通过三步酶作用，有效去除皮脂、食物残渣和泥土等顽固污渍，令衣物焕然一新，每次洗涤都倍感清新怡人。" at bounding box center [284, 217] width 240 height 15
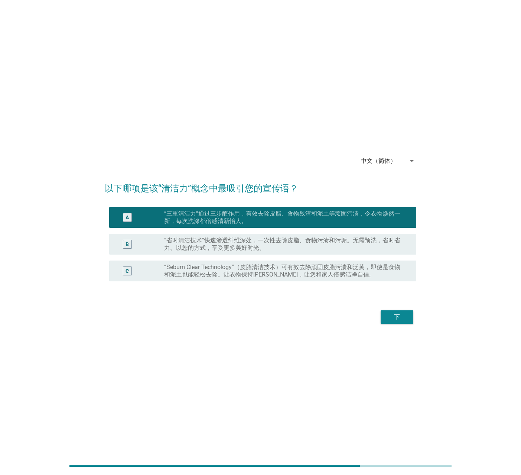
click at [280, 244] on label "“省时清洁技术”快速渗透纤维深处，一次性去除皮脂、食物污渍和污垢。无需预洗，省时省力。以您的方式，享受更多美好时光。" at bounding box center [284, 244] width 240 height 15
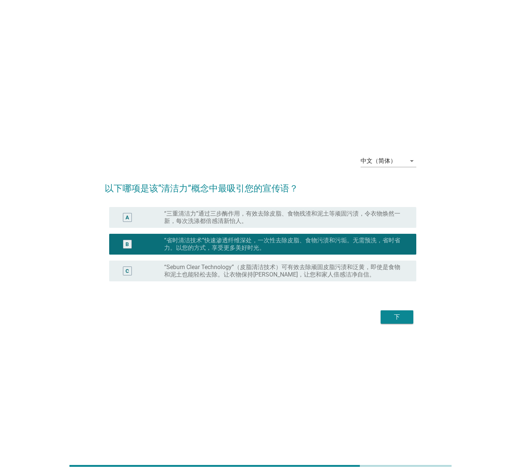
click at [395, 315] on div "下" at bounding box center [397, 316] width 21 height 9
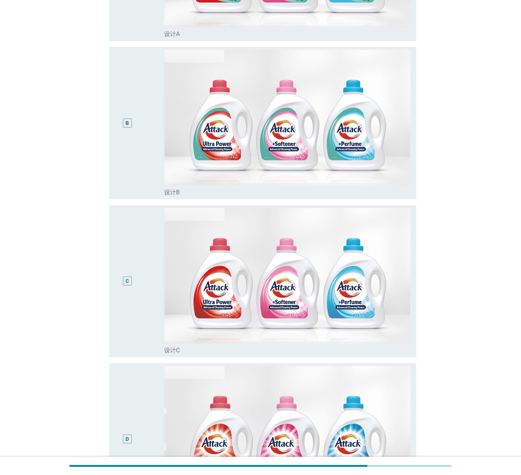
scroll to position [337, 0]
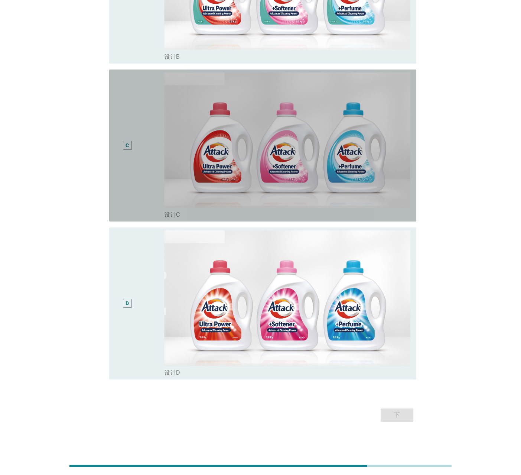
click at [137, 180] on div "C" at bounding box center [127, 145] width 25 height 146
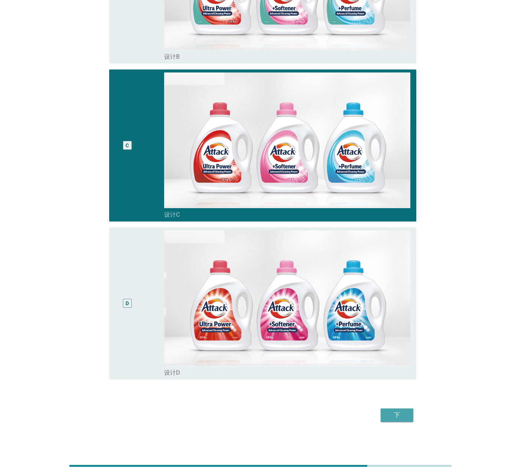
click at [401, 329] on div "下" at bounding box center [397, 415] width 21 height 9
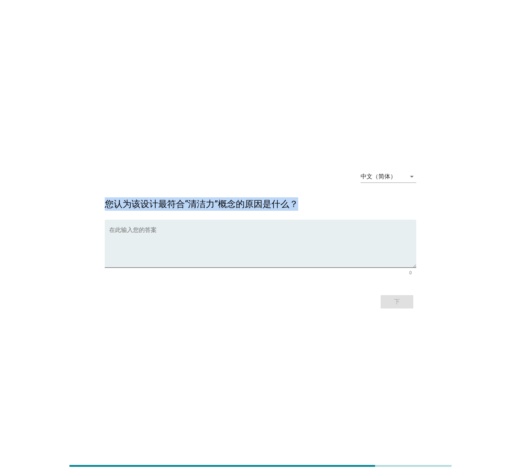
drag, startPoint x: 107, startPoint y: 204, endPoint x: 306, endPoint y: 204, distance: 199.5
click at [306, 204] on h2 "您认为该设计最符合“清洁力”概念的原因是什么？" at bounding box center [261, 200] width 312 height 21
copy h2 "您认为该设计最符合“清洁力”概念的原因是什么？"
click at [298, 229] on textarea "在此输入您的答案" at bounding box center [262, 248] width 307 height 39
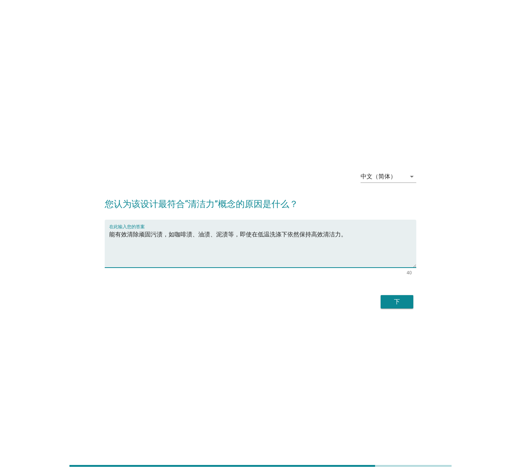
type textarea "能有效清除顽固污渍，如咖啡渍、油渍、泥渍等，即使在低温洗涤下依然保持高效清洁力。"
click at [394, 300] on div "下" at bounding box center [397, 301] width 21 height 9
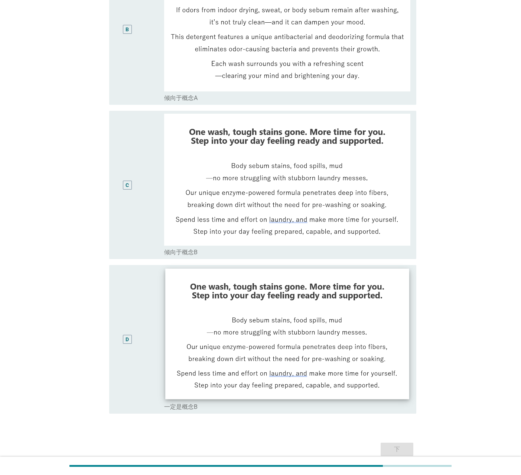
scroll to position [297, 0]
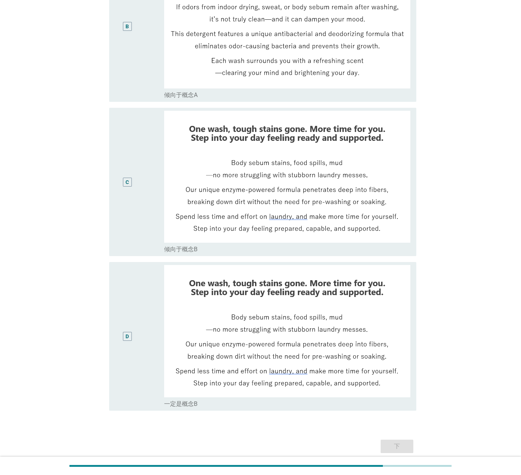
click at [142, 149] on div "C" at bounding box center [139, 182] width 49 height 142
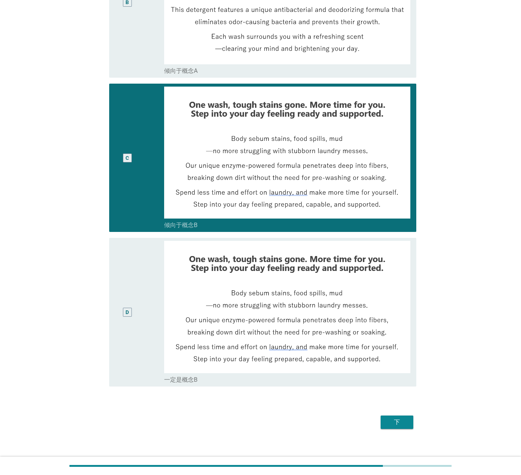
scroll to position [328, 0]
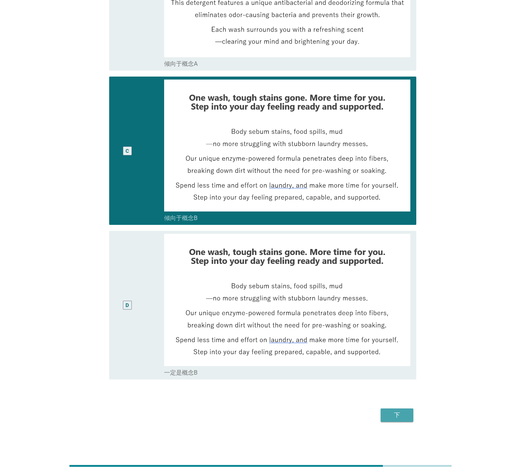
click at [394, 329] on div "下" at bounding box center [397, 415] width 21 height 9
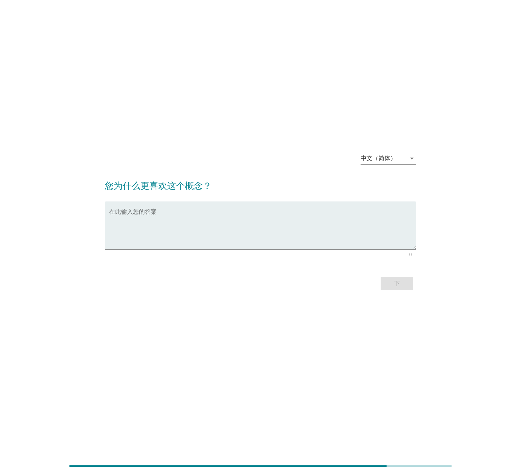
scroll to position [0, 0]
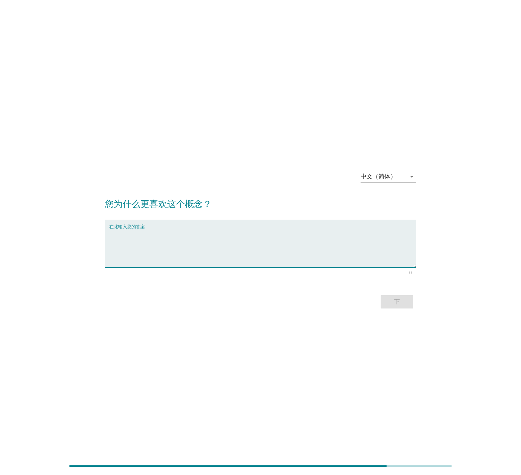
click at [176, 237] on textarea "在此输入您的答案" at bounding box center [262, 248] width 307 height 39
click at [257, 239] on textarea "在此输入您的答案" at bounding box center [262, 248] width 307 height 39
click at [243, 253] on textarea "在此输入您的答案" at bounding box center [262, 248] width 307 height 39
type textarea "内置抑菌或除臭装置，比如银离子、负离子或活性炭过滤，有效减少细菌和霉味。"
click at [364, 297] on div "下" at bounding box center [261, 302] width 312 height 18
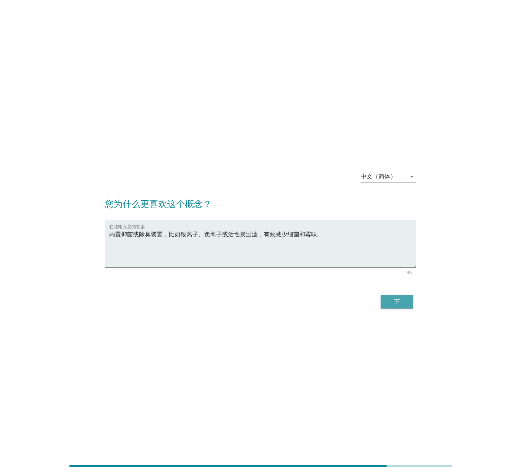
click at [385, 299] on button "下" at bounding box center [397, 301] width 33 height 13
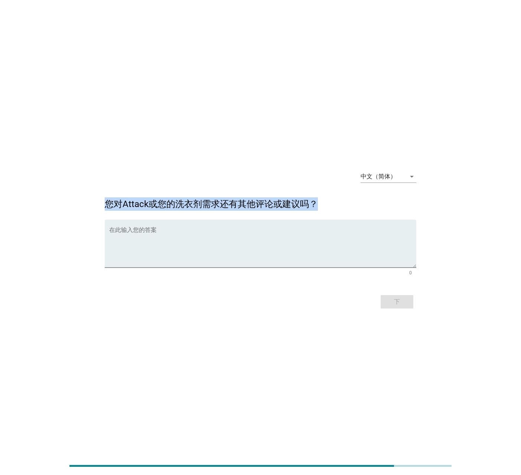
drag, startPoint x: 106, startPoint y: 203, endPoint x: 321, endPoint y: 203, distance: 215.5
click at [321, 203] on h2 "您对Attack或您的洗衣剂需求还有其他评论或建议吗？" at bounding box center [261, 200] width 312 height 21
copy h2 "您对Attack或您的洗衣剂需求还有其他评论或建议吗？"
click at [278, 239] on textarea "在此输入您的答案" at bounding box center [262, 248] width 307 height 39
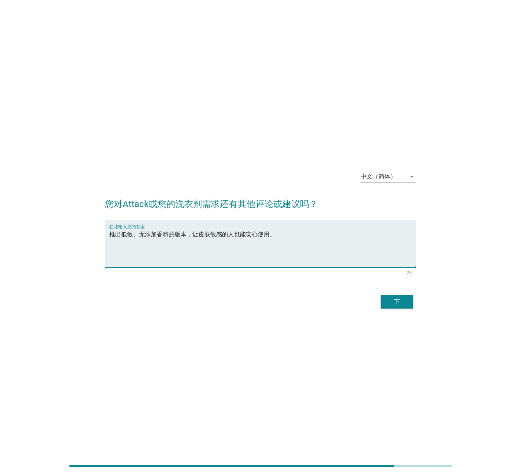
type textarea "推出低敏、无添加香精的版本，让皮肤敏感的人也能安心使用。"
click at [400, 308] on div "下" at bounding box center [261, 302] width 312 height 18
click at [401, 304] on div "下" at bounding box center [397, 301] width 21 height 9
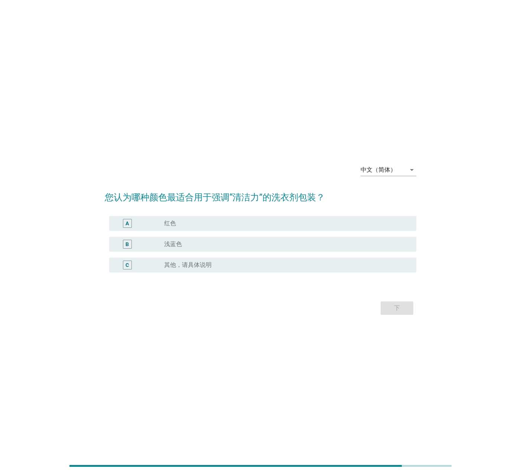
click at [187, 246] on div "radio_button_unchecked 浅蓝色" at bounding box center [284, 243] width 240 height 7
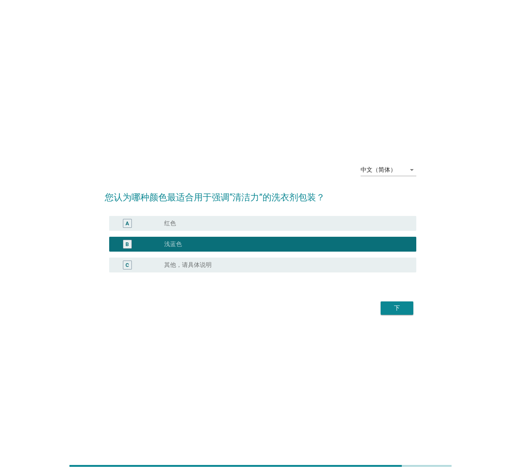
click at [403, 314] on button "下" at bounding box center [397, 307] width 33 height 13
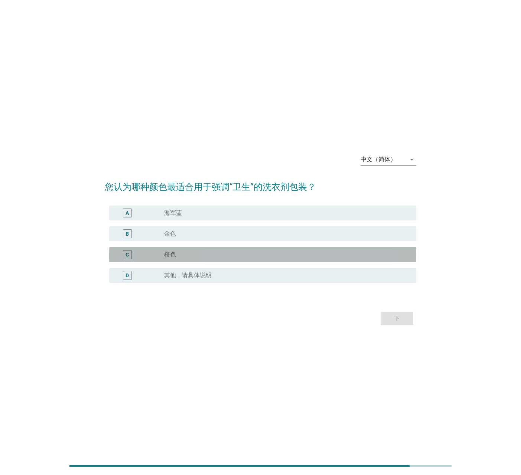
click at [220, 251] on div "radio_button_unchecked 橙色" at bounding box center [284, 254] width 240 height 7
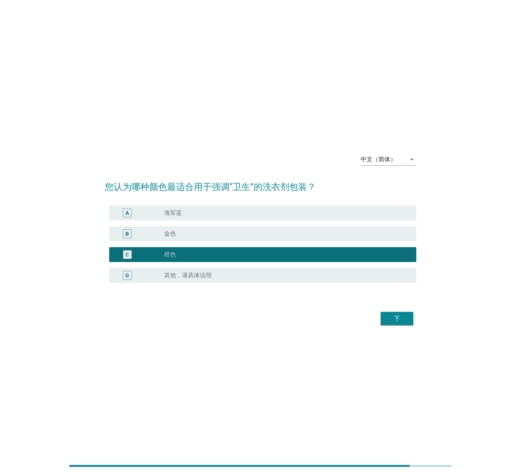
click at [405, 317] on div "下" at bounding box center [397, 318] width 21 height 9
